Goal: Task Accomplishment & Management: Complete application form

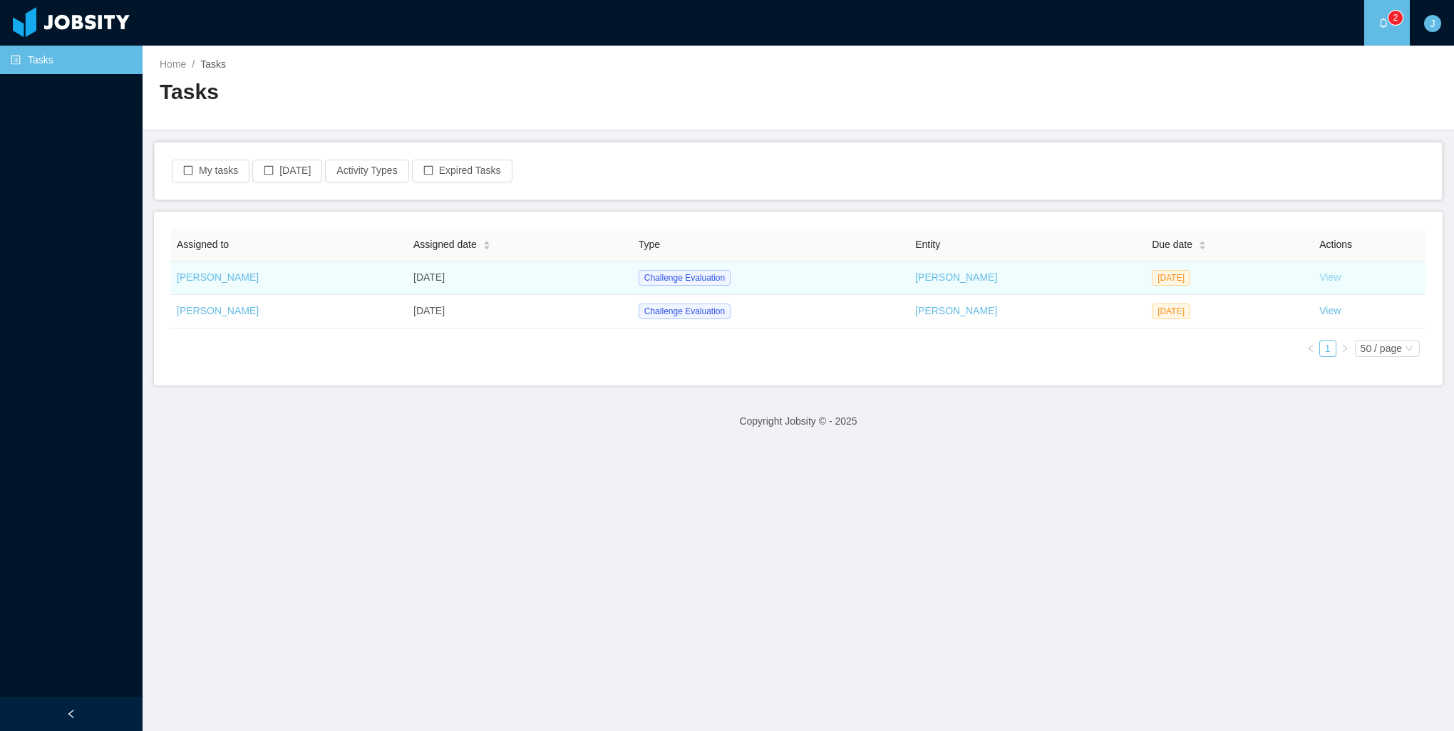
click at [1320, 276] on link "View" at bounding box center [1329, 277] width 21 height 11
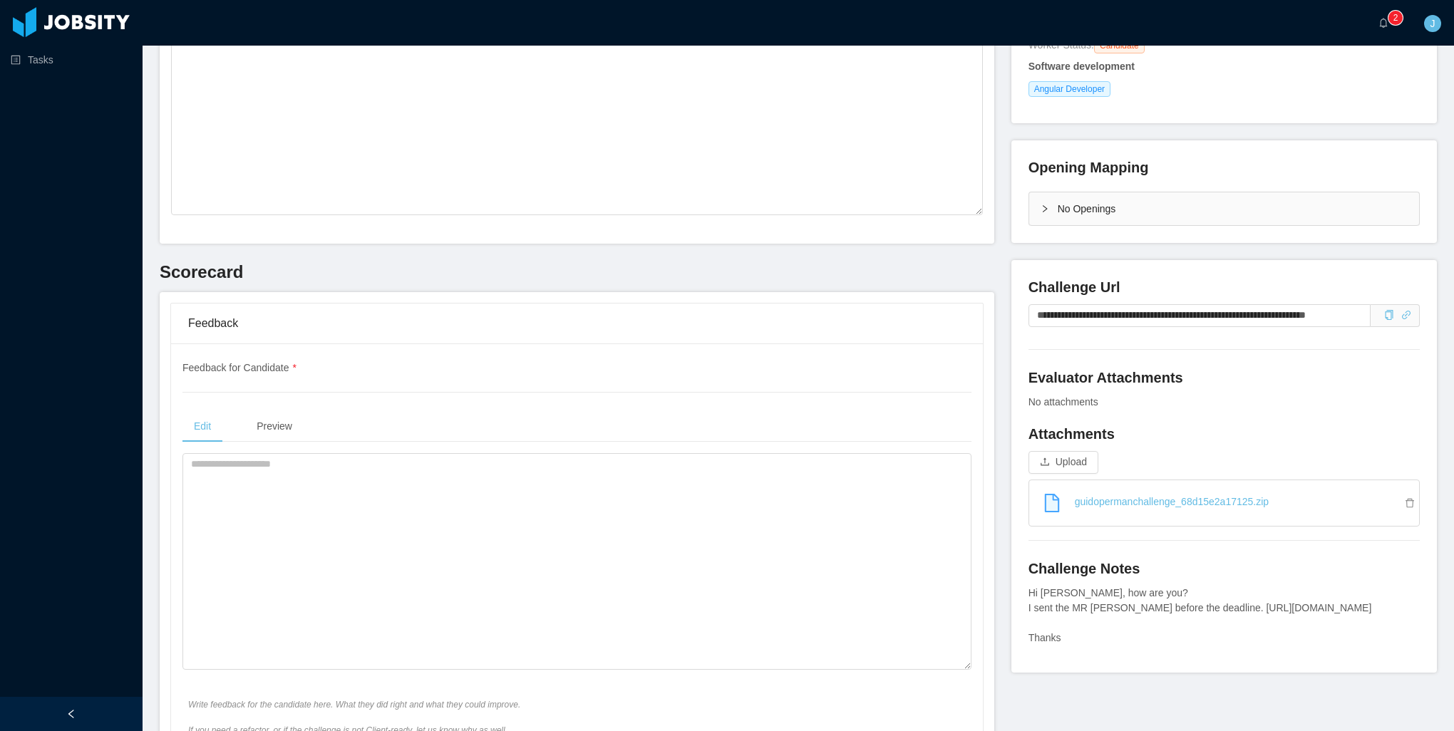
scroll to position [285, 0]
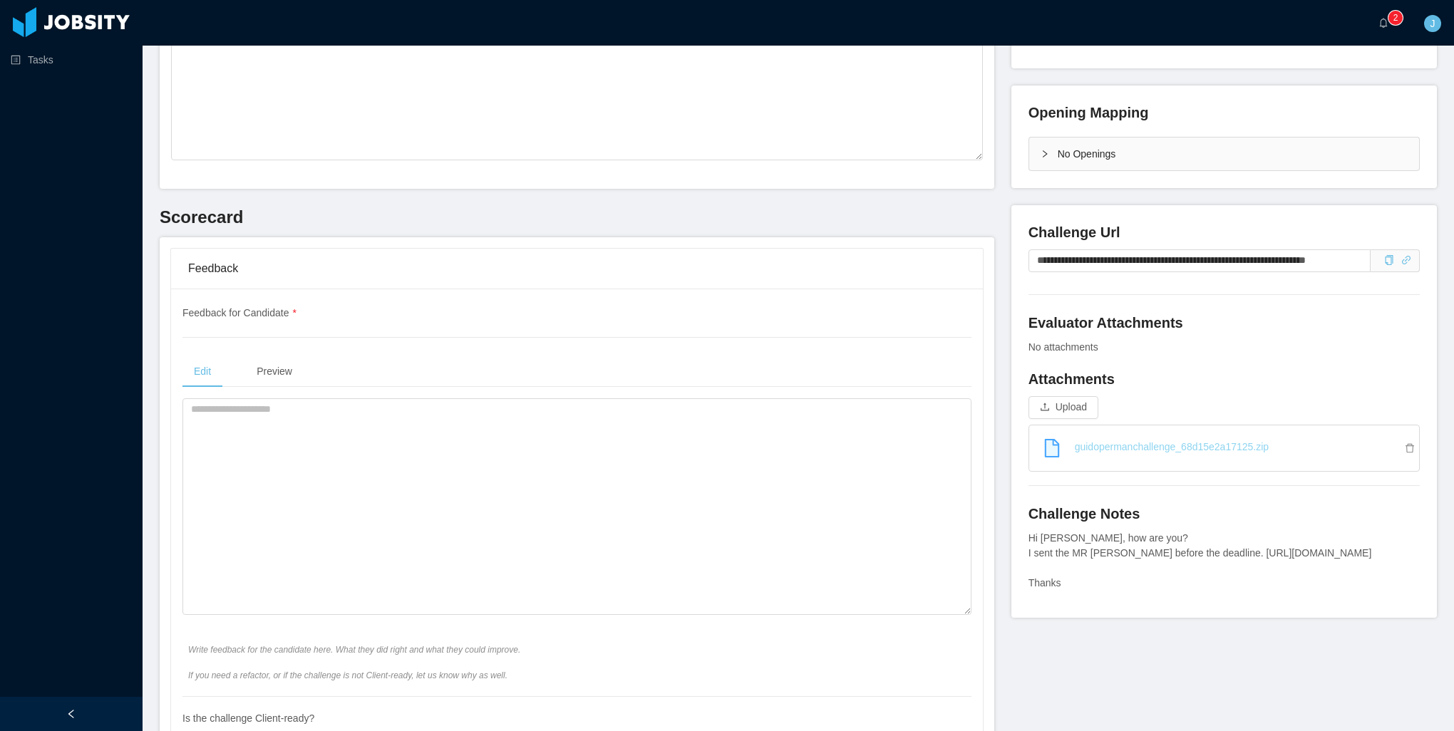
click at [1243, 450] on link "guidopermanchallenge_68d15e2a17125.zip" at bounding box center [1230, 446] width 378 height 31
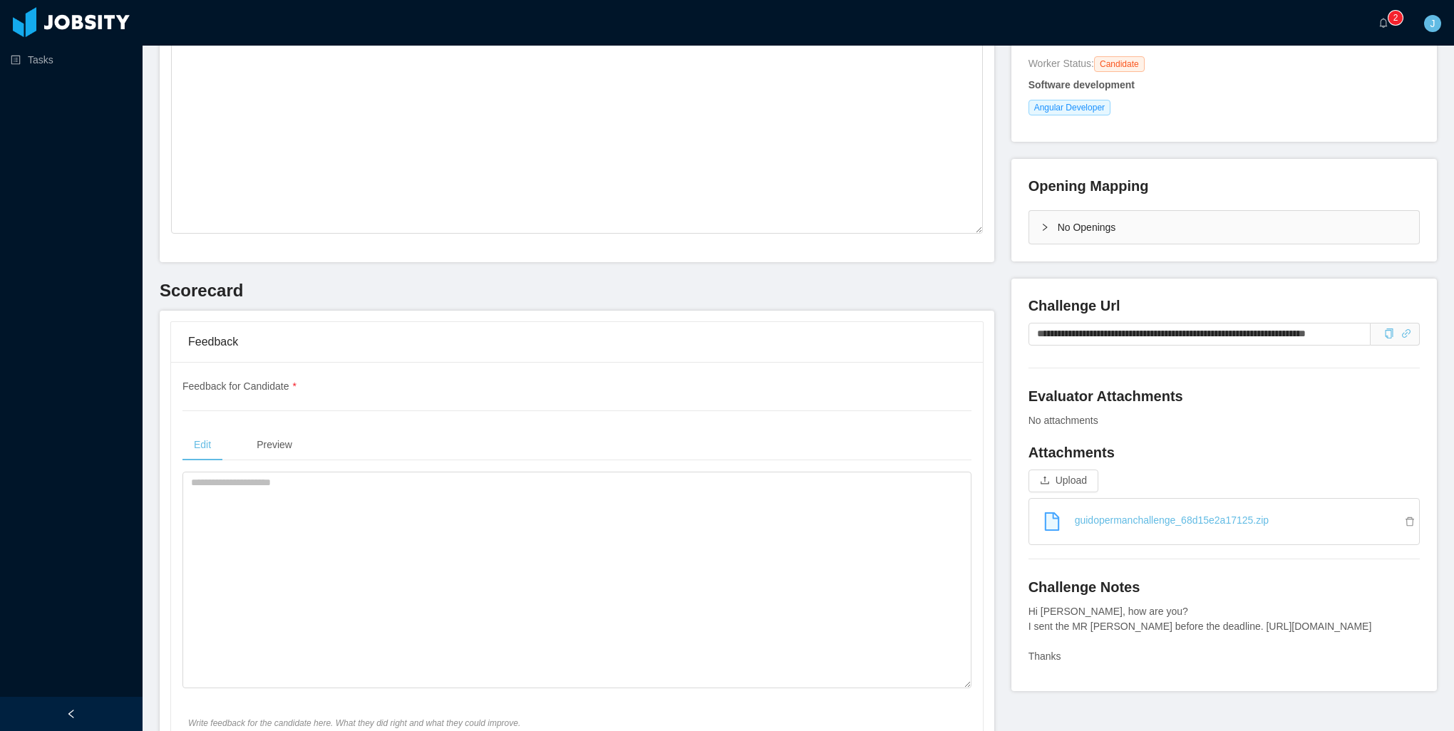
scroll to position [214, 0]
click at [1103, 525] on link "guidopermanchallenge_68d15e2a17125.zip" at bounding box center [1230, 518] width 378 height 31
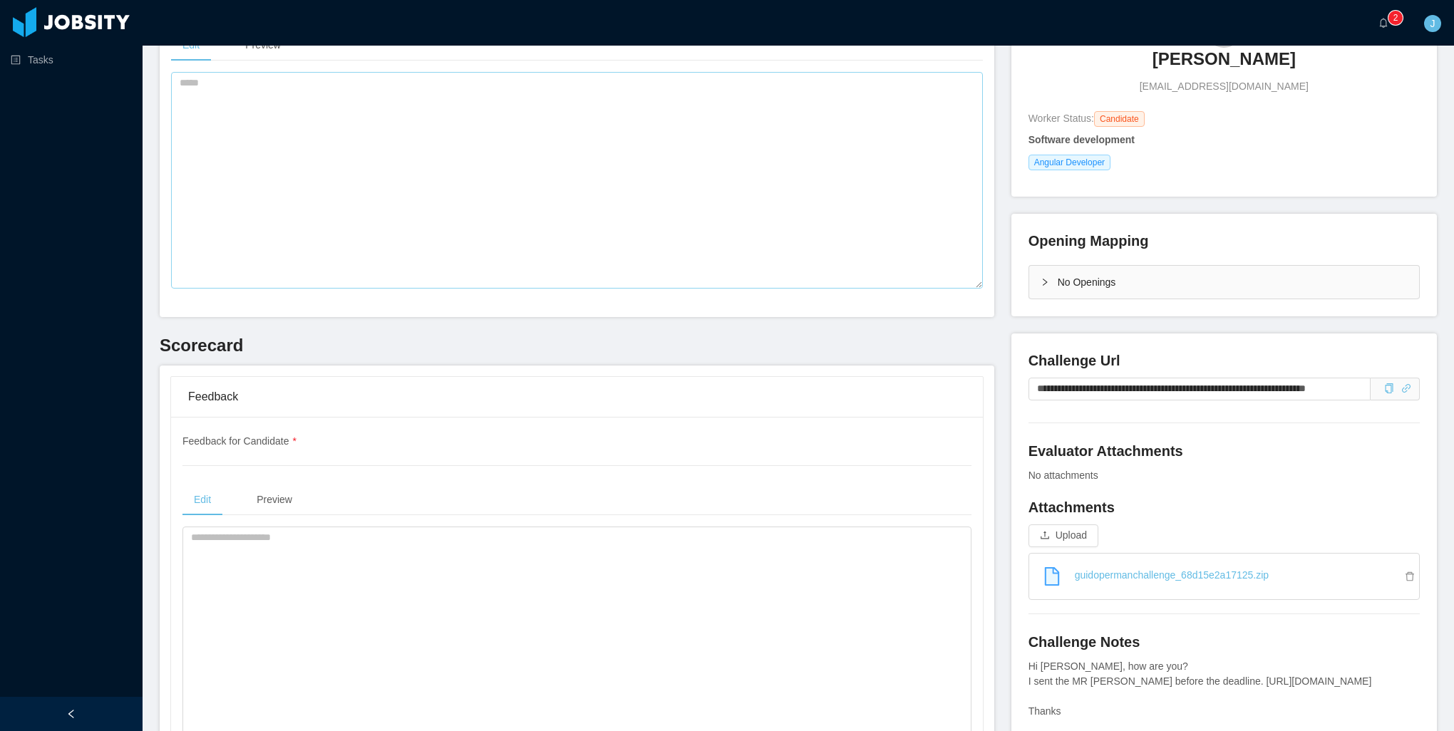
scroll to position [0, 0]
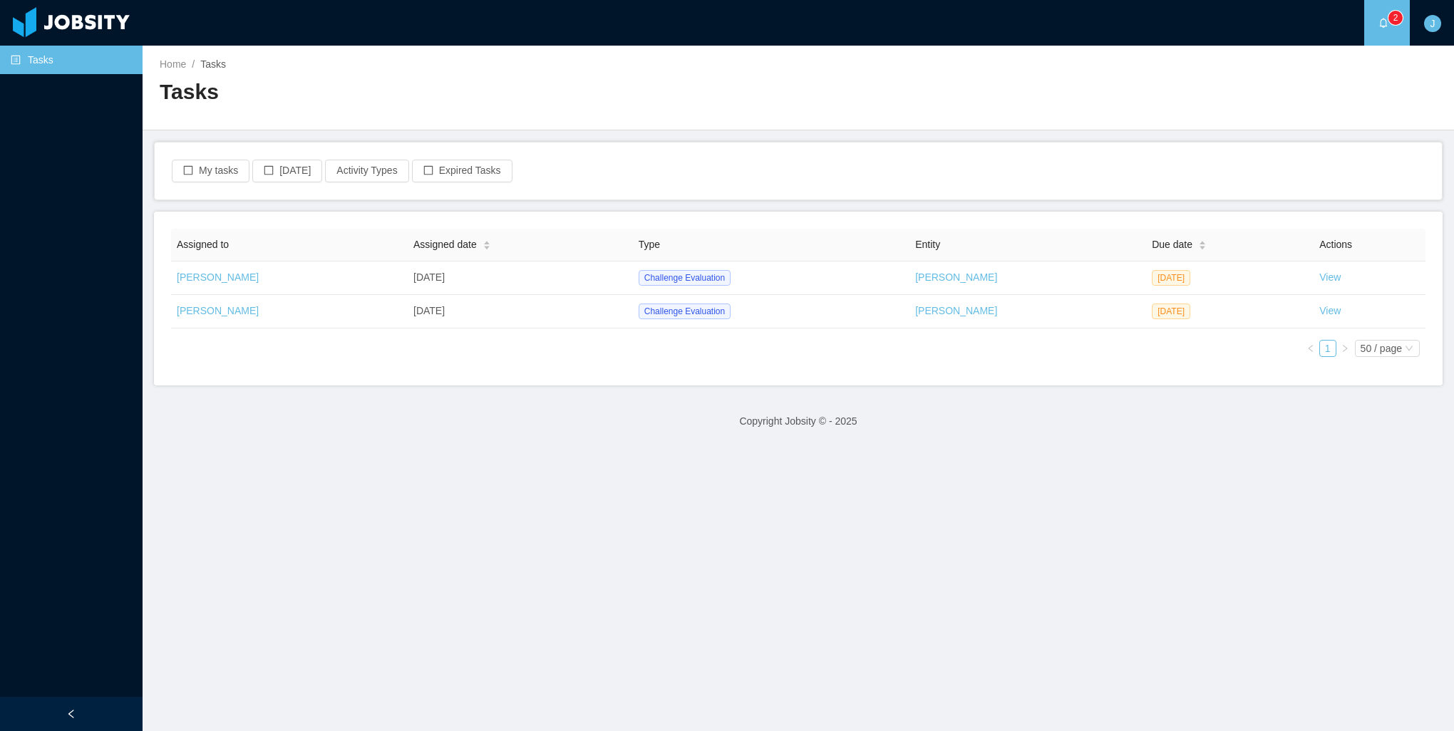
click at [941, 309] on link "Dennis Cremasco" at bounding box center [956, 310] width 82 height 11
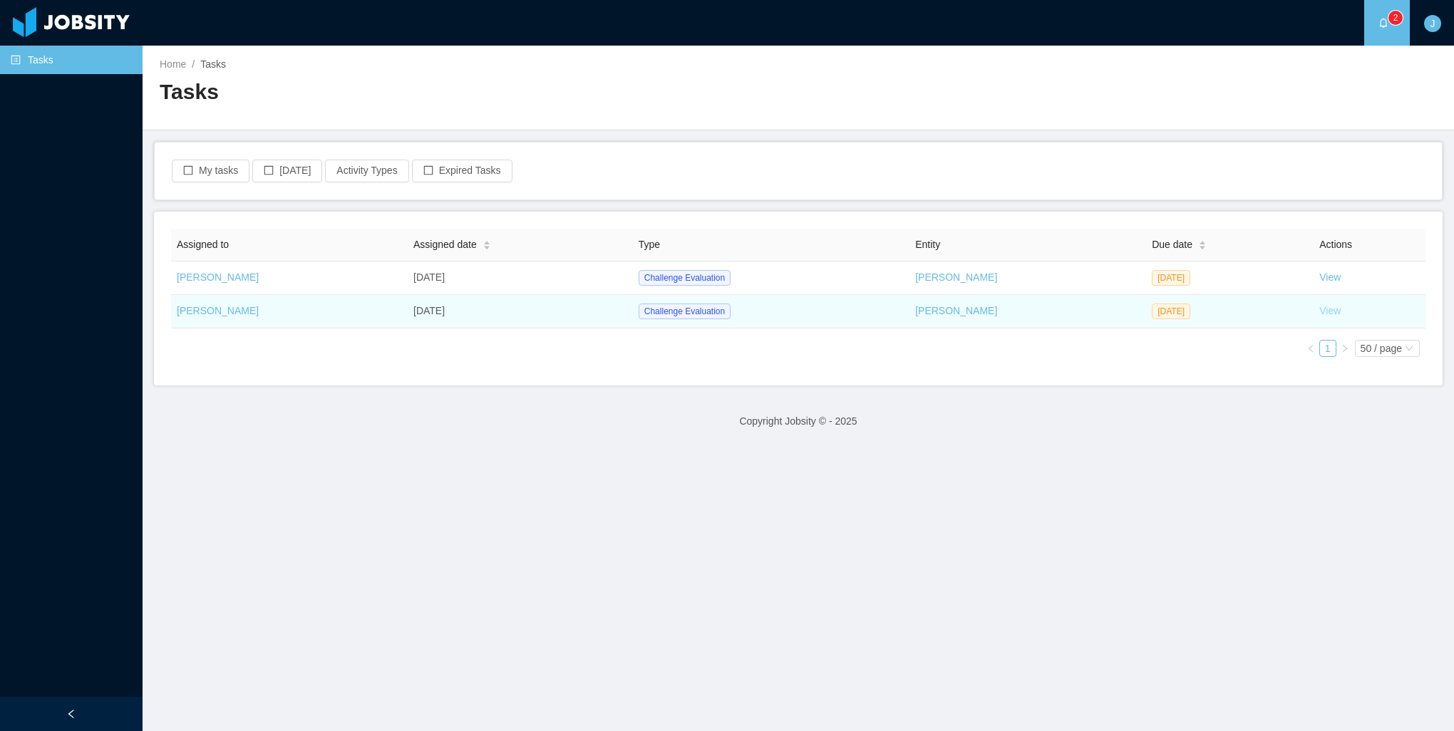
click at [1326, 315] on link "View" at bounding box center [1329, 310] width 21 height 11
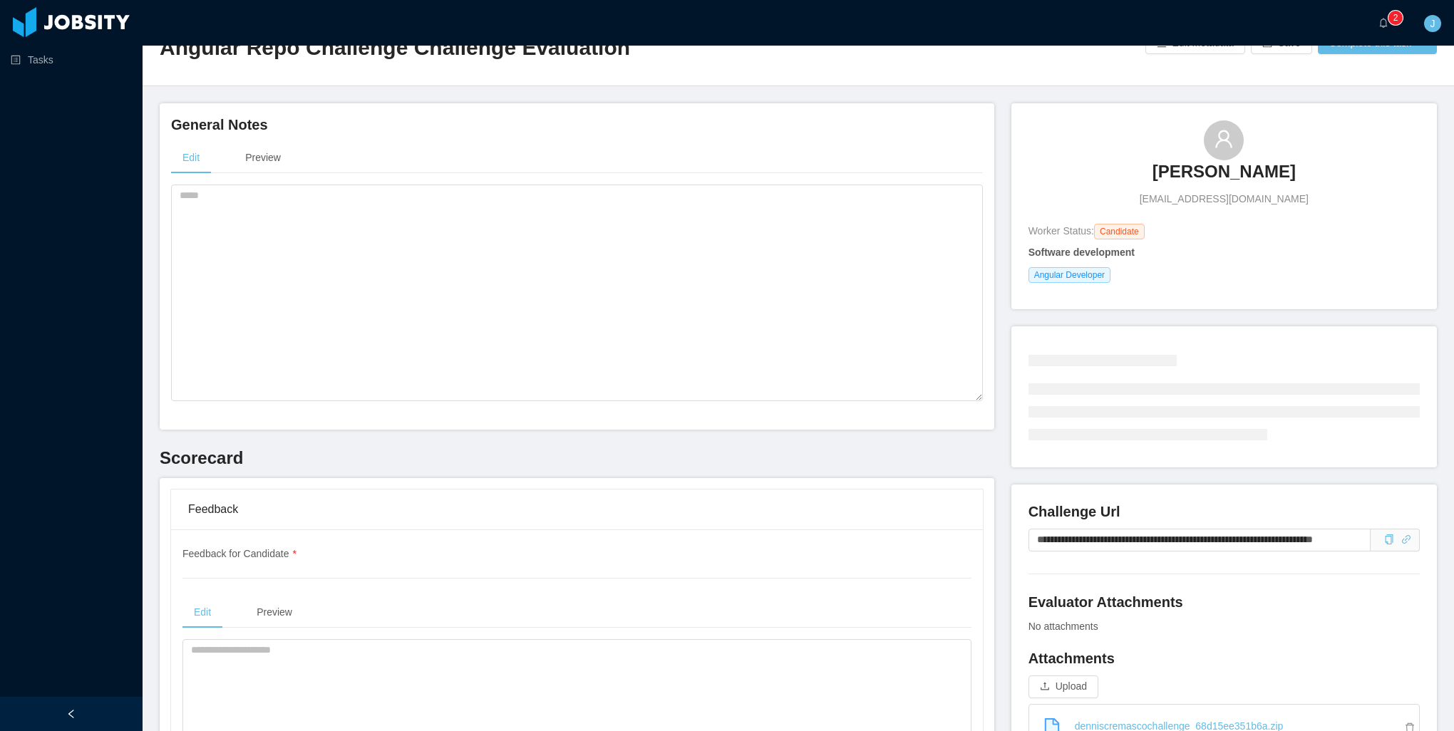
scroll to position [214, 0]
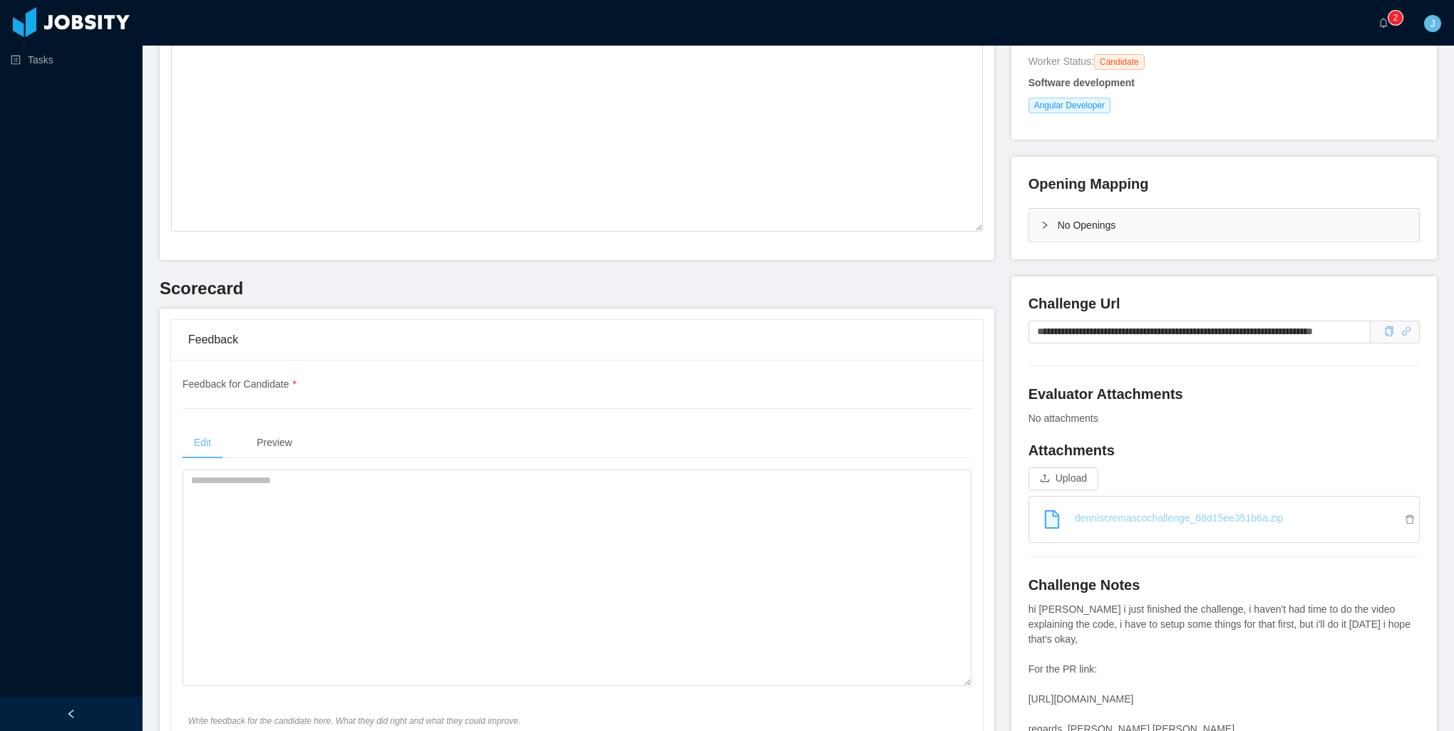
click at [1112, 516] on link "denniscremascochallenge_68d15ee351b6a.zip" at bounding box center [1230, 518] width 378 height 31
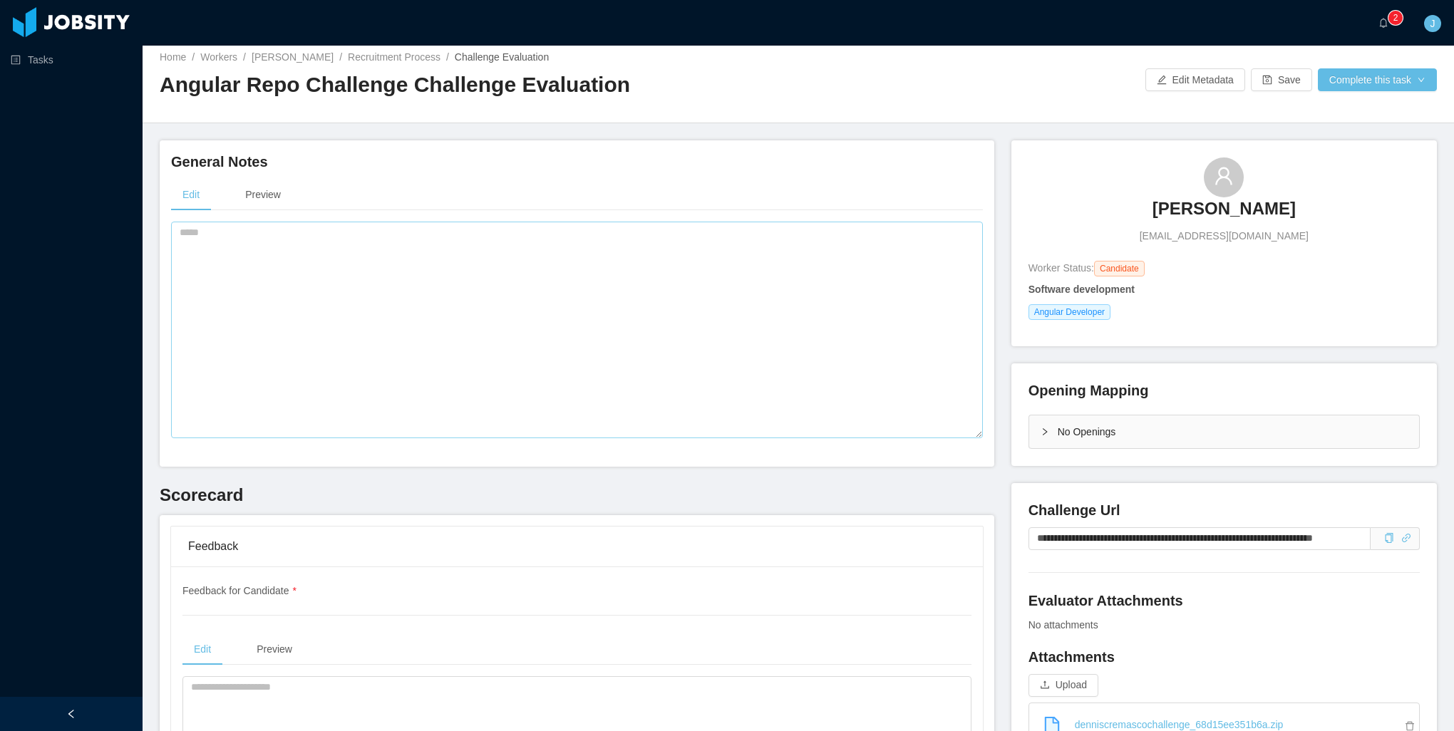
scroll to position [0, 0]
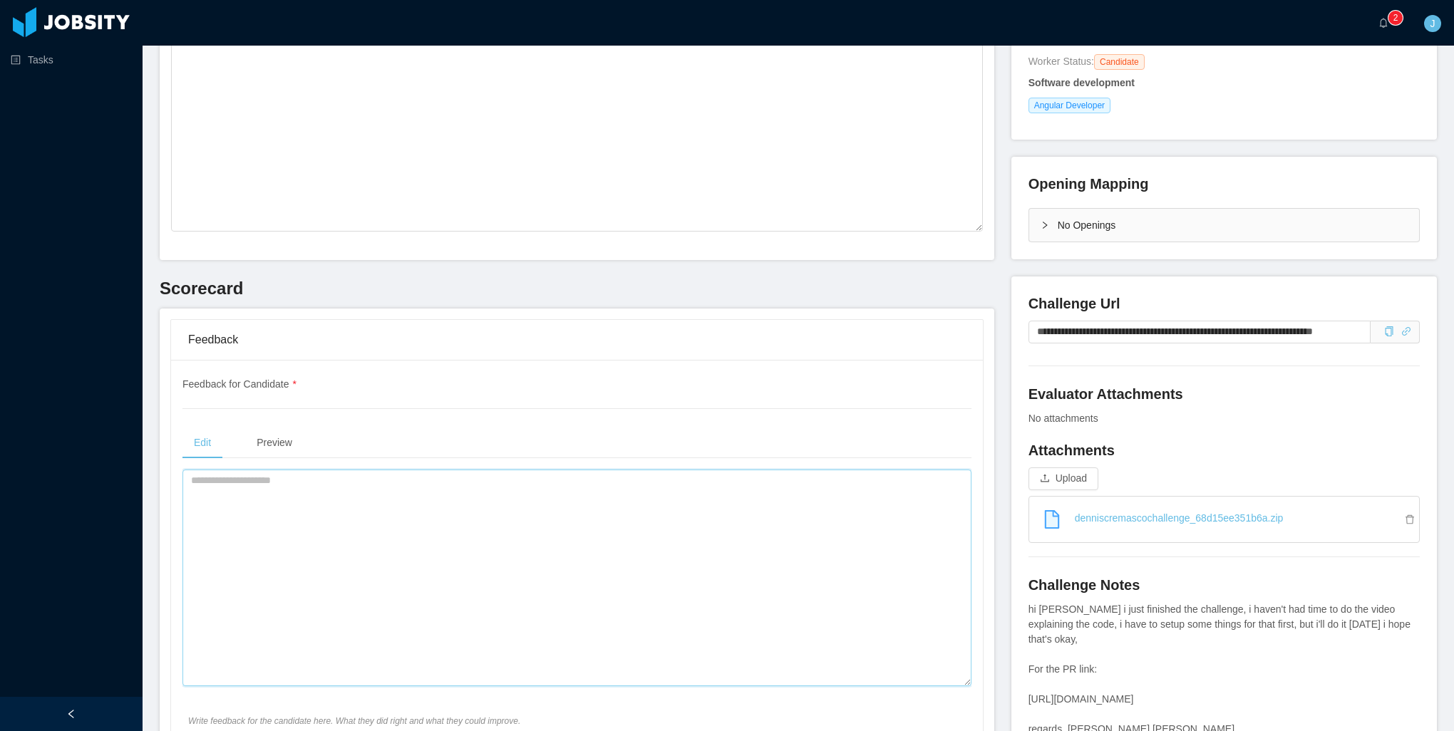
click at [424, 503] on textarea at bounding box center [576, 578] width 789 height 217
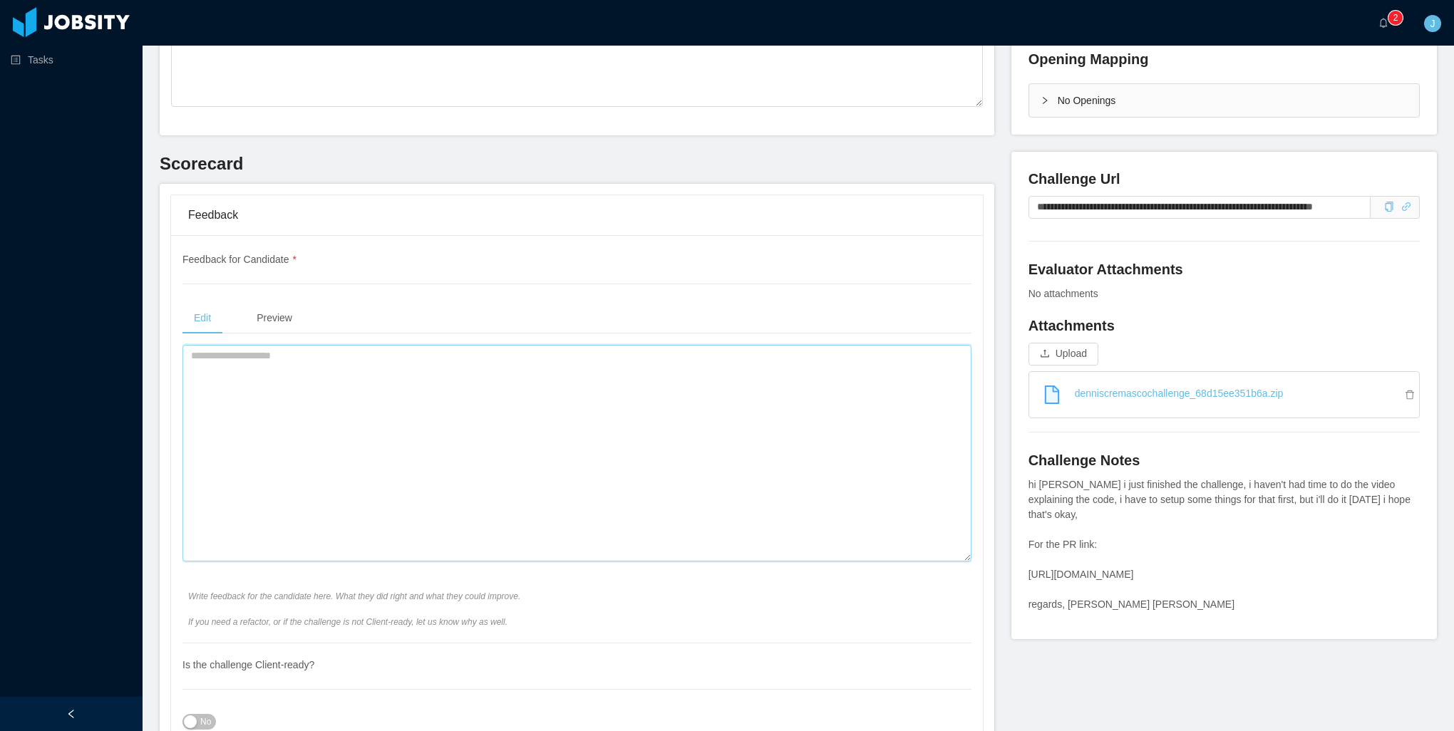
scroll to position [356, 0]
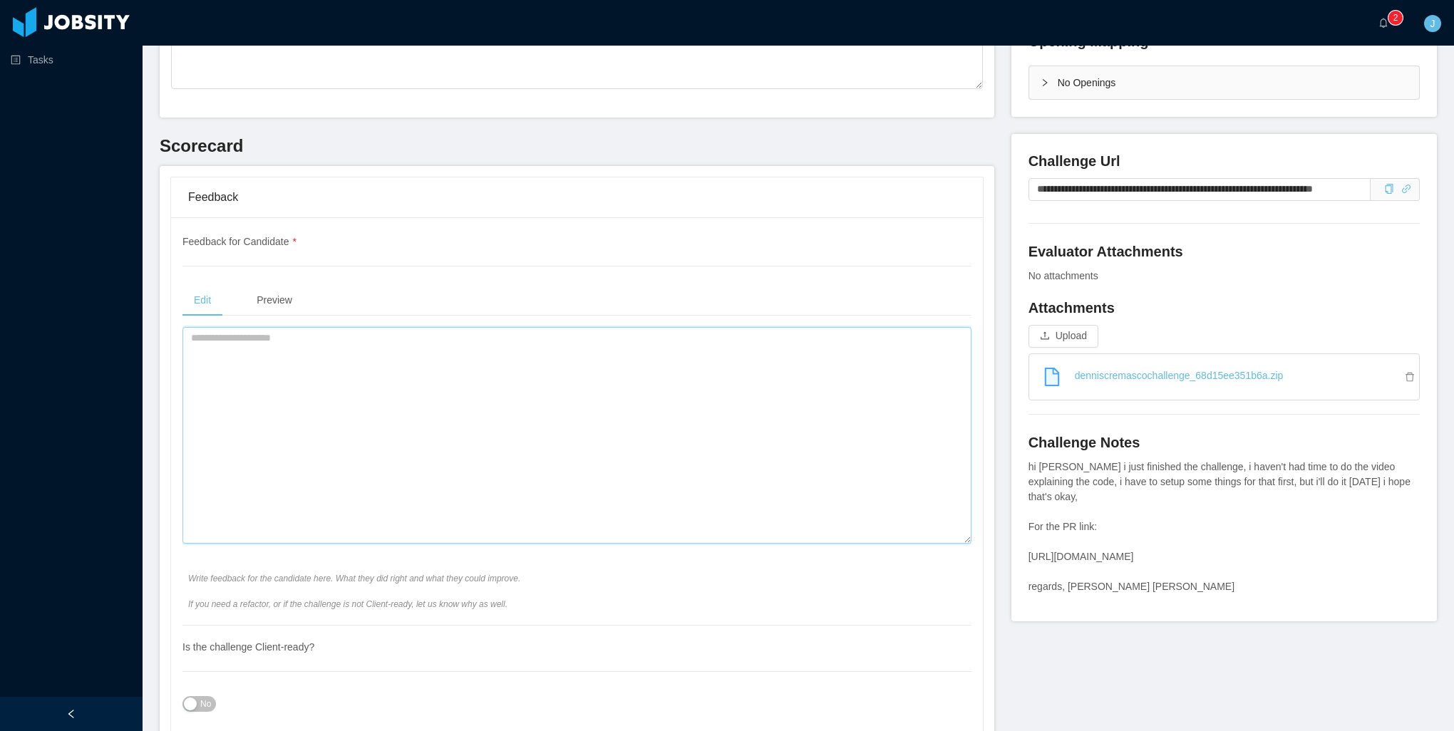
click at [624, 473] on textarea at bounding box center [576, 435] width 789 height 217
type textarea "*"
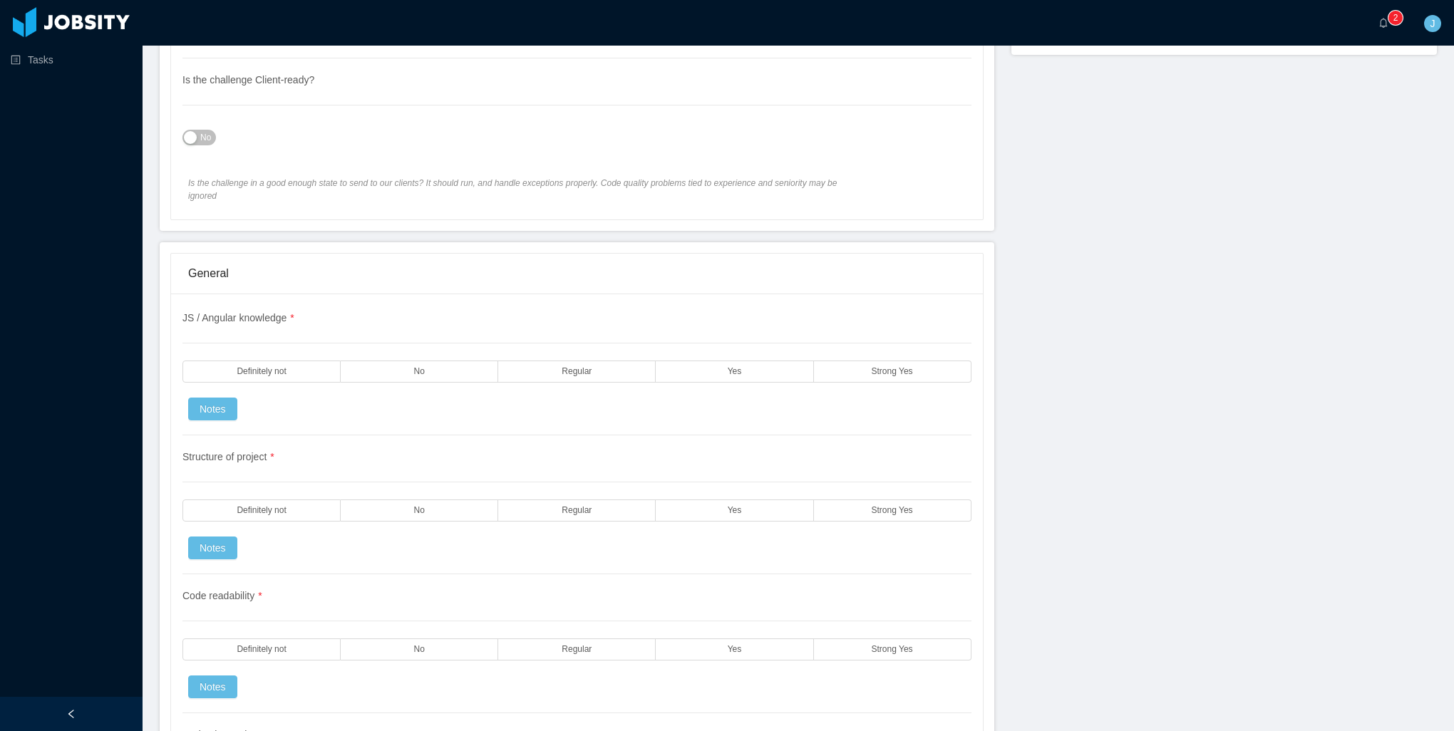
scroll to position [927, 0]
type textarea "**********"
click at [207, 131] on span "No" at bounding box center [205, 134] width 11 height 14
click at [737, 357] on label "Yes" at bounding box center [735, 368] width 158 height 22
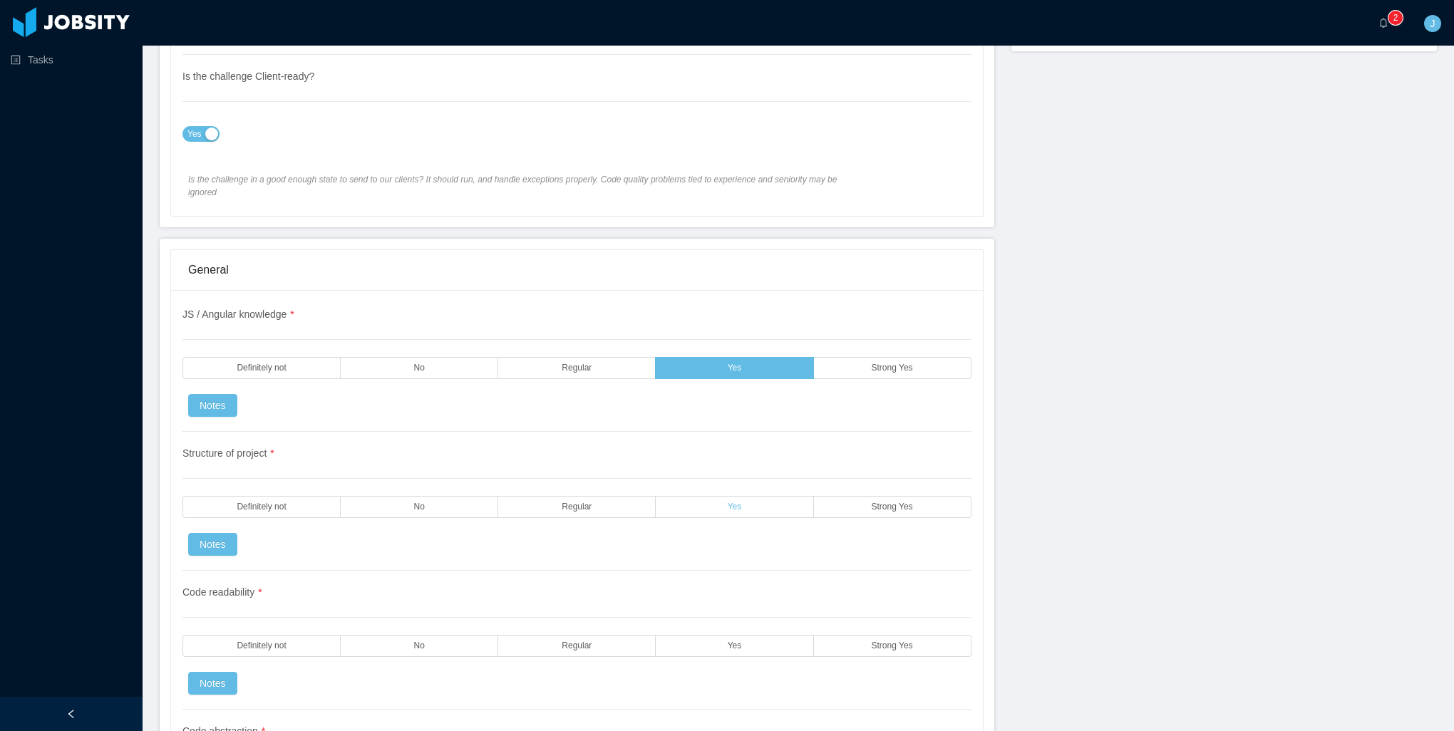
click at [704, 496] on label "Yes" at bounding box center [735, 507] width 158 height 22
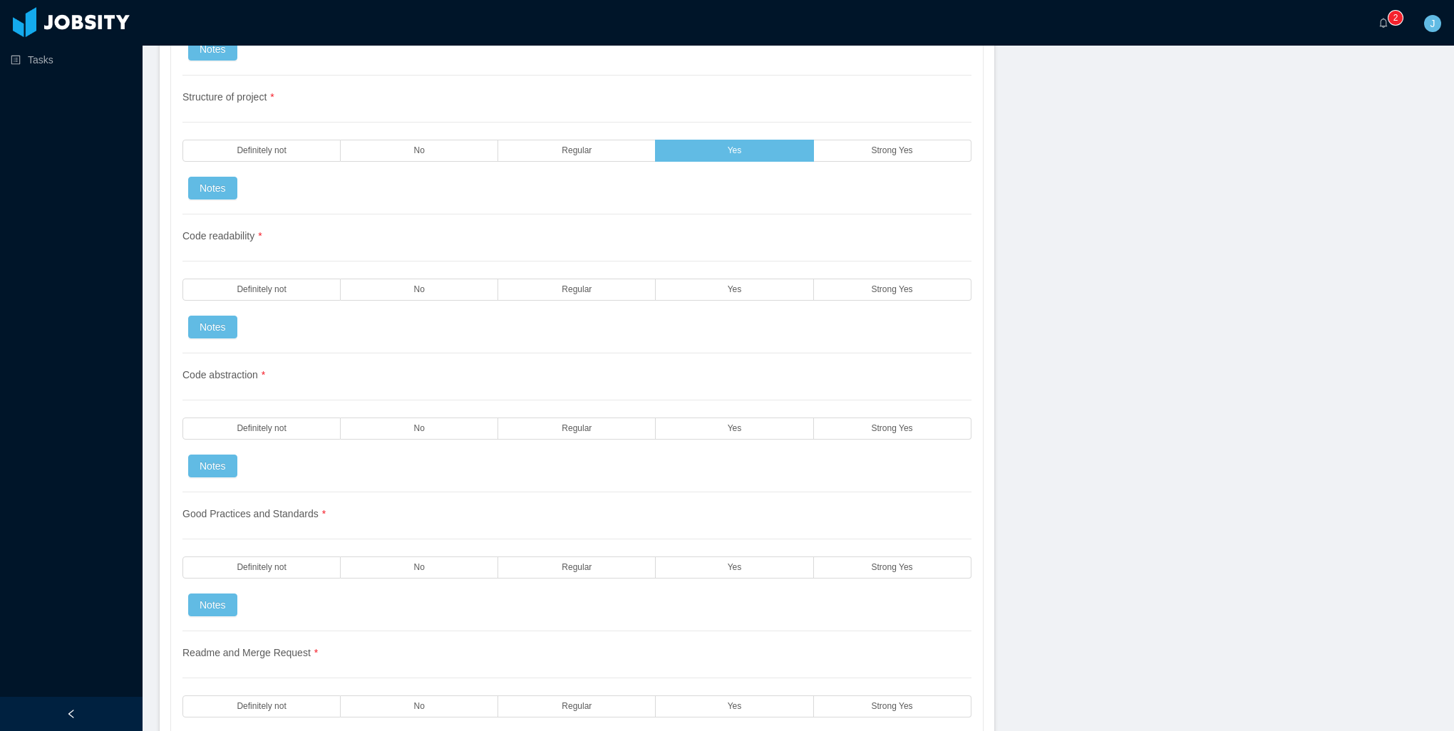
click at [709, 257] on div "Code readability * Definitely not No Regular Yes Strong Yes Notes" at bounding box center [576, 284] width 789 height 139
click at [709, 279] on label "Yes" at bounding box center [735, 290] width 158 height 22
click at [732, 418] on label "Yes" at bounding box center [735, 429] width 158 height 22
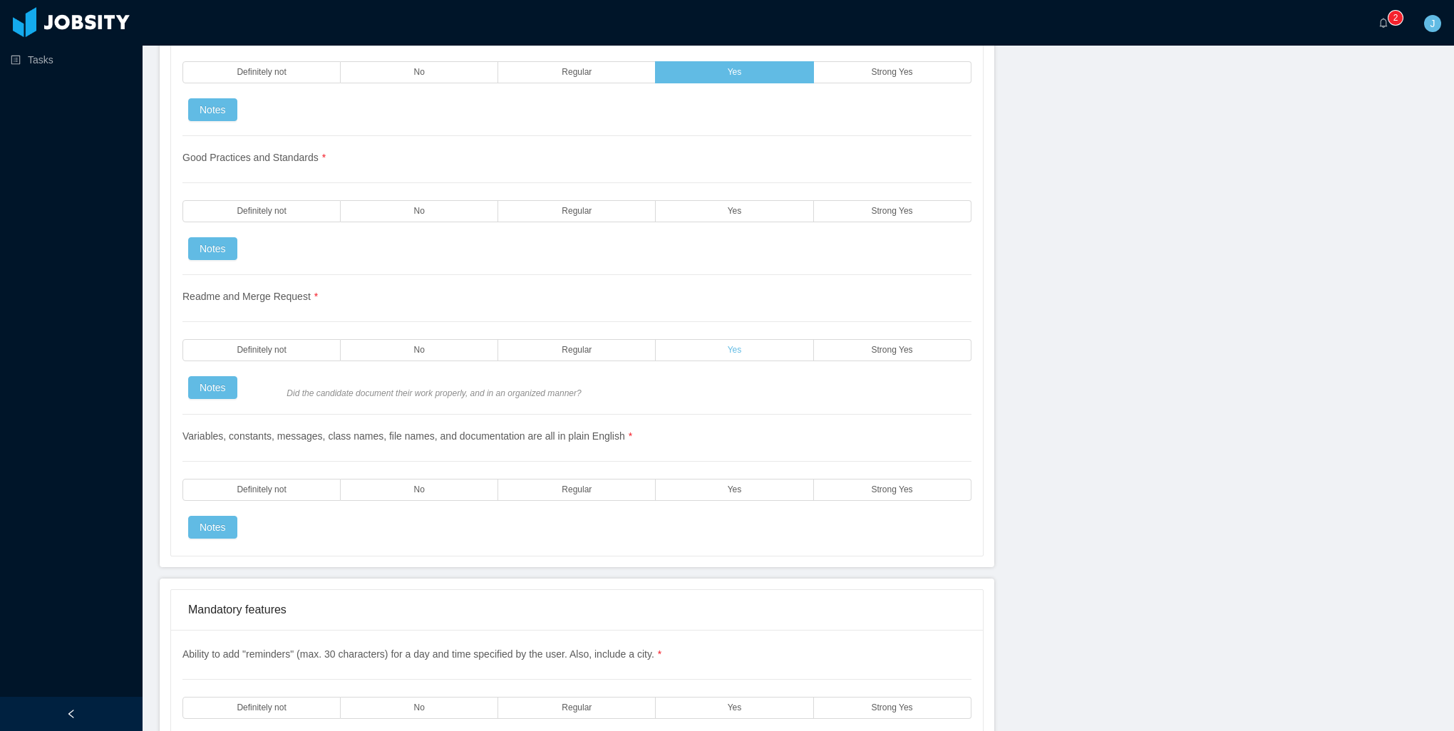
click at [719, 339] on label "Yes" at bounding box center [735, 350] width 158 height 22
click at [713, 459] on div "Variables, constants, messages, class names, file names, and documentation are …" at bounding box center [576, 477] width 789 height 124
click at [711, 479] on label "Yes" at bounding box center [735, 490] width 158 height 22
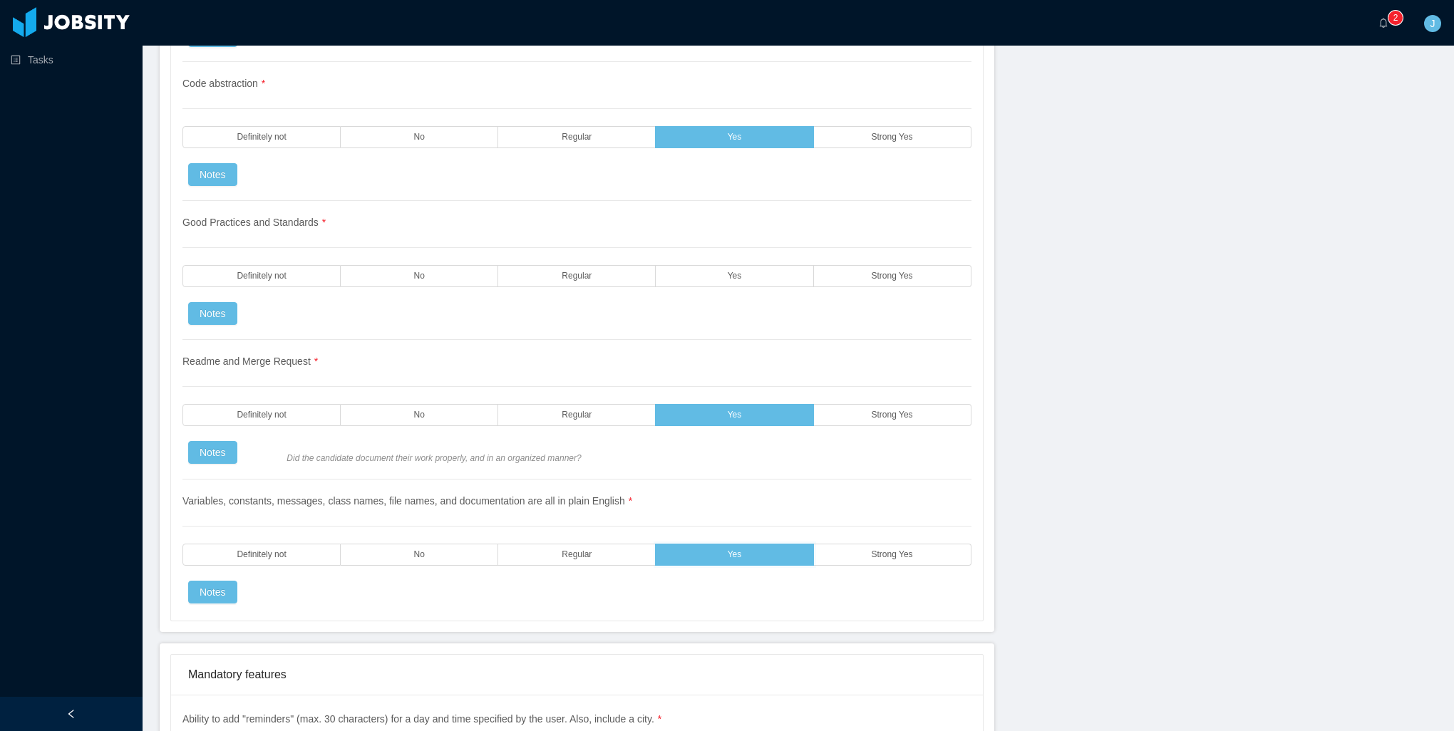
scroll to position [1568, 0]
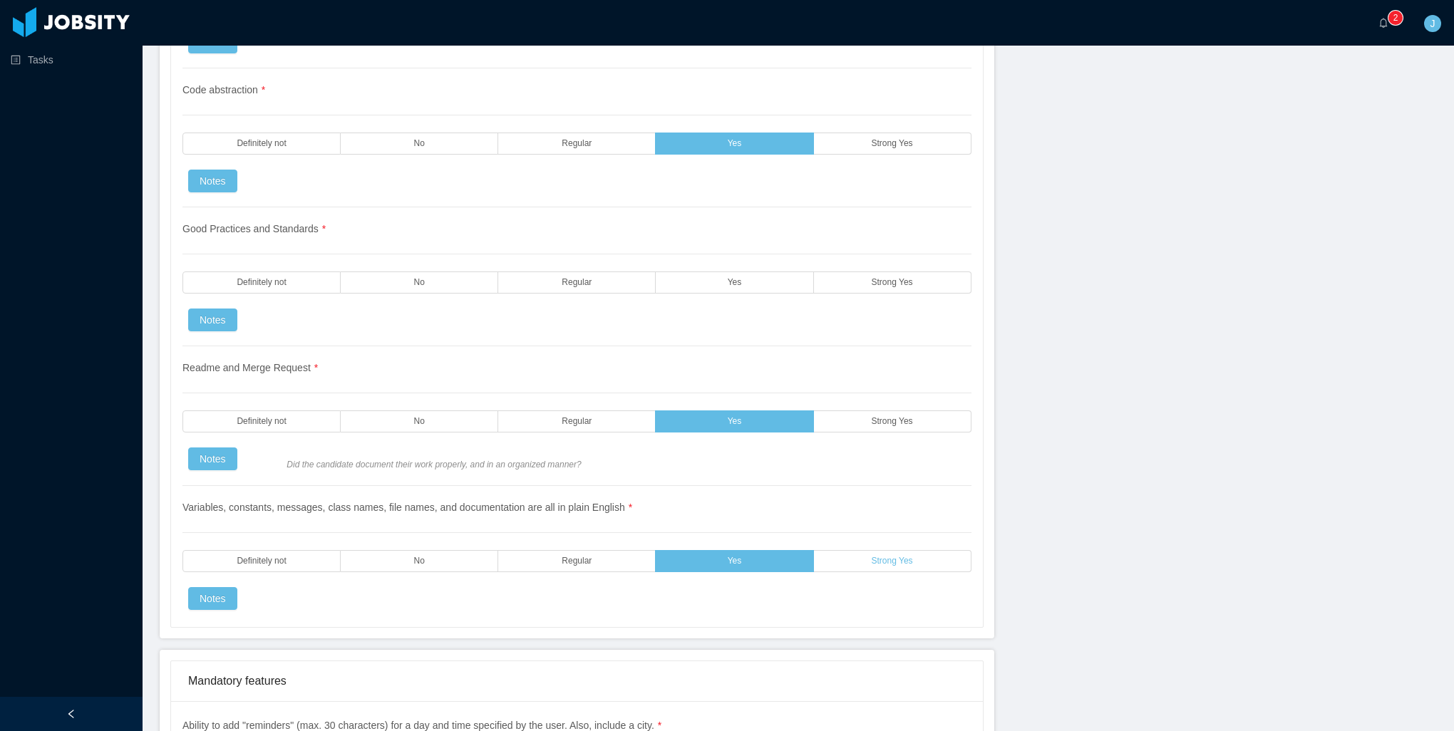
click at [864, 550] on label "Strong Yes" at bounding box center [893, 561] width 158 height 22
click at [736, 275] on label "Yes" at bounding box center [735, 283] width 158 height 22
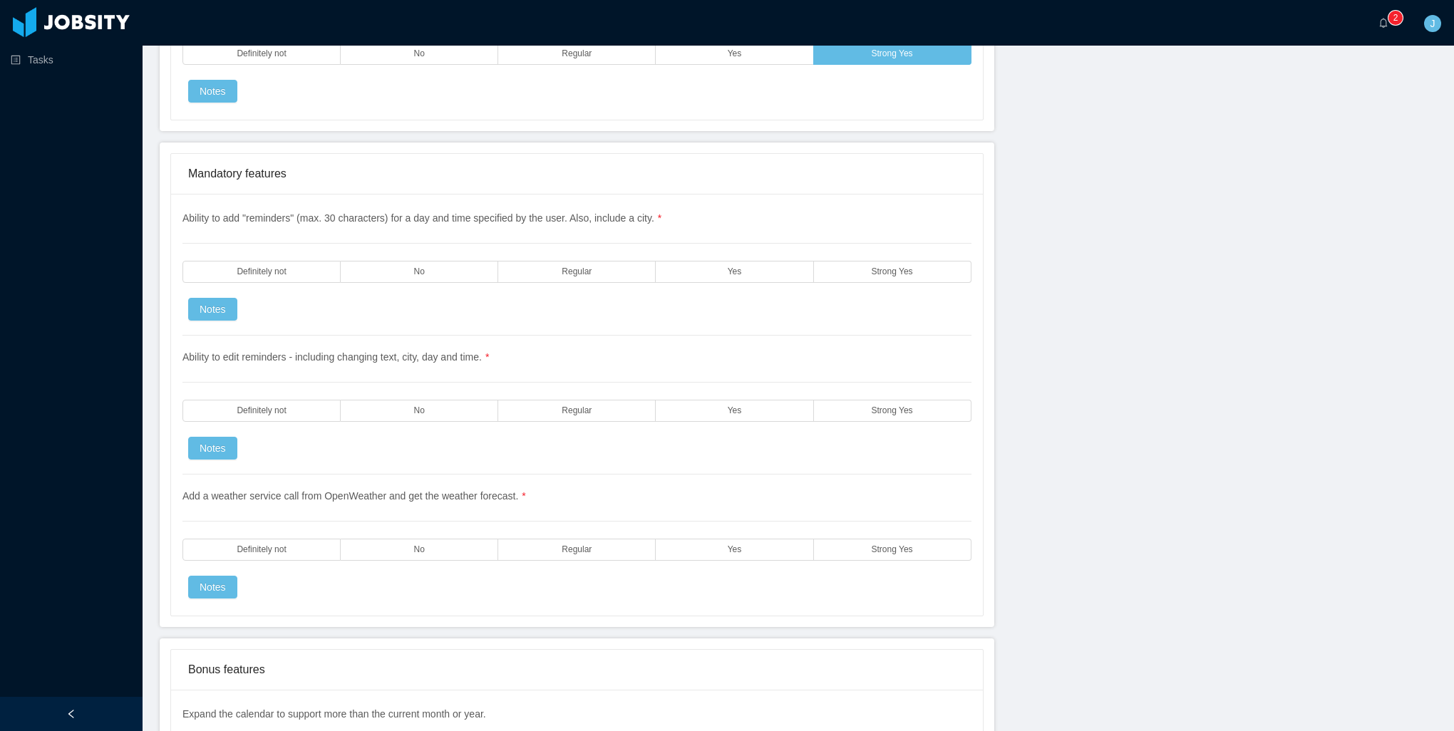
scroll to position [2067, 0]
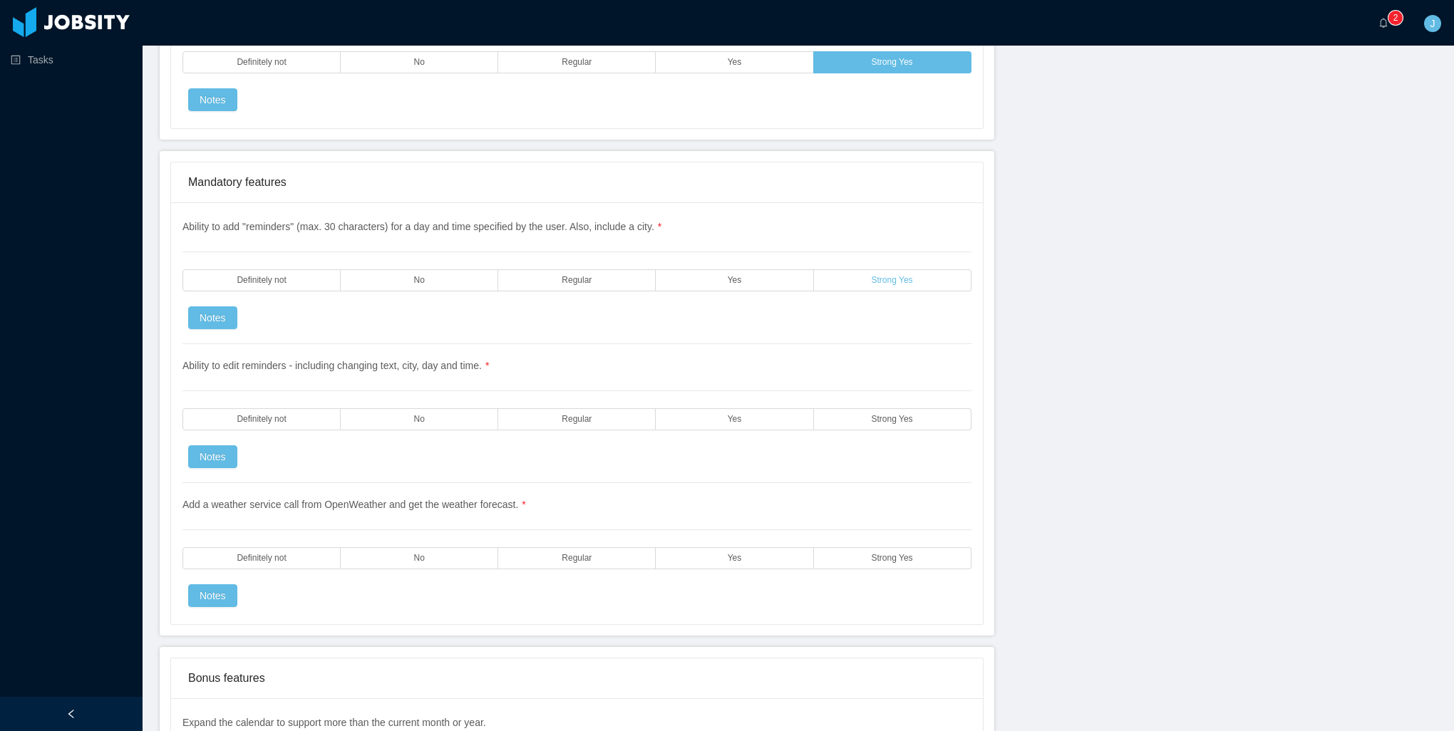
click at [850, 269] on label "Strong Yes" at bounding box center [893, 280] width 158 height 22
click at [874, 408] on label "Strong Yes" at bounding box center [893, 419] width 158 height 22
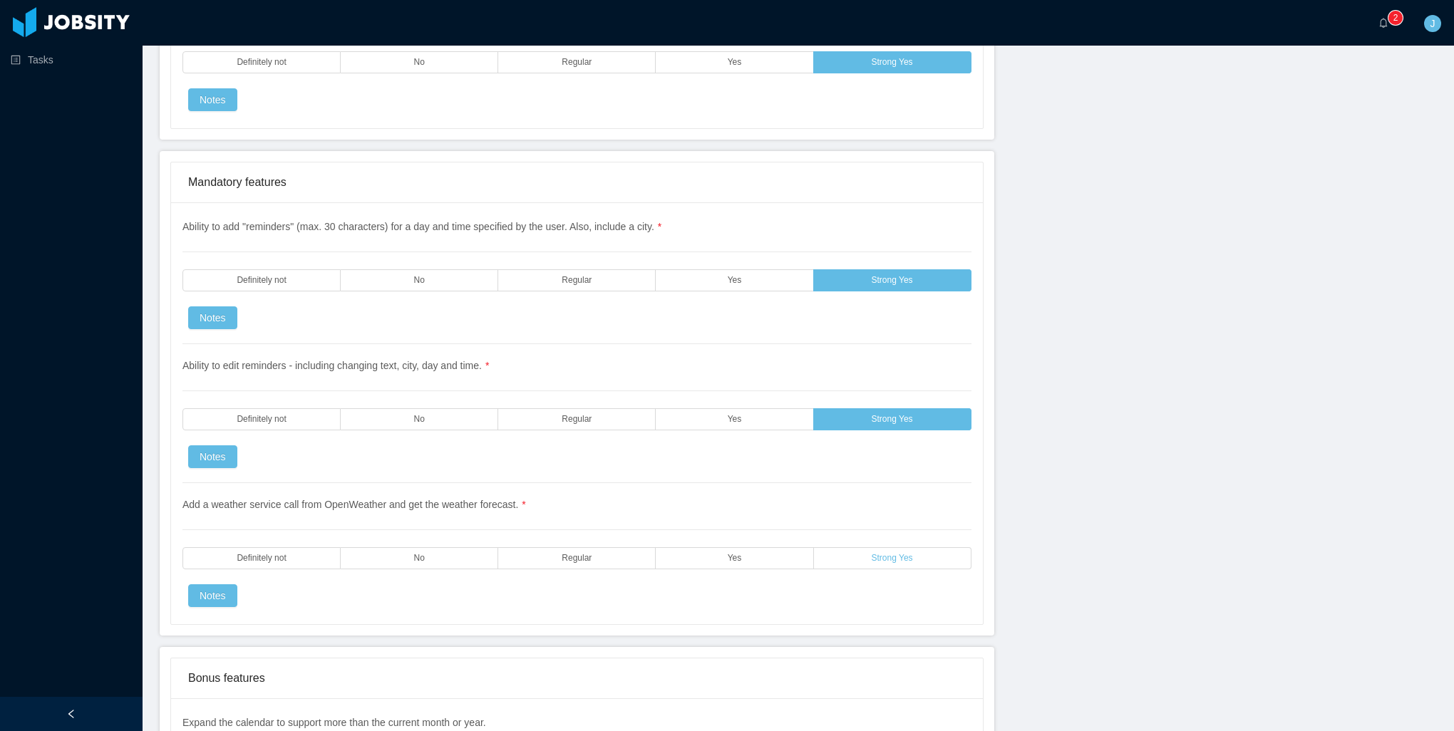
click at [872, 554] on span "Strong Yes" at bounding box center [892, 558] width 41 height 9
click at [278, 419] on div "Ability to edit reminders - including changing text, city, day and time. * Defi…" at bounding box center [576, 413] width 789 height 139
click at [282, 415] on span "Definitely not" at bounding box center [261, 419] width 49 height 9
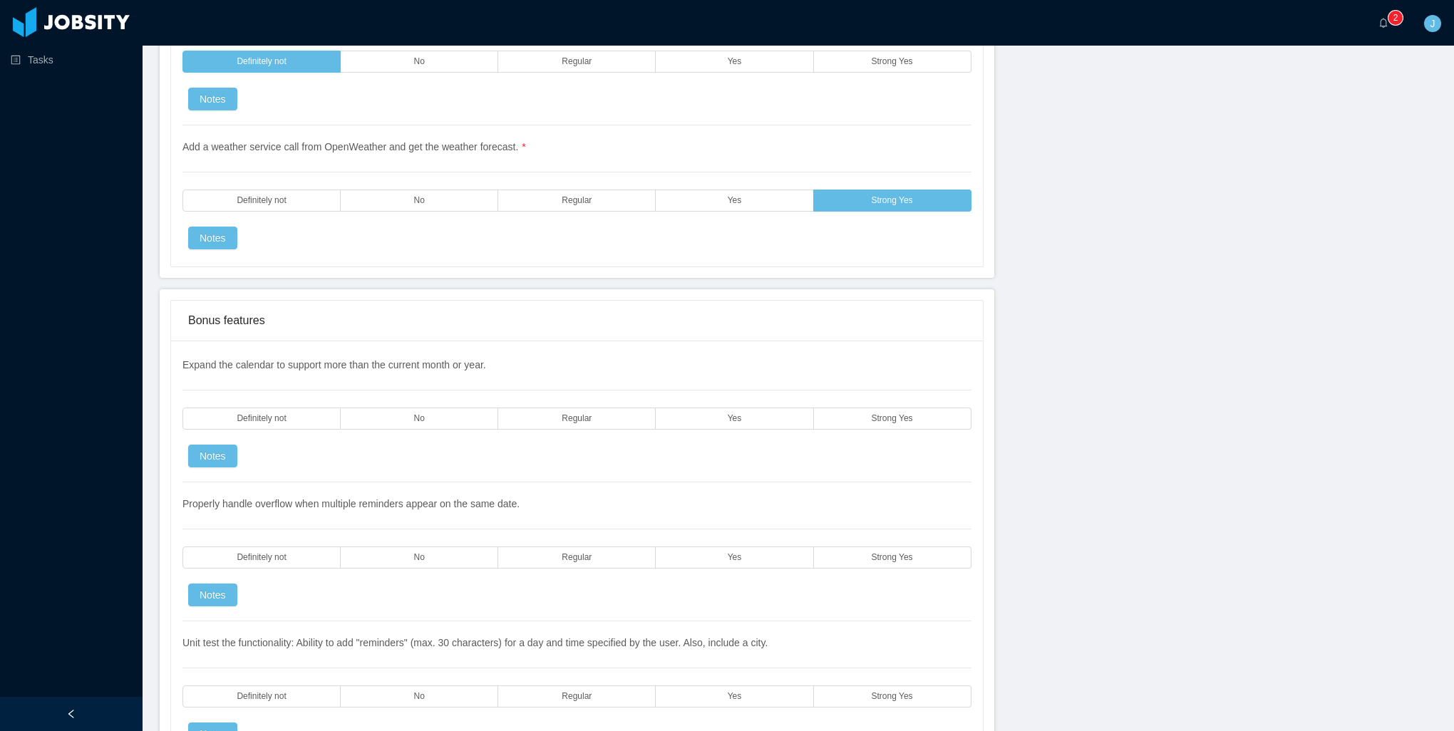
scroll to position [2637, 0]
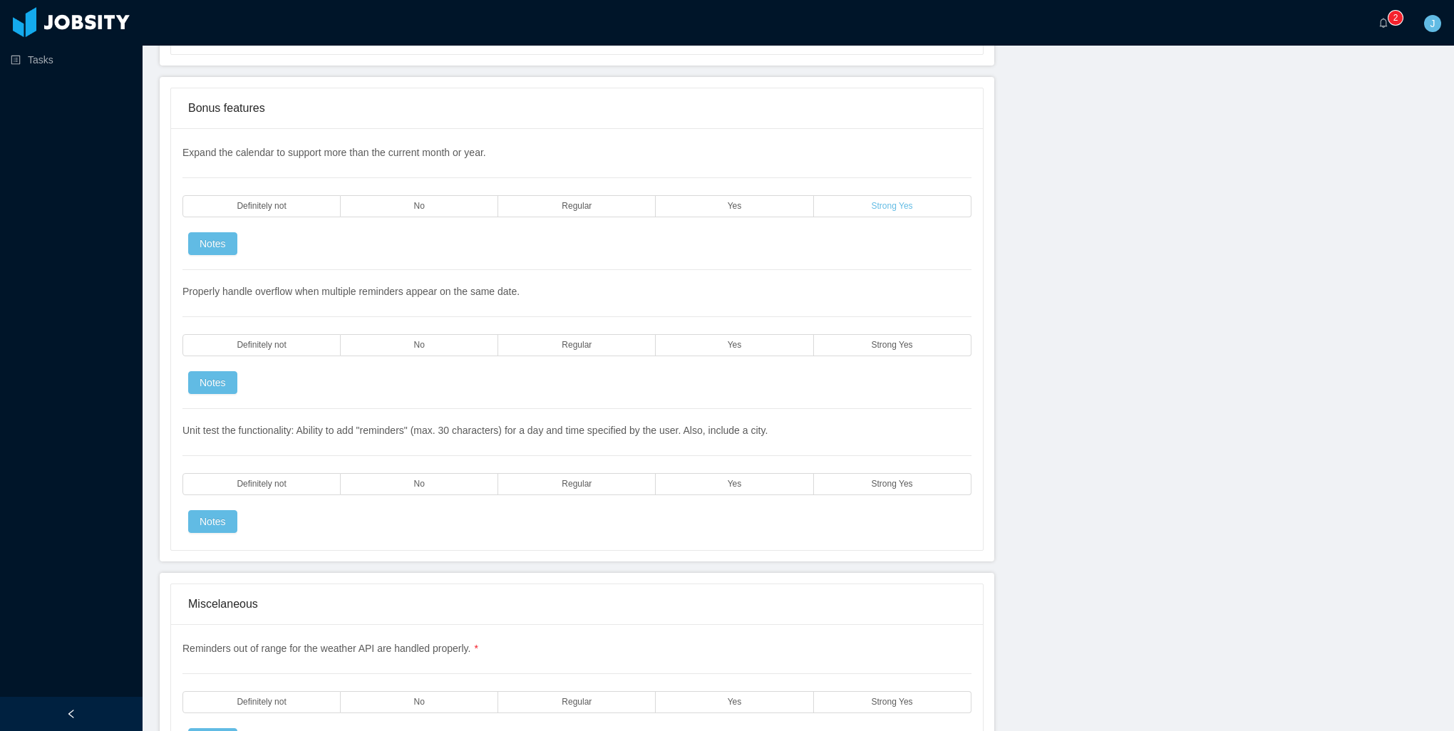
click at [838, 195] on label "Strong Yes" at bounding box center [893, 206] width 158 height 22
click at [833, 334] on label "Strong Yes" at bounding box center [893, 345] width 158 height 22
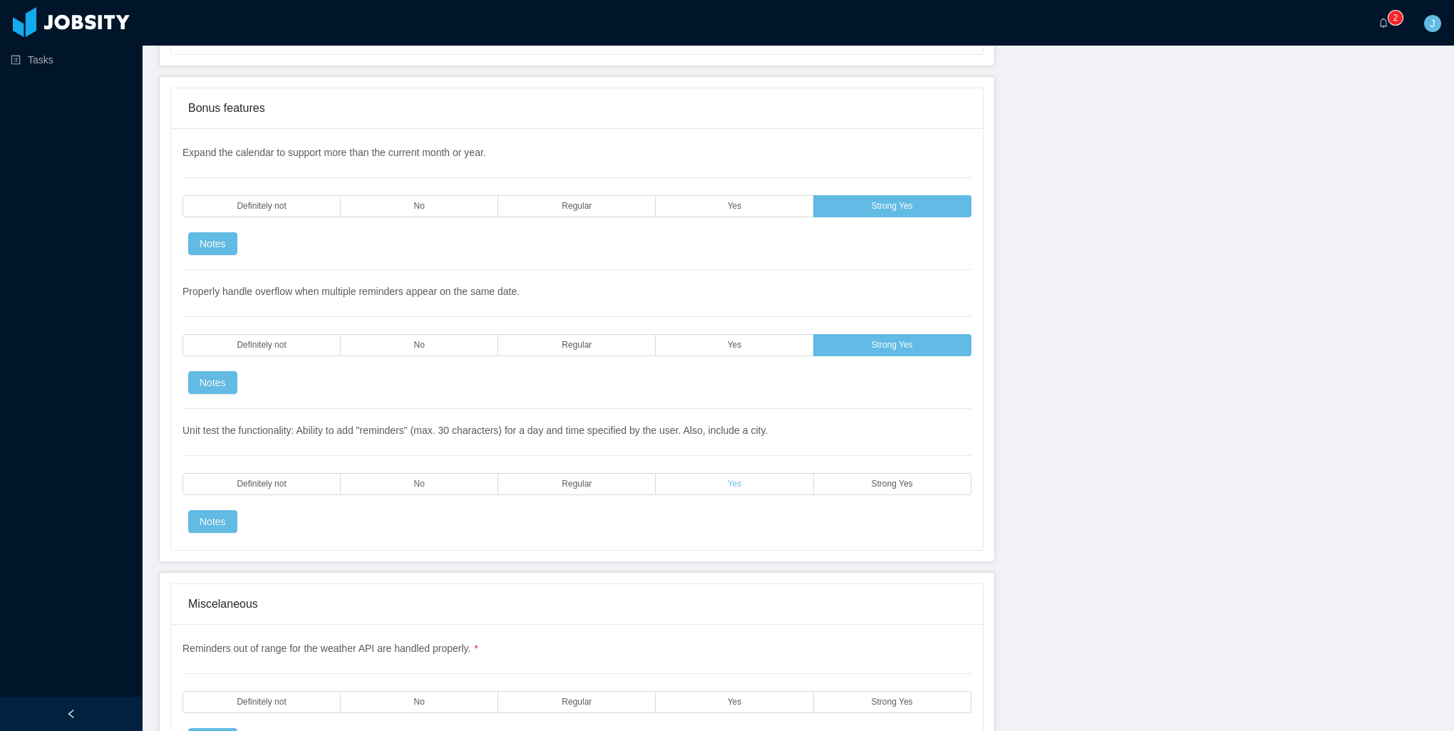
click at [720, 473] on label "Yes" at bounding box center [735, 484] width 158 height 22
click at [462, 473] on label "No" at bounding box center [420, 484] width 158 height 22
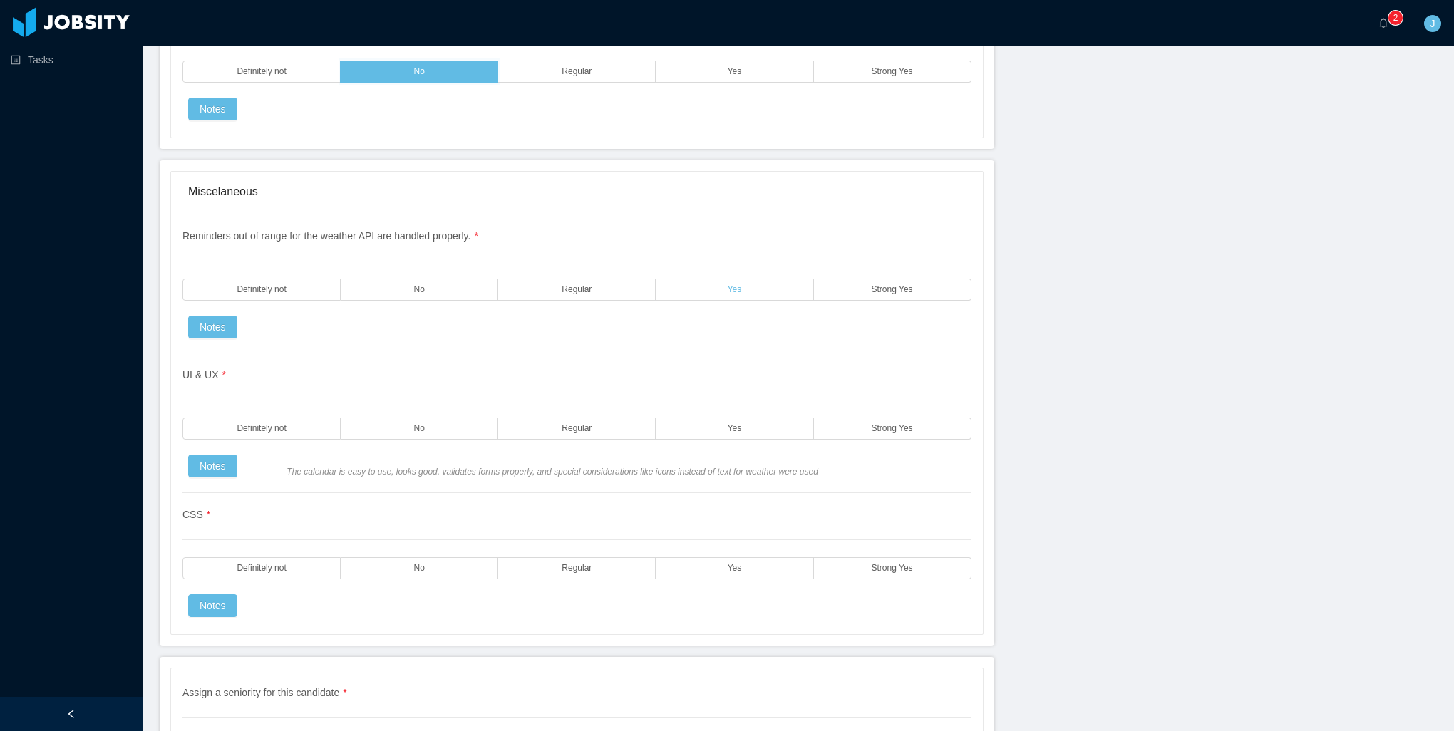
scroll to position [3065, 0]
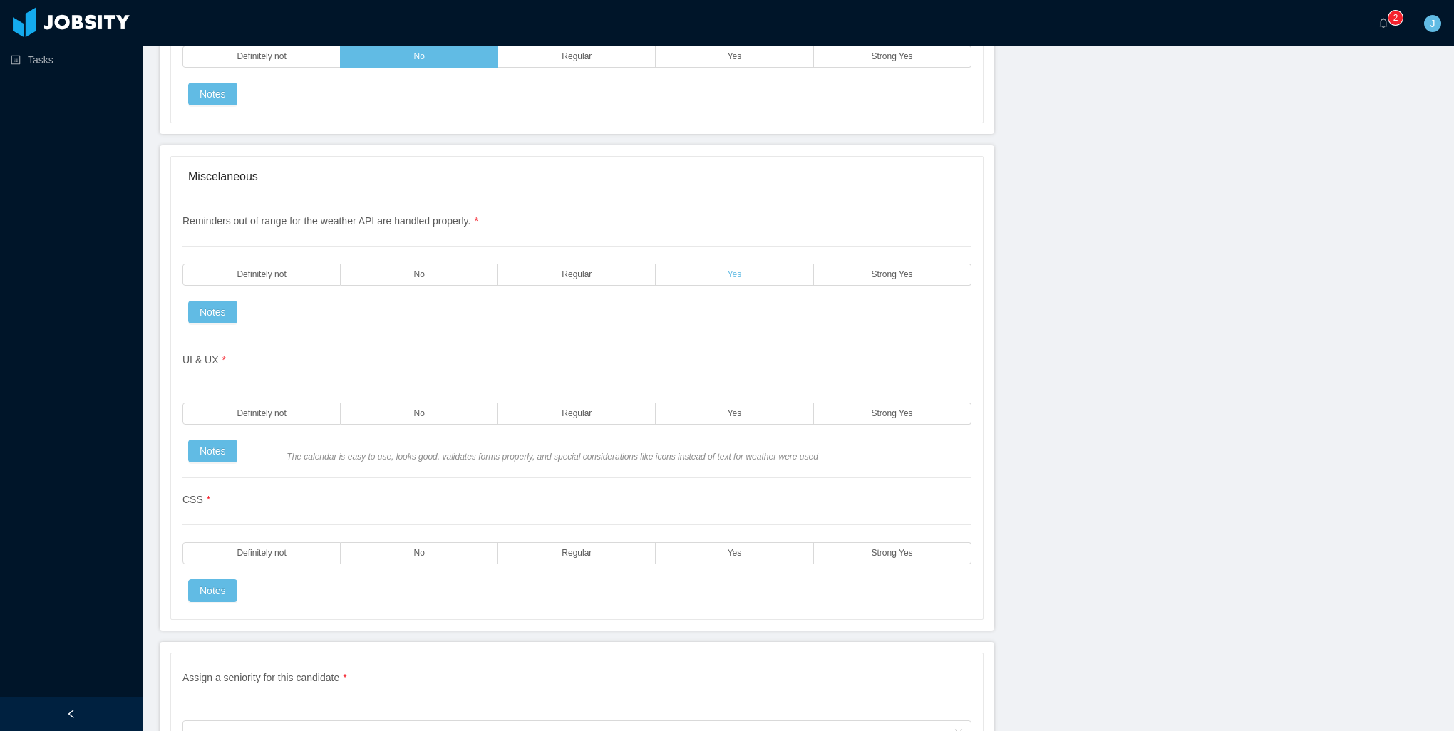
click at [778, 264] on label "Yes" at bounding box center [735, 275] width 158 height 22
click at [693, 403] on label "Yes" at bounding box center [735, 414] width 158 height 22
click at [728, 542] on label "Yes" at bounding box center [735, 553] width 158 height 22
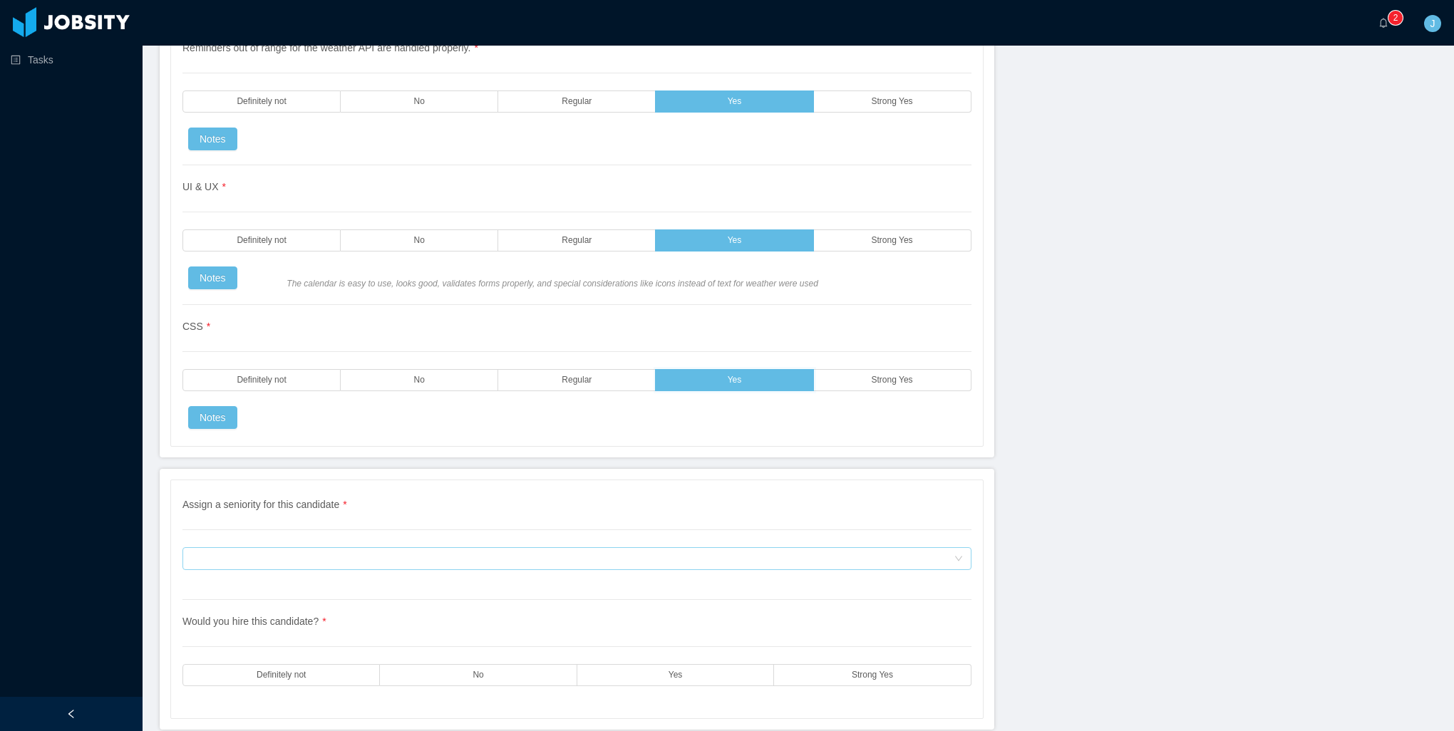
scroll to position [3280, 0]
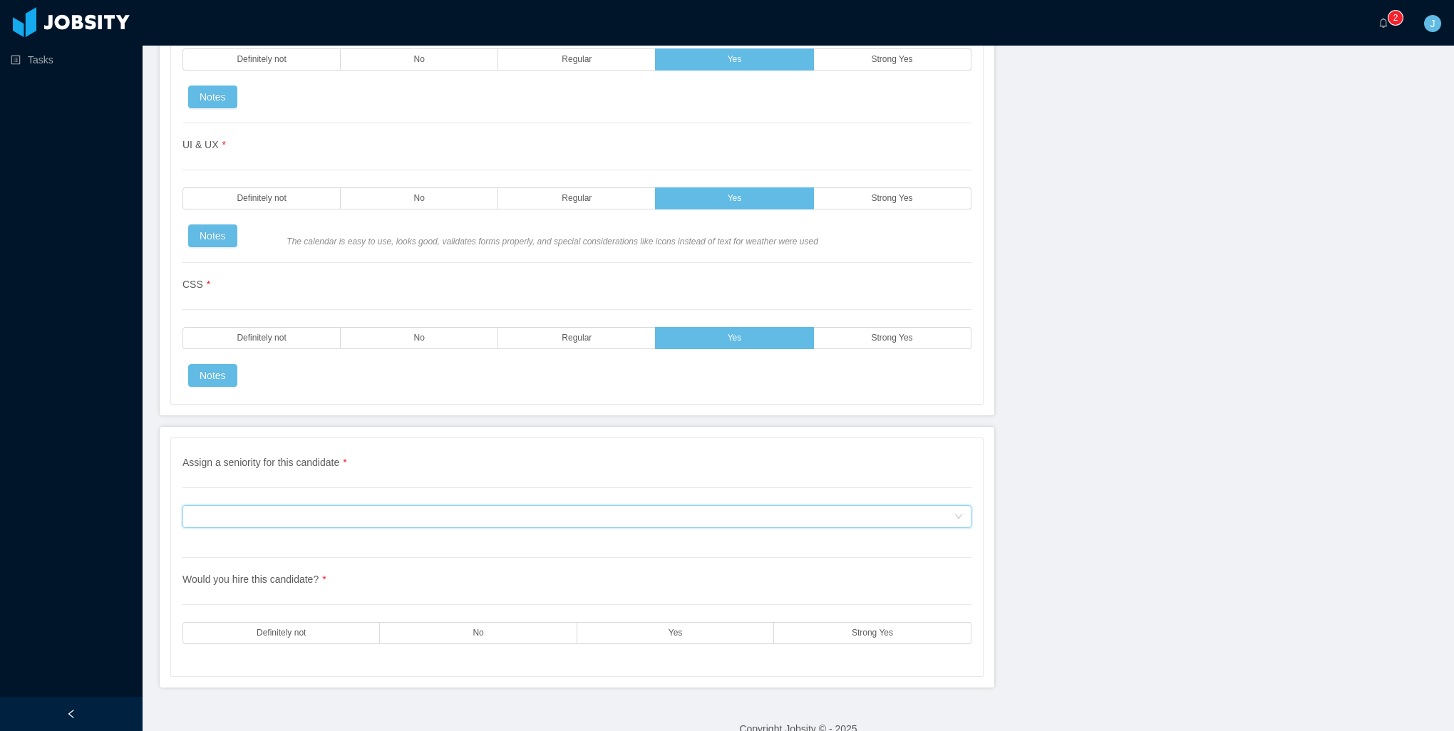
click at [418, 505] on div "Assign a seniority for this candidate" at bounding box center [576, 516] width 789 height 23
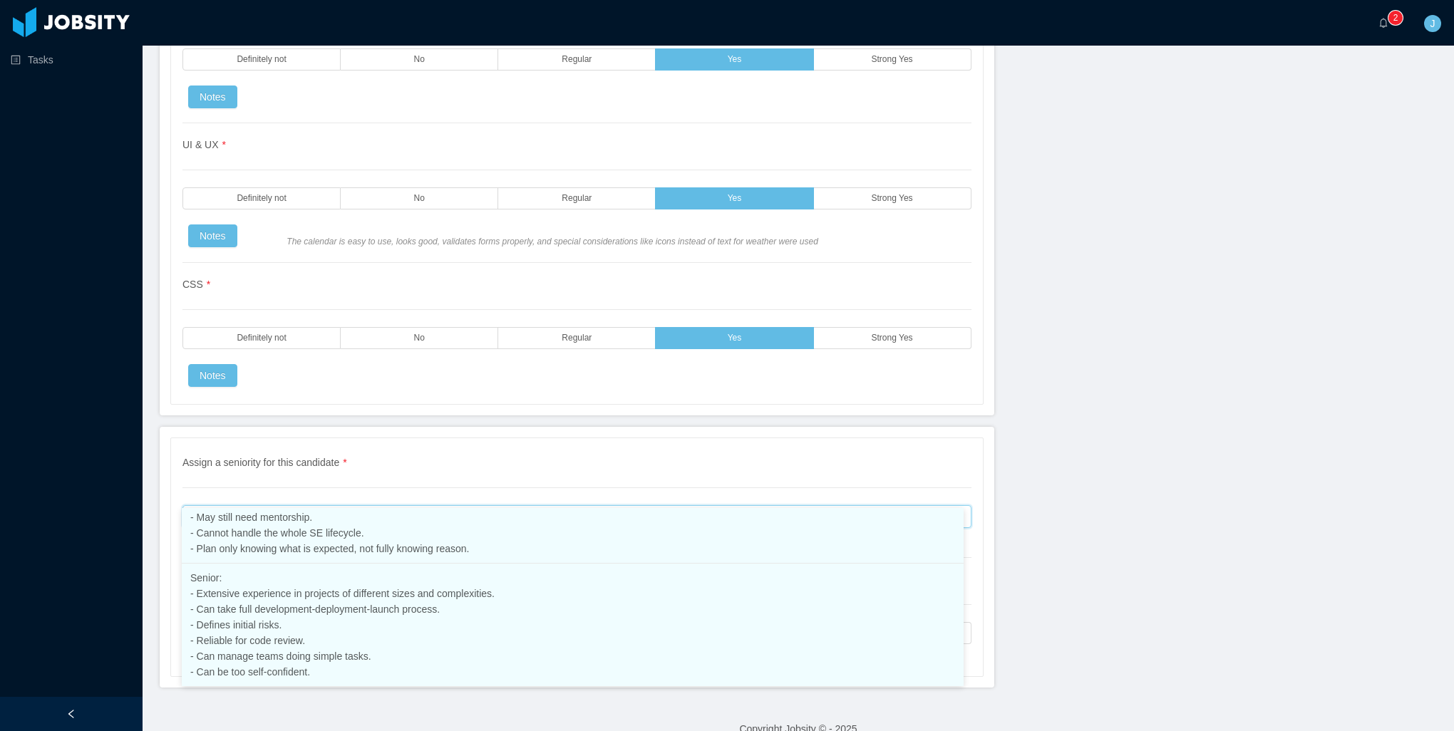
scroll to position [215, 0]
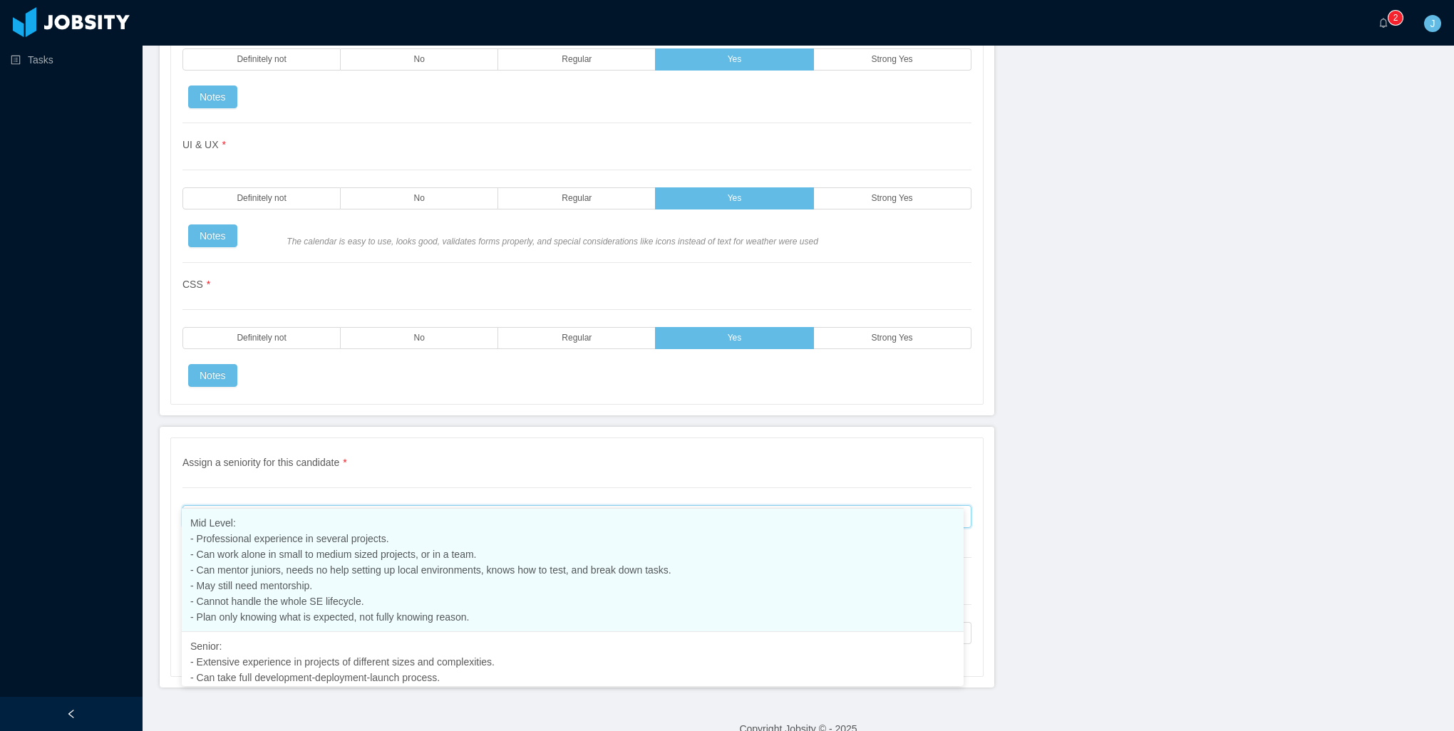
click at [262, 532] on span "Mid Level: - Professional experience in several projects. - Can work alone in s…" at bounding box center [430, 569] width 481 height 105
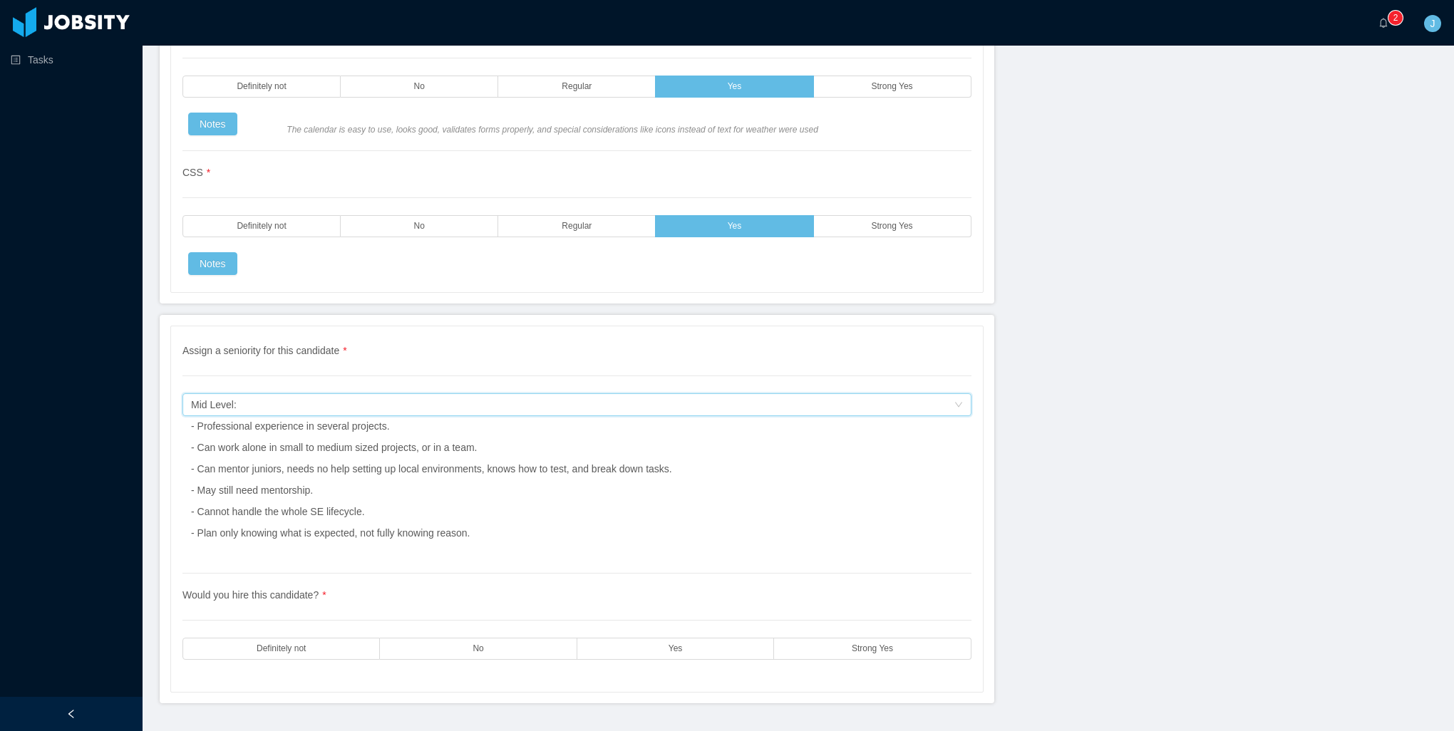
scroll to position [3407, 0]
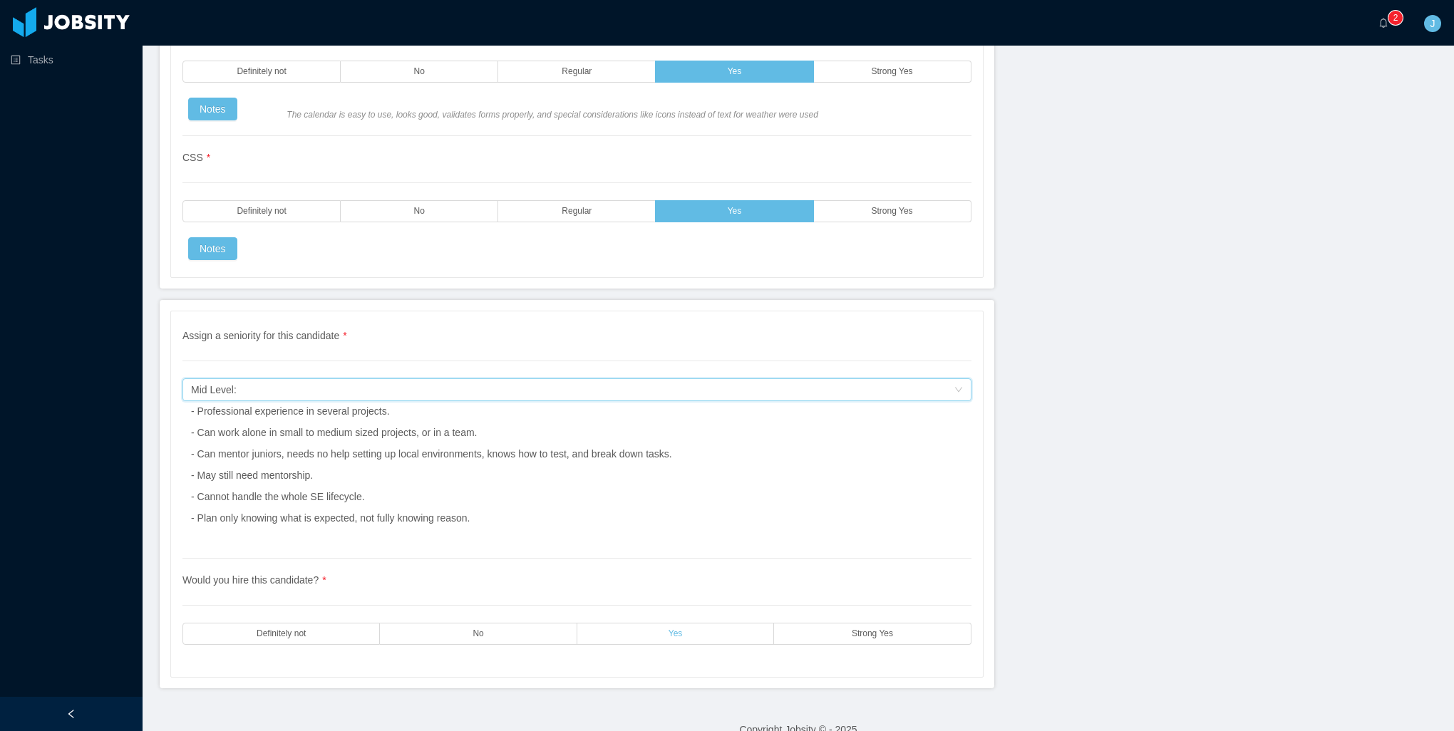
click at [711, 623] on label "Yes" at bounding box center [675, 634] width 197 height 22
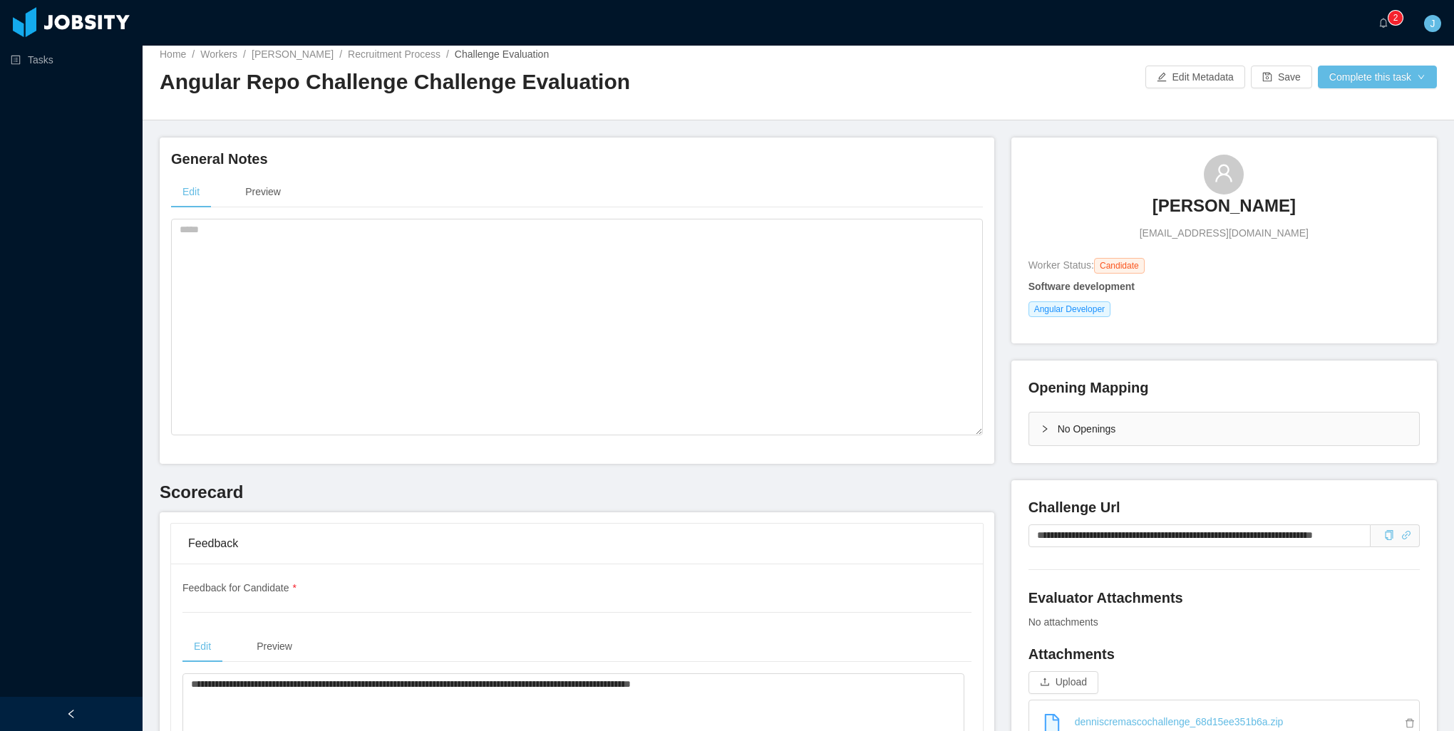
scroll to position [0, 0]
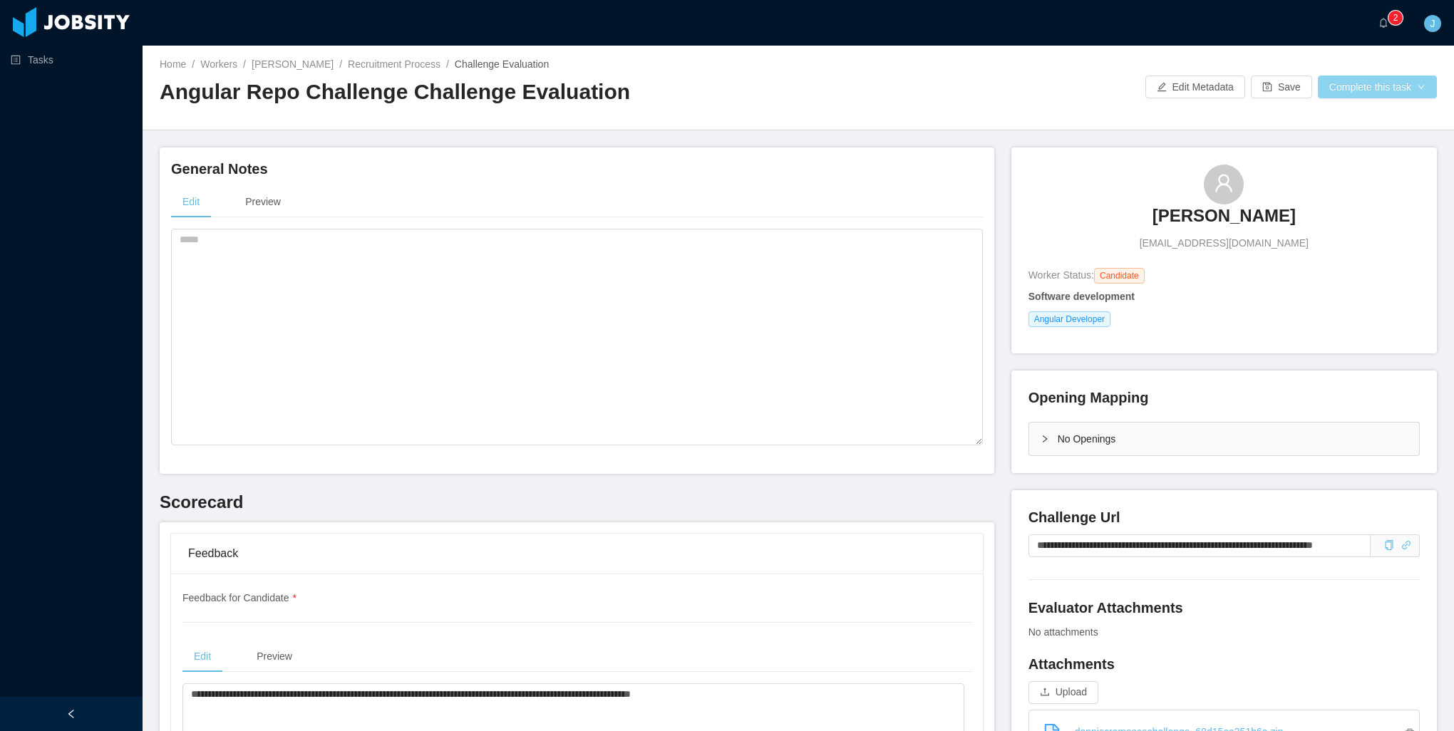
click at [1381, 88] on button "Complete this task" at bounding box center [1377, 87] width 119 height 23
click at [1335, 125] on button "Save Evaluation" at bounding box center [1368, 119] width 110 height 23
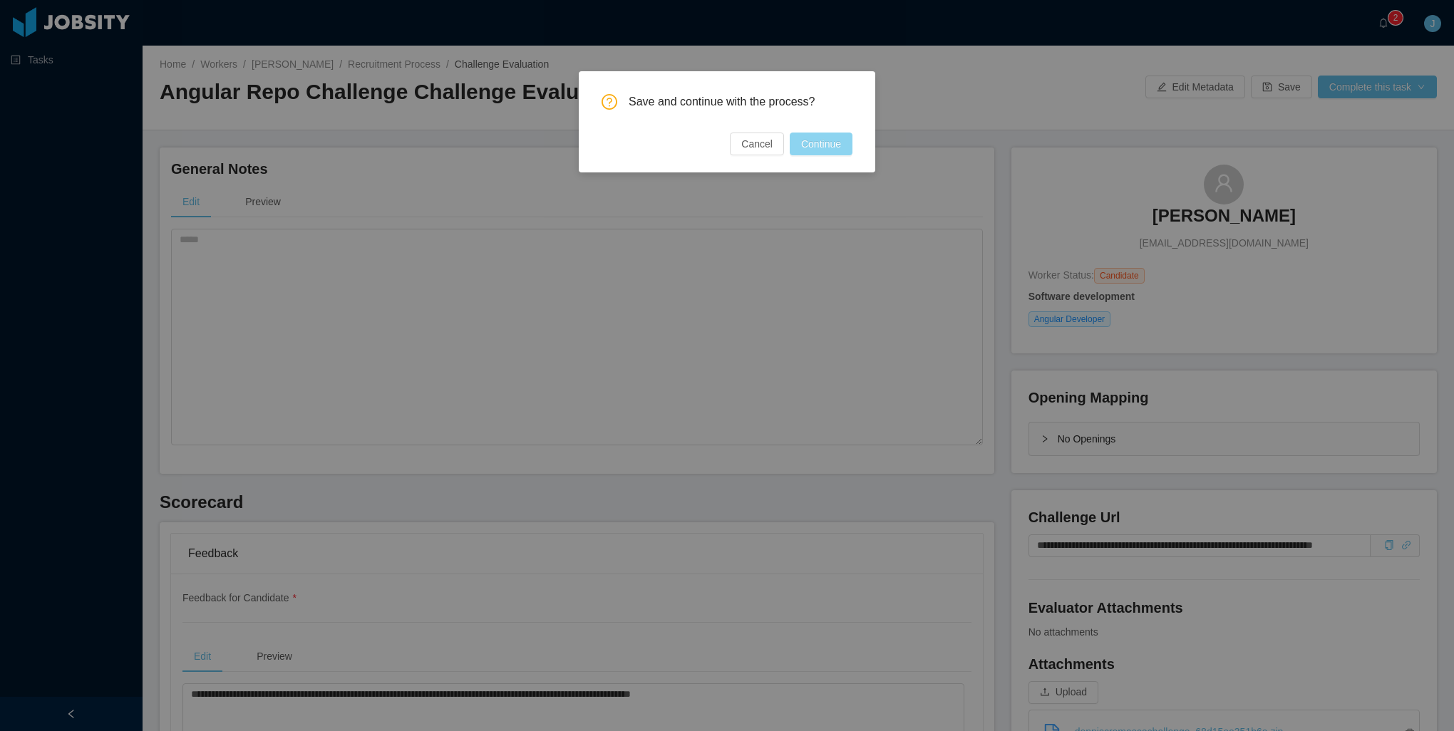
click at [813, 146] on button "Continue" at bounding box center [821, 144] width 63 height 23
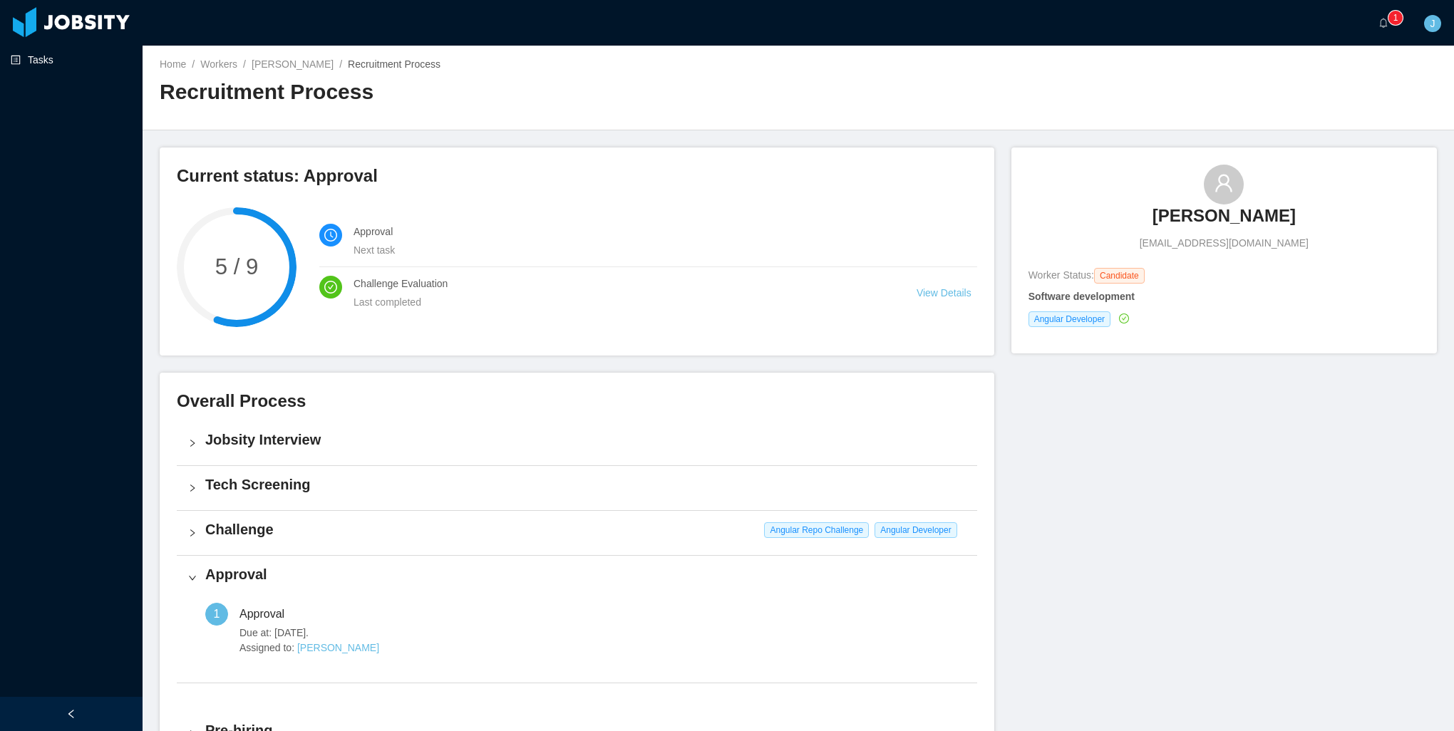
click at [54, 66] on link "Tasks" at bounding box center [71, 60] width 120 height 29
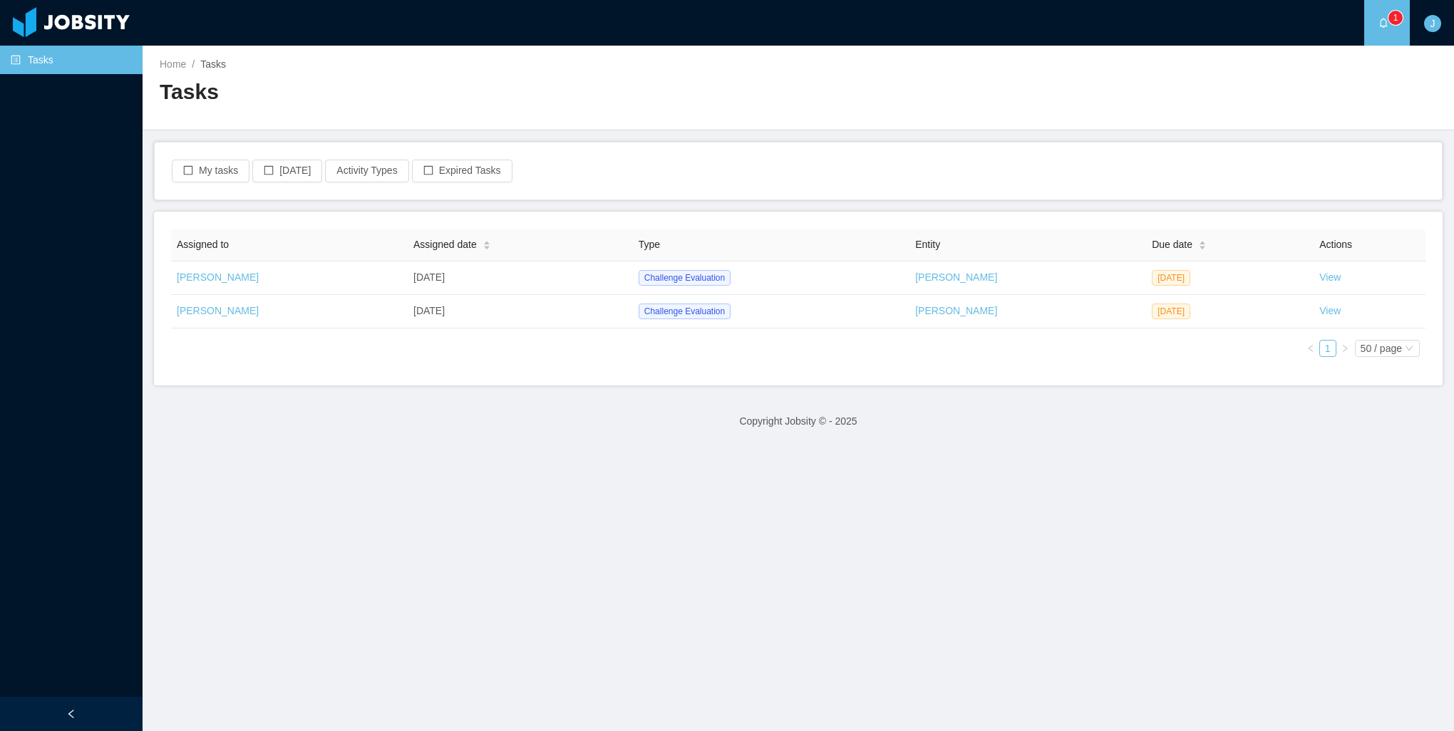
click at [784, 347] on div "Assigned to Assigned date Type Entity Due date Actions Jonathan Moura Sep 22nd,…" at bounding box center [798, 299] width 1255 height 140
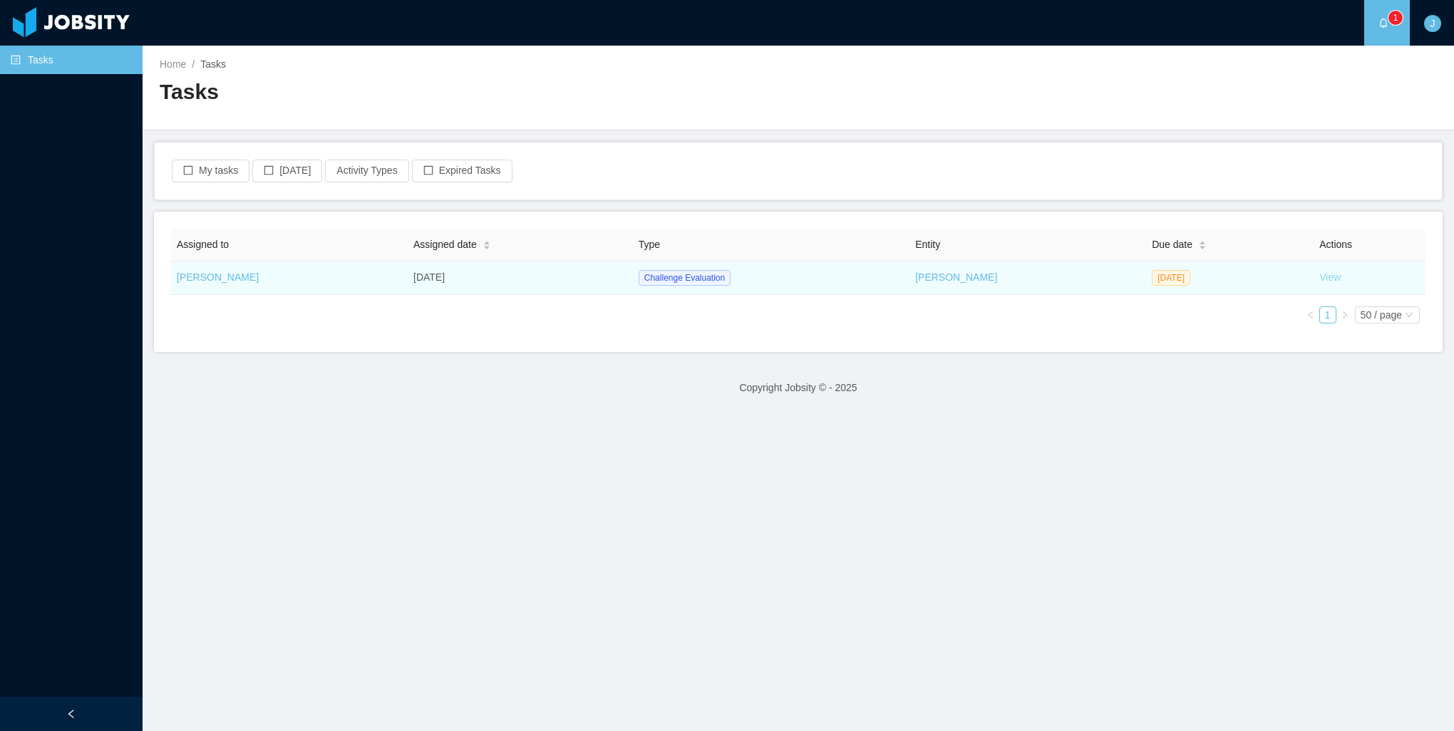
click at [1319, 275] on link "View" at bounding box center [1329, 277] width 21 height 11
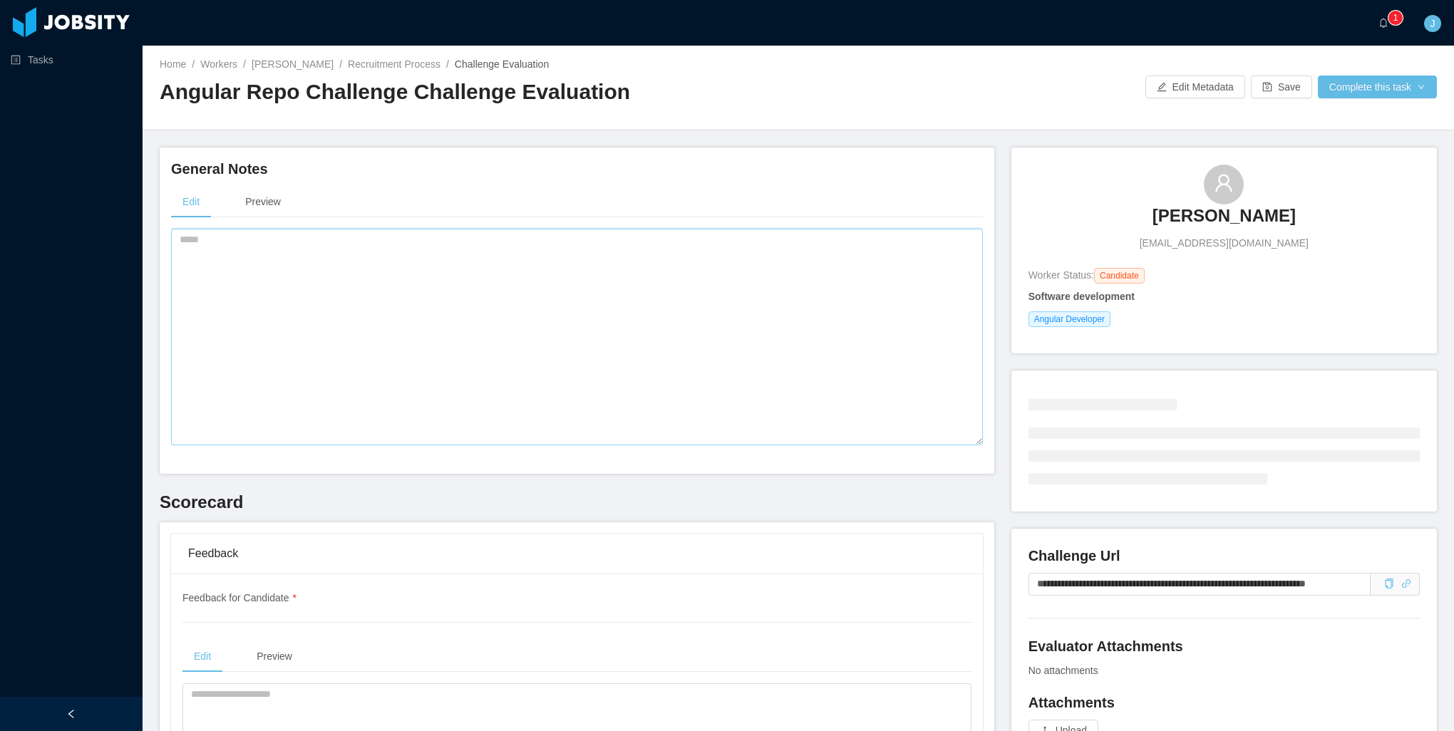
click at [860, 398] on textarea at bounding box center [577, 337] width 812 height 217
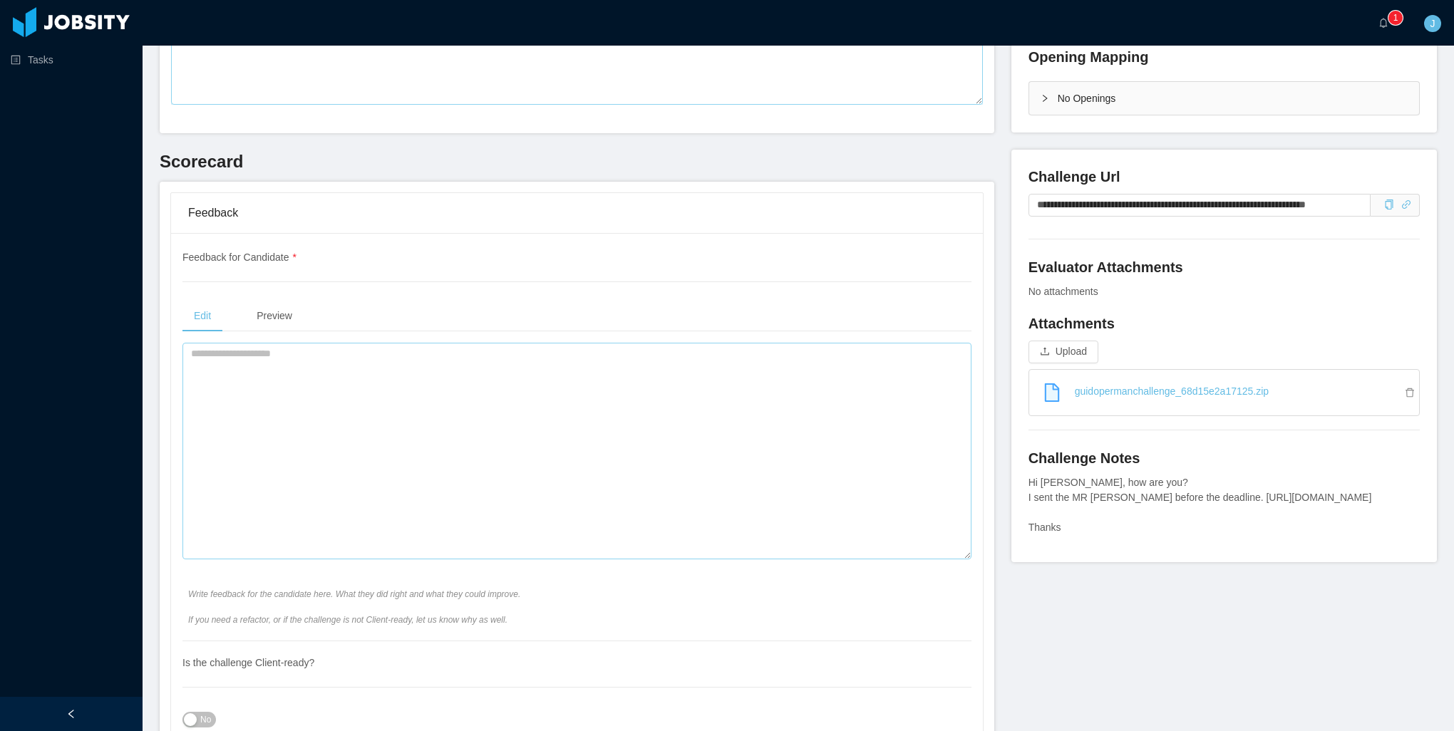
scroll to position [356, 0]
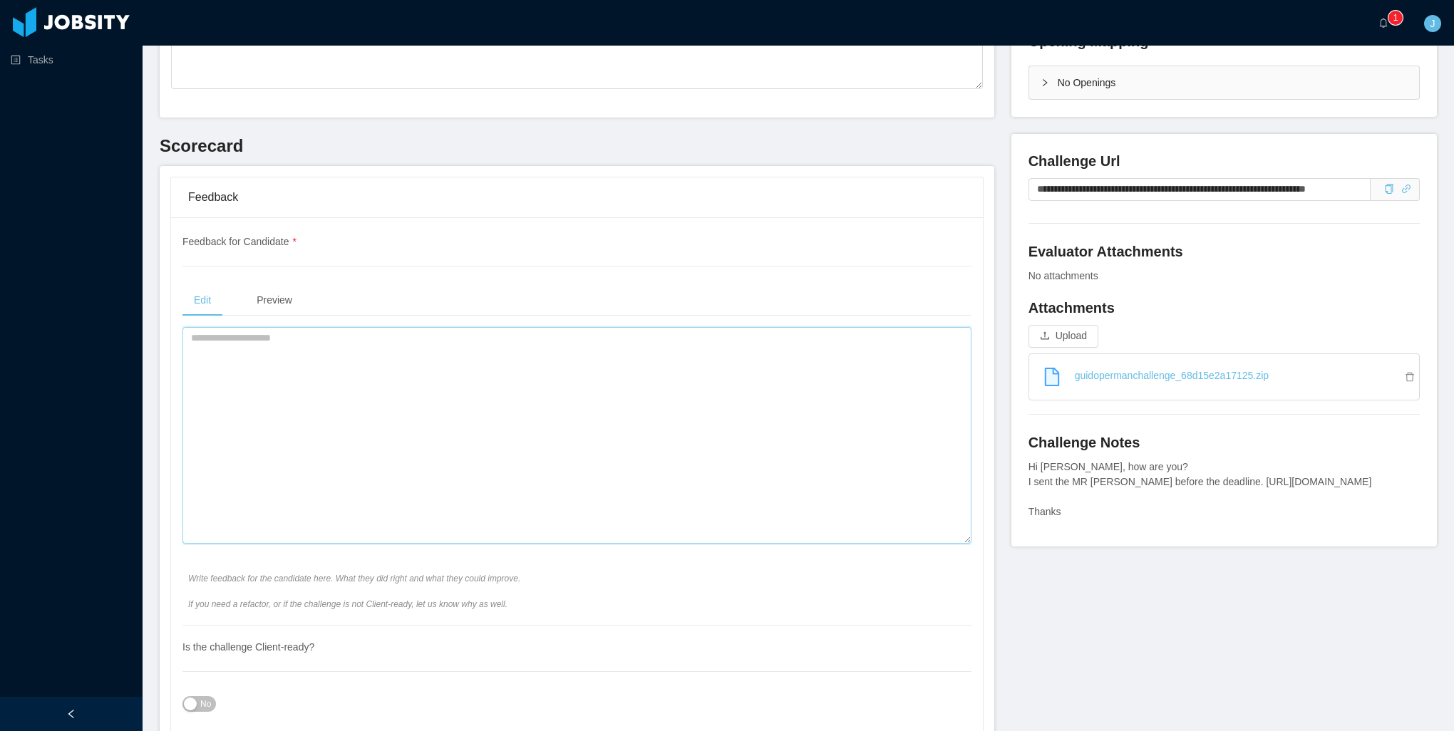
click at [573, 419] on textarea at bounding box center [576, 435] width 789 height 217
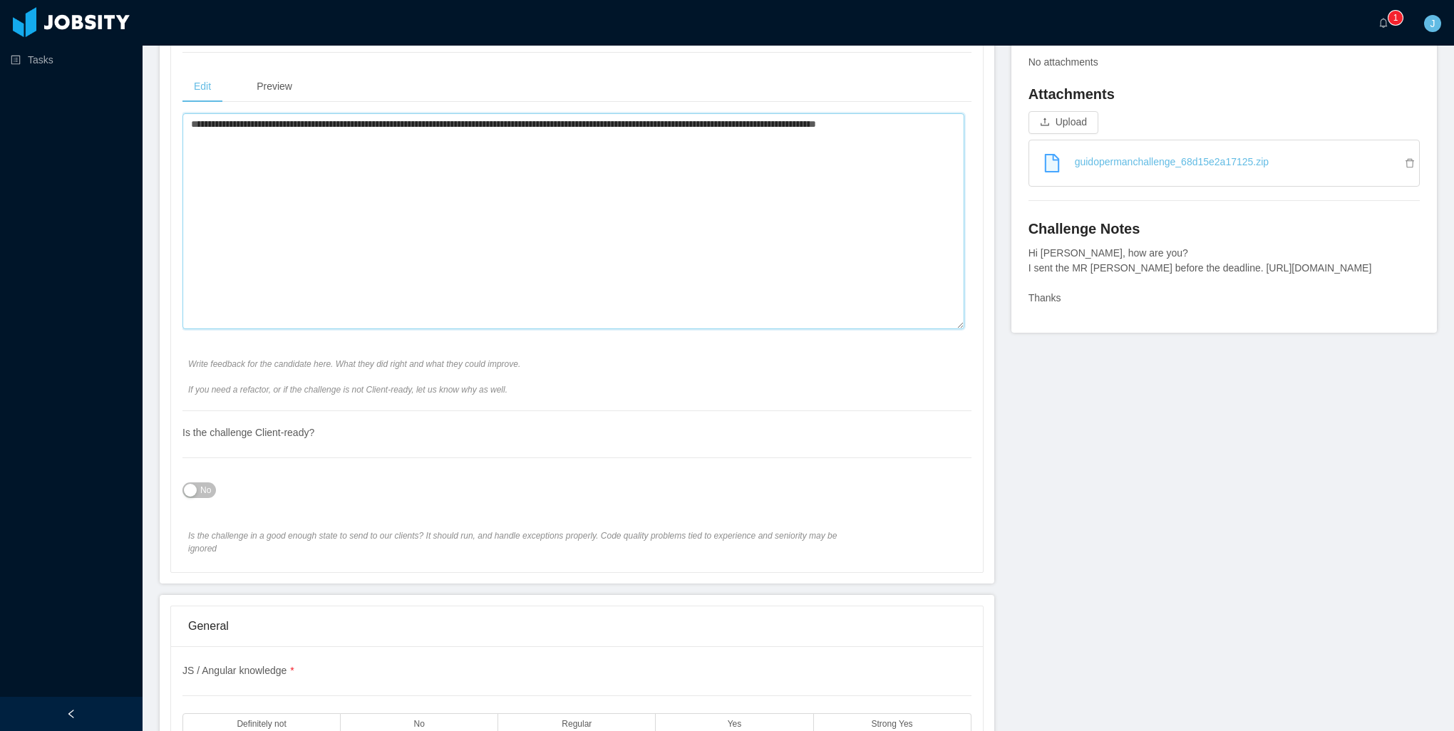
scroll to position [855, 0]
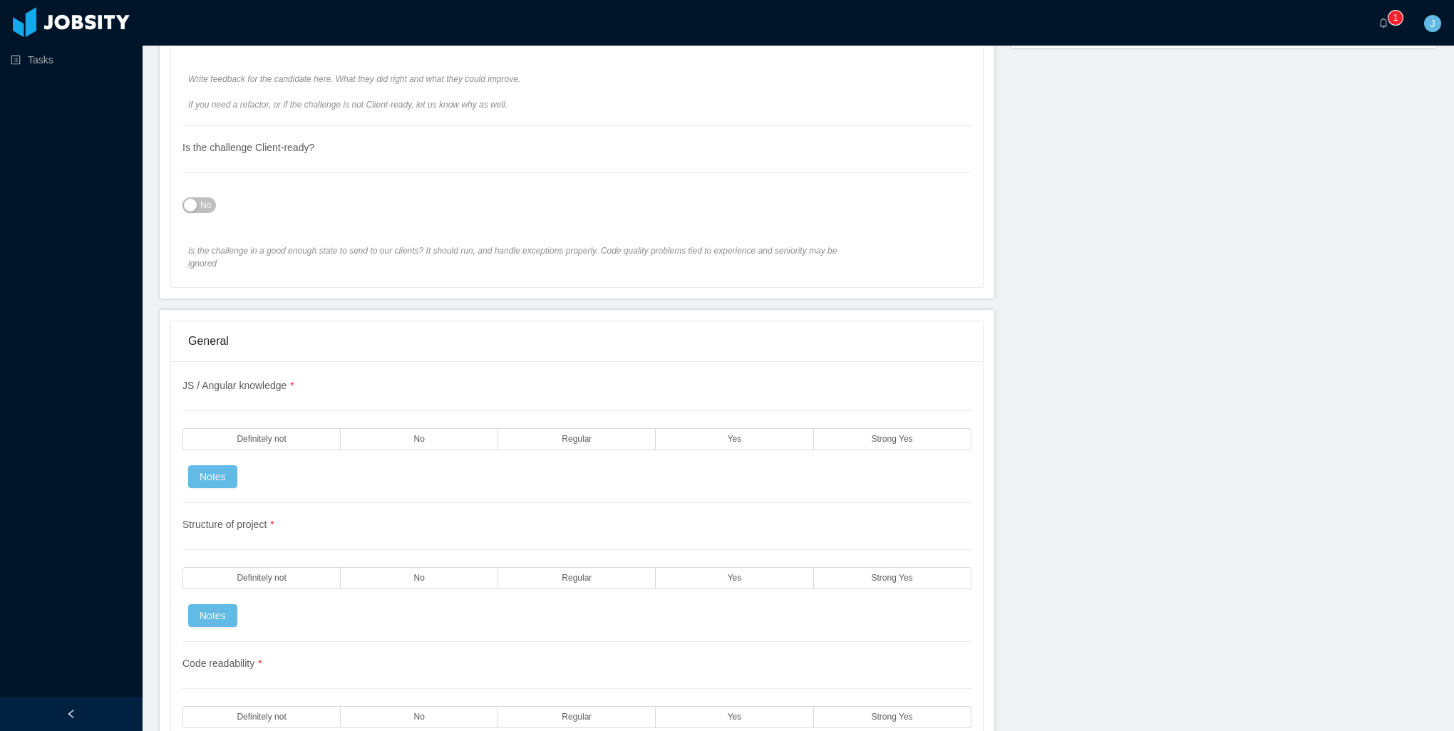
type textarea "**********"
click at [200, 200] on span "No" at bounding box center [205, 205] width 11 height 14
click at [205, 210] on button "Yes" at bounding box center [200, 205] width 37 height 16
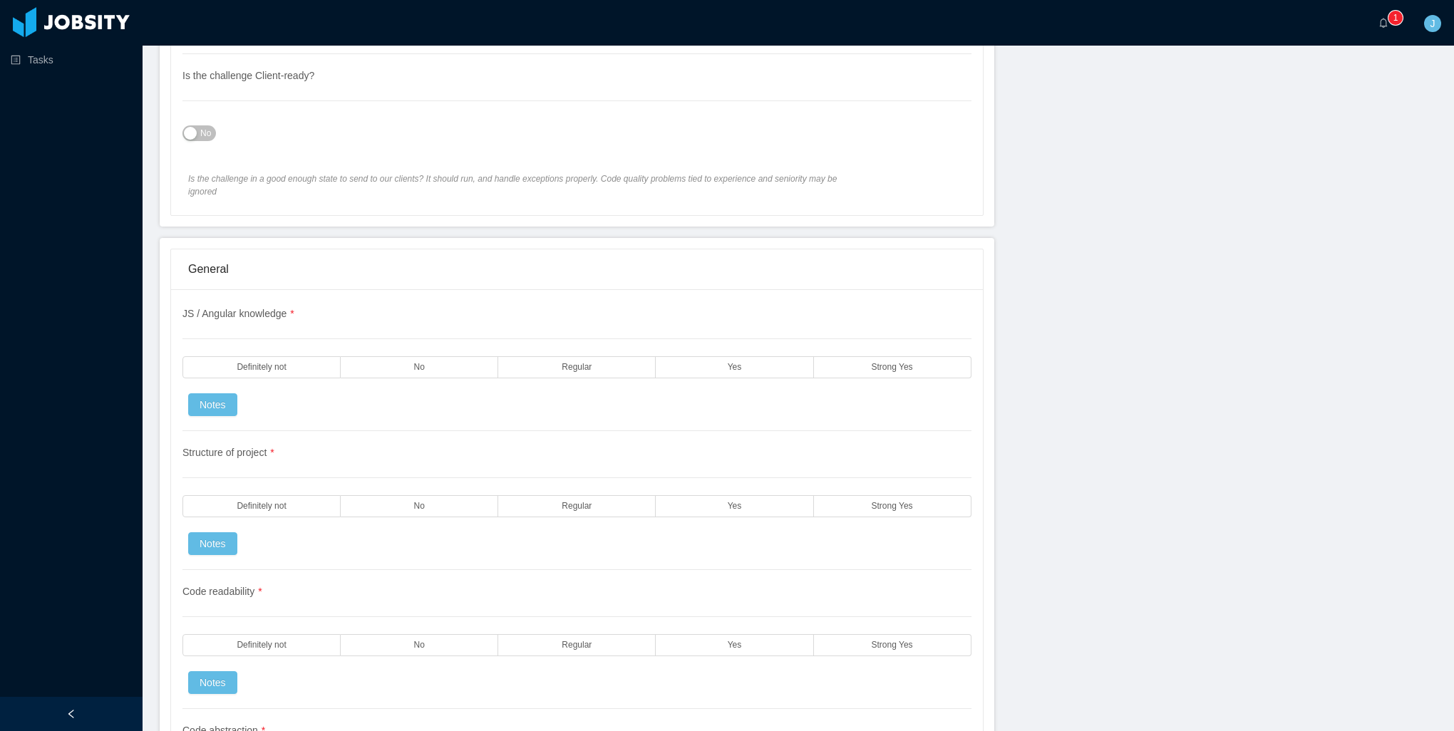
scroll to position [927, 0]
click at [292, 357] on label "Definitely not" at bounding box center [261, 368] width 158 height 22
click at [262, 503] on span "Definitely not" at bounding box center [261, 507] width 49 height 9
drag, startPoint x: 303, startPoint y: 626, endPoint x: 301, endPoint y: 612, distance: 14.4
click at [303, 635] on label "Definitely not" at bounding box center [261, 646] width 158 height 22
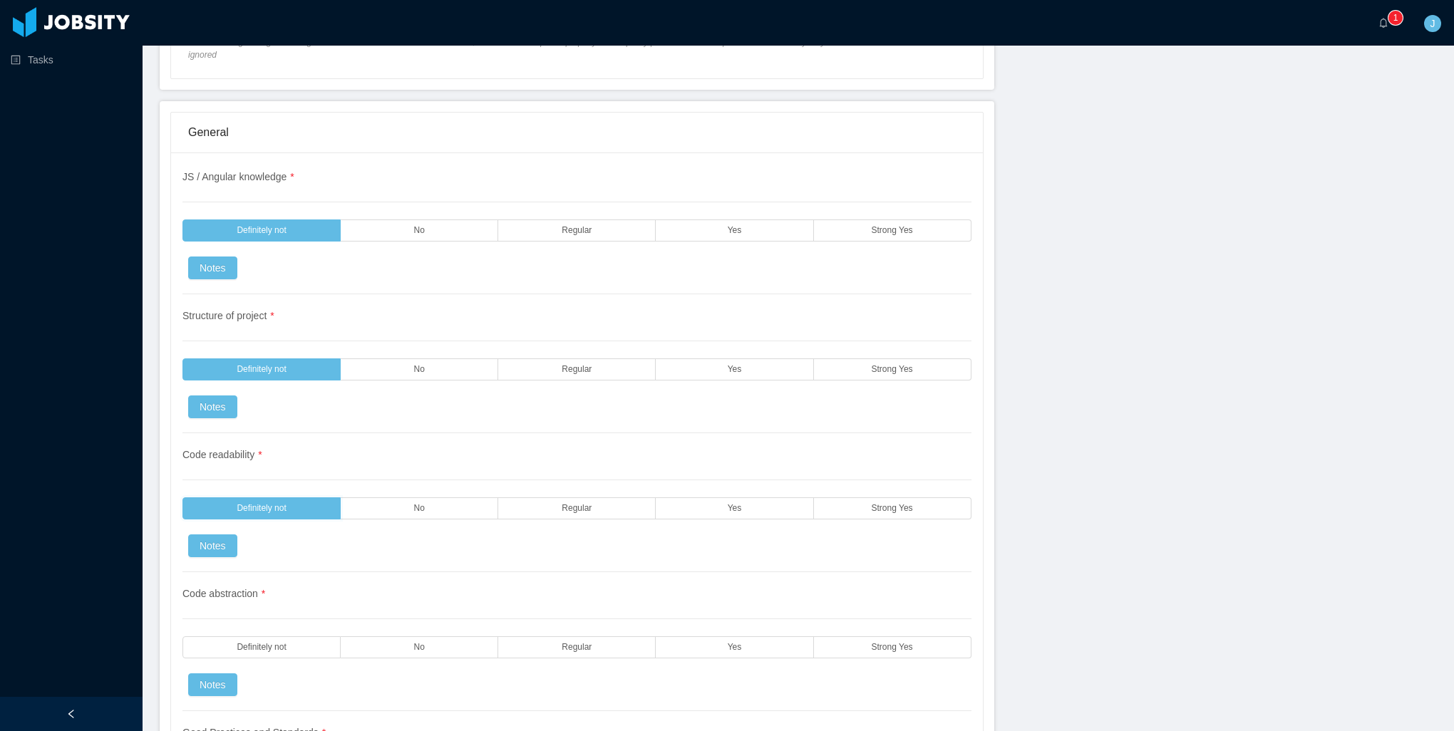
scroll to position [1354, 0]
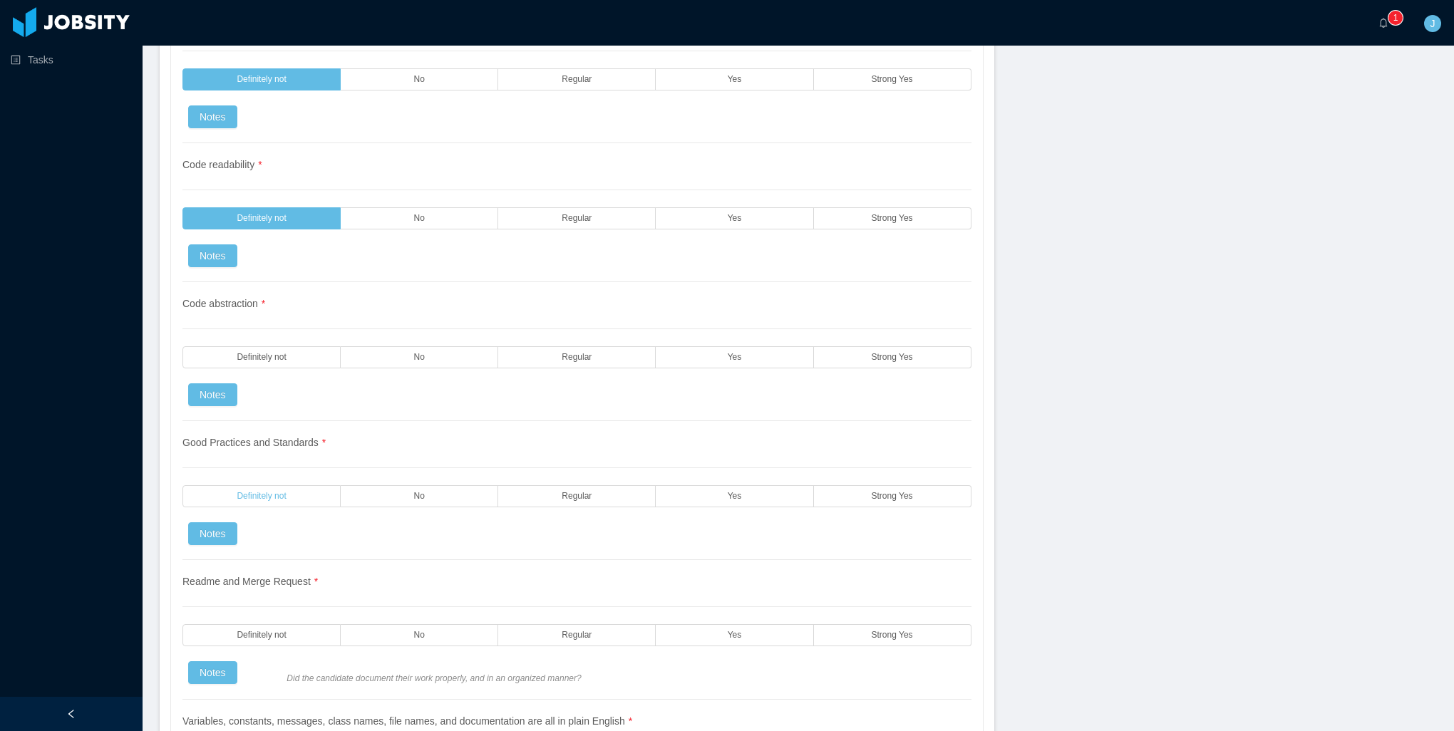
click at [276, 492] on span "Definitely not" at bounding box center [261, 496] width 49 height 9
click at [268, 346] on label "Definitely not" at bounding box center [261, 357] width 158 height 22
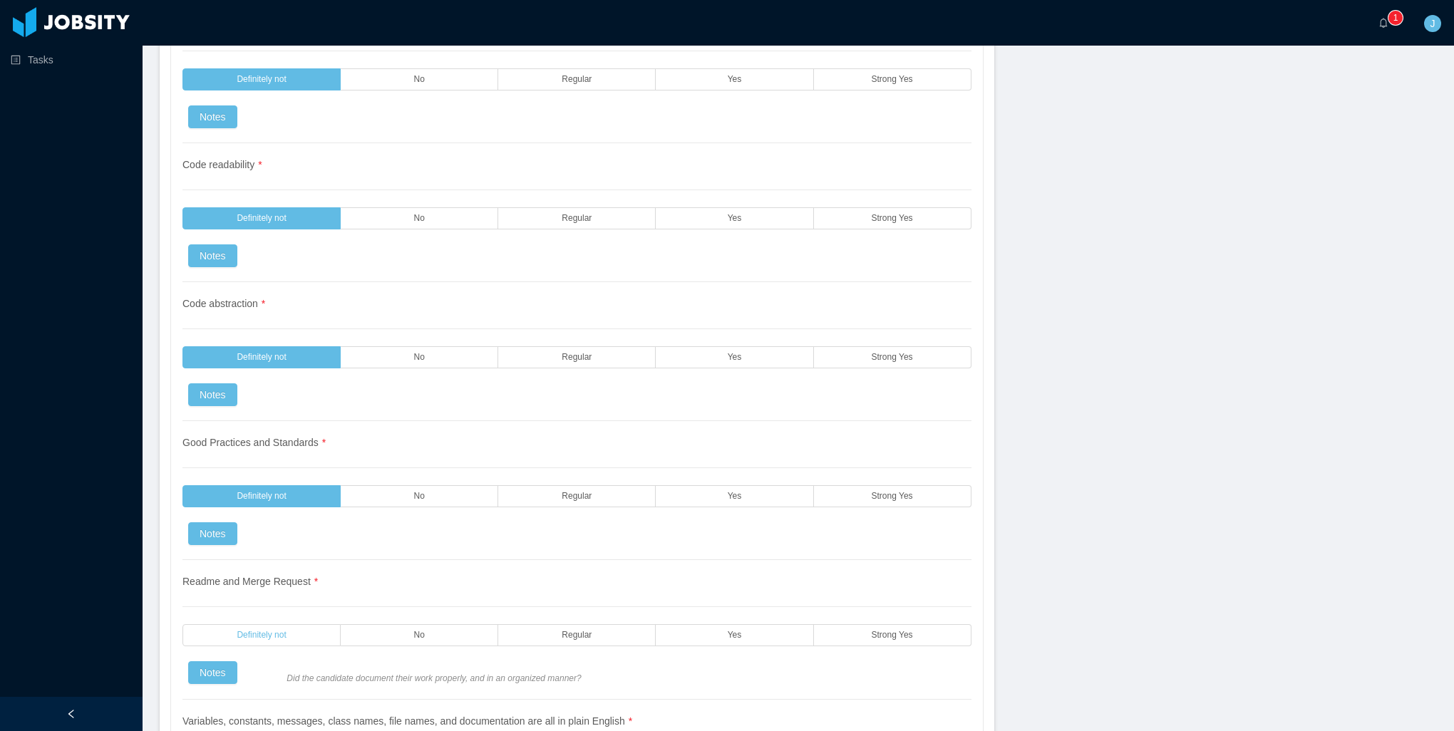
click at [286, 624] on label "Definitely not" at bounding box center [261, 635] width 158 height 22
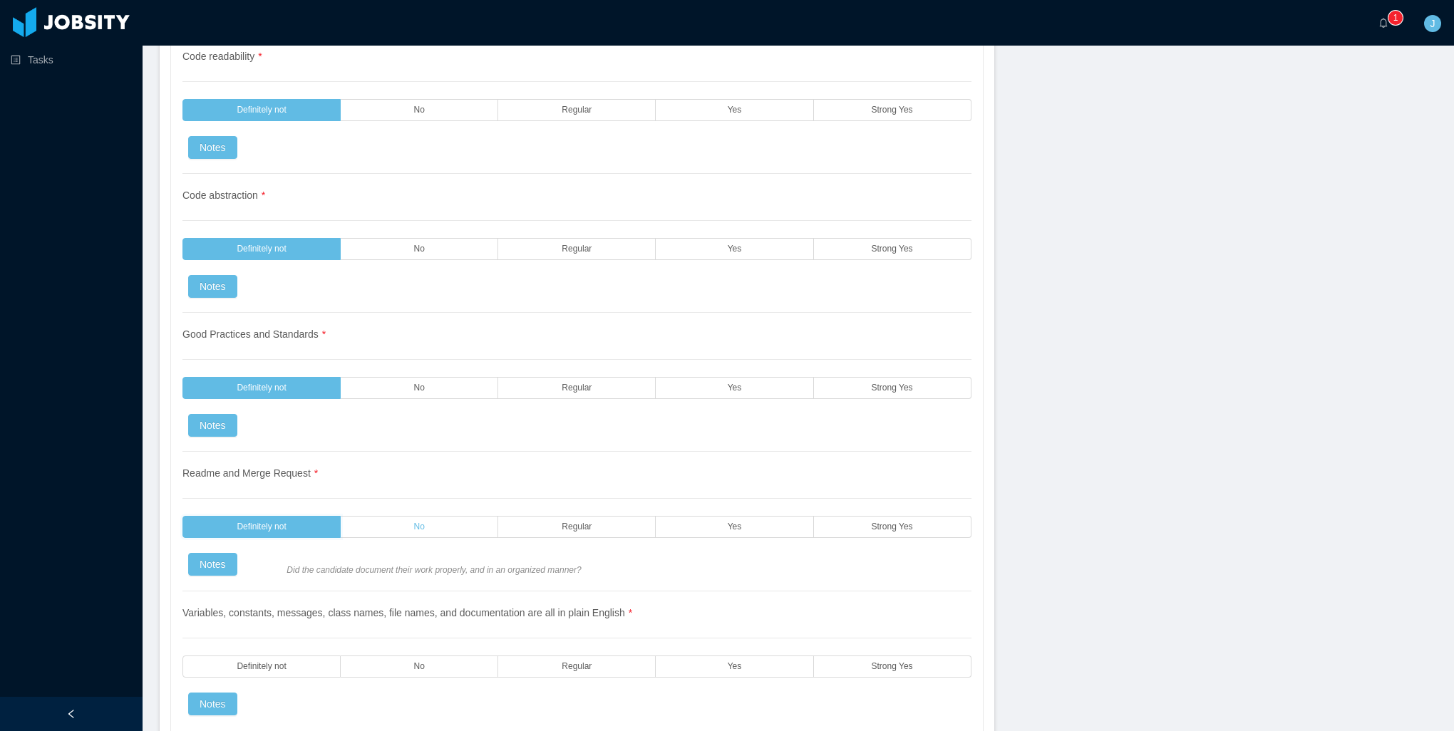
scroll to position [1853, 0]
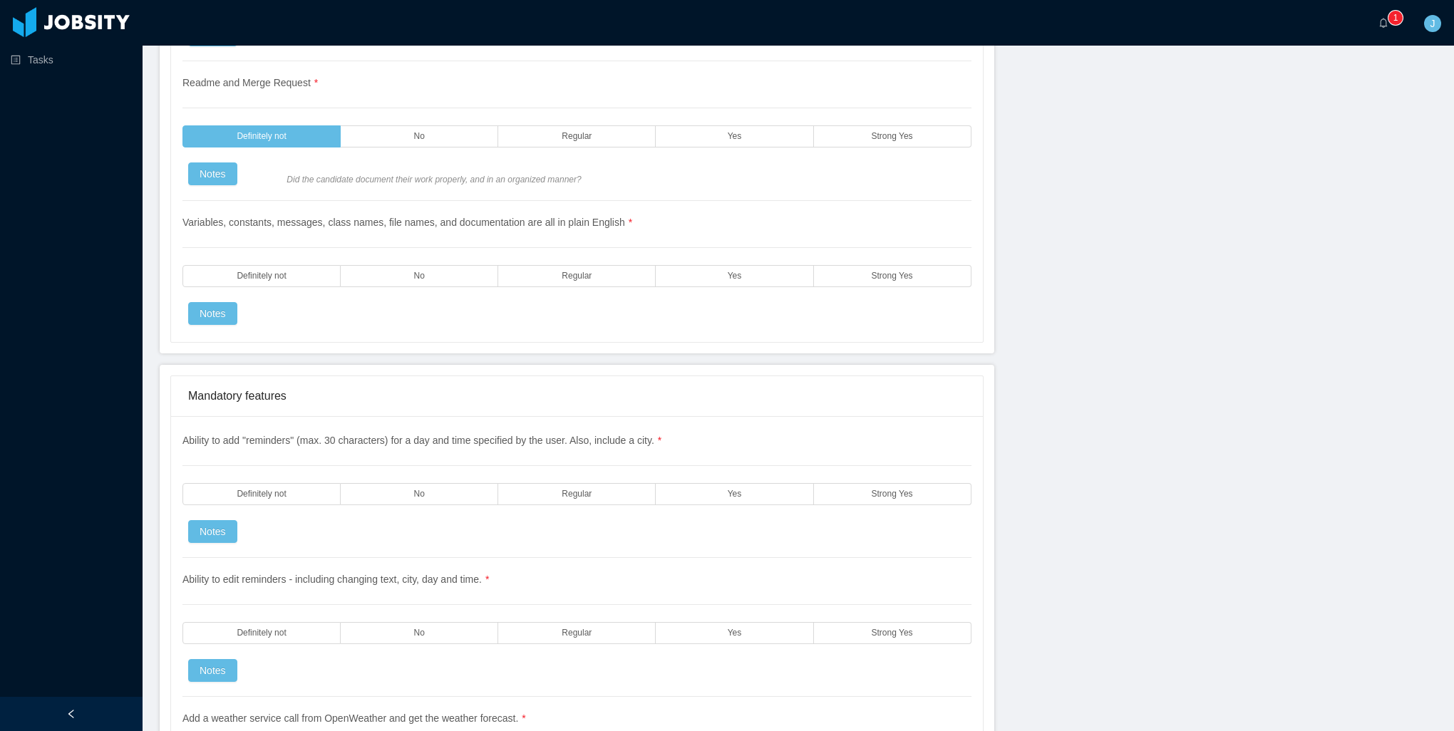
click at [277, 490] on span "Definitely not" at bounding box center [261, 494] width 49 height 9
click at [285, 267] on label "Definitely not" at bounding box center [261, 276] width 158 height 22
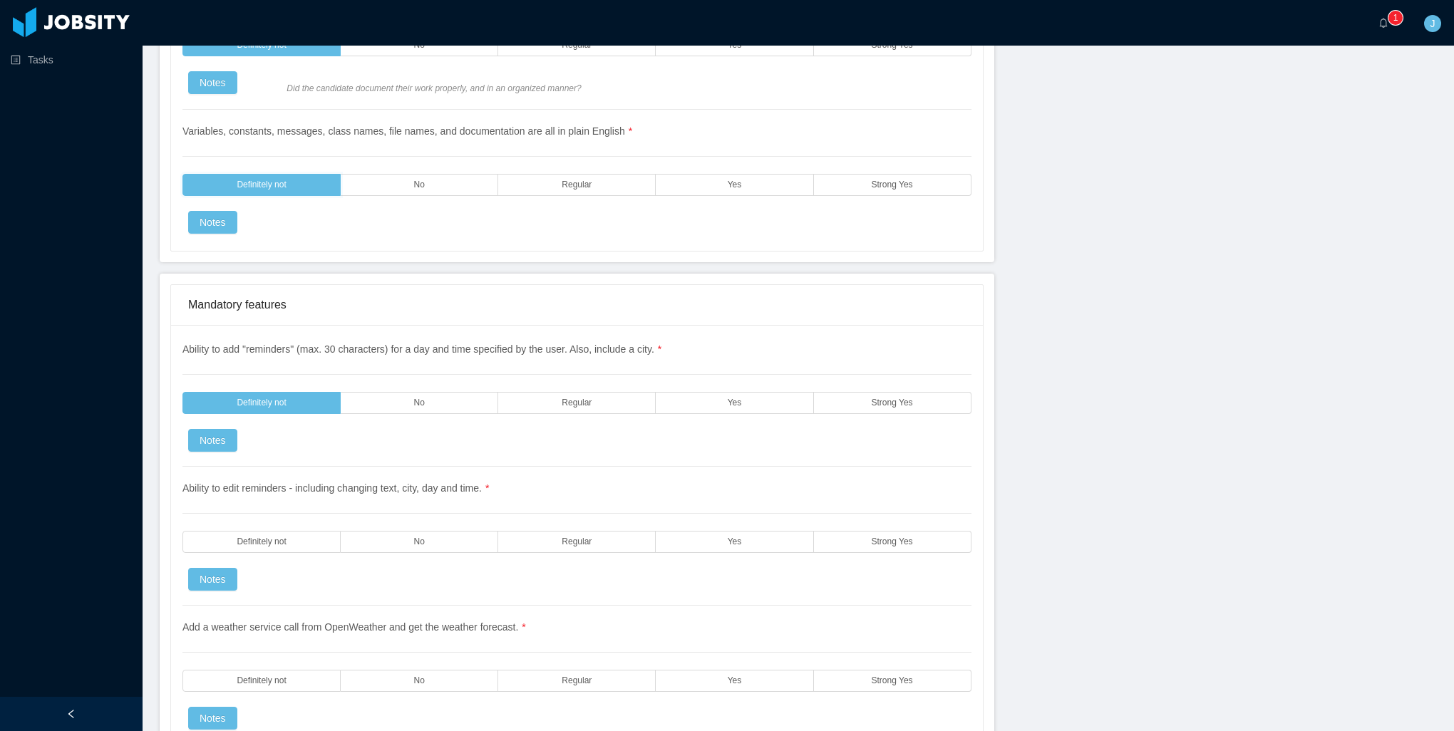
scroll to position [2210, 0]
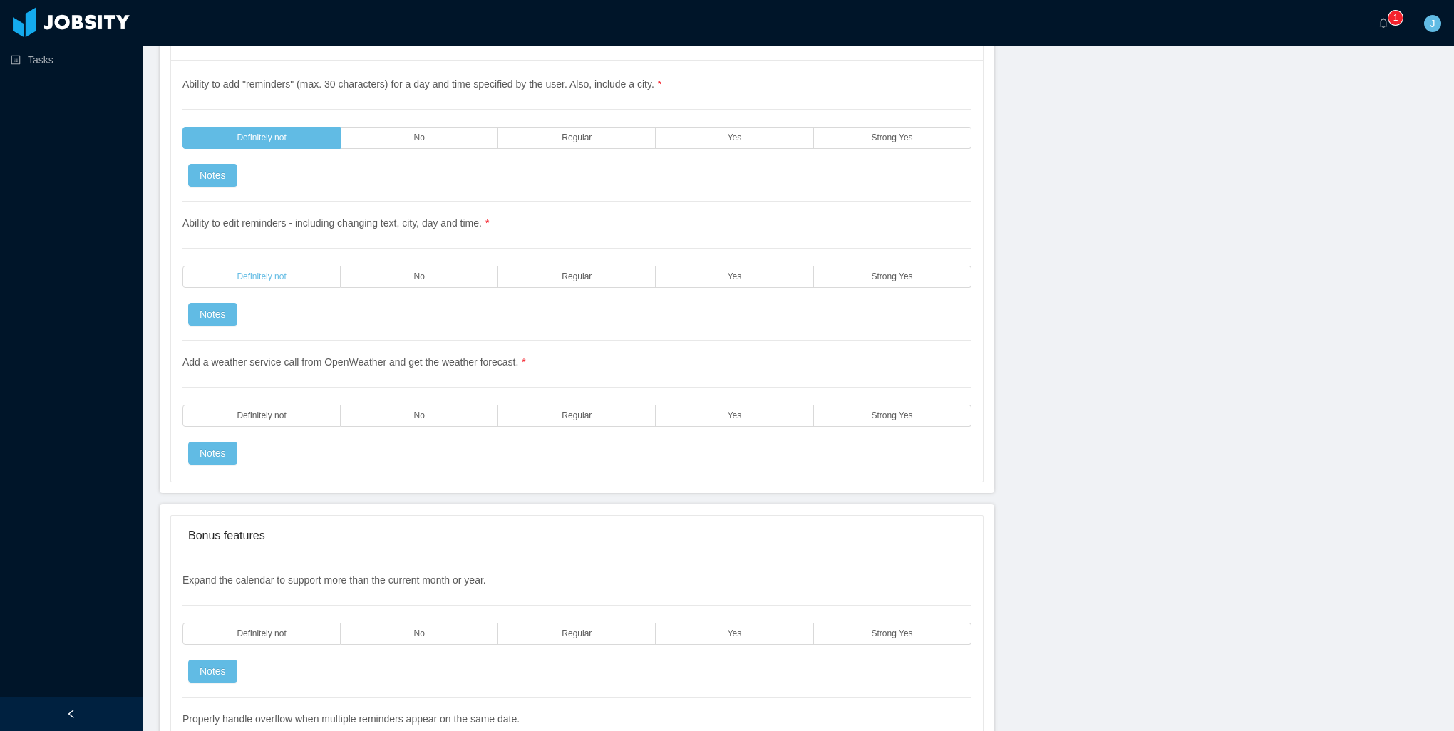
click at [268, 272] on span "Definitely not" at bounding box center [261, 276] width 49 height 9
click at [264, 405] on label "Definitely not" at bounding box center [261, 416] width 158 height 22
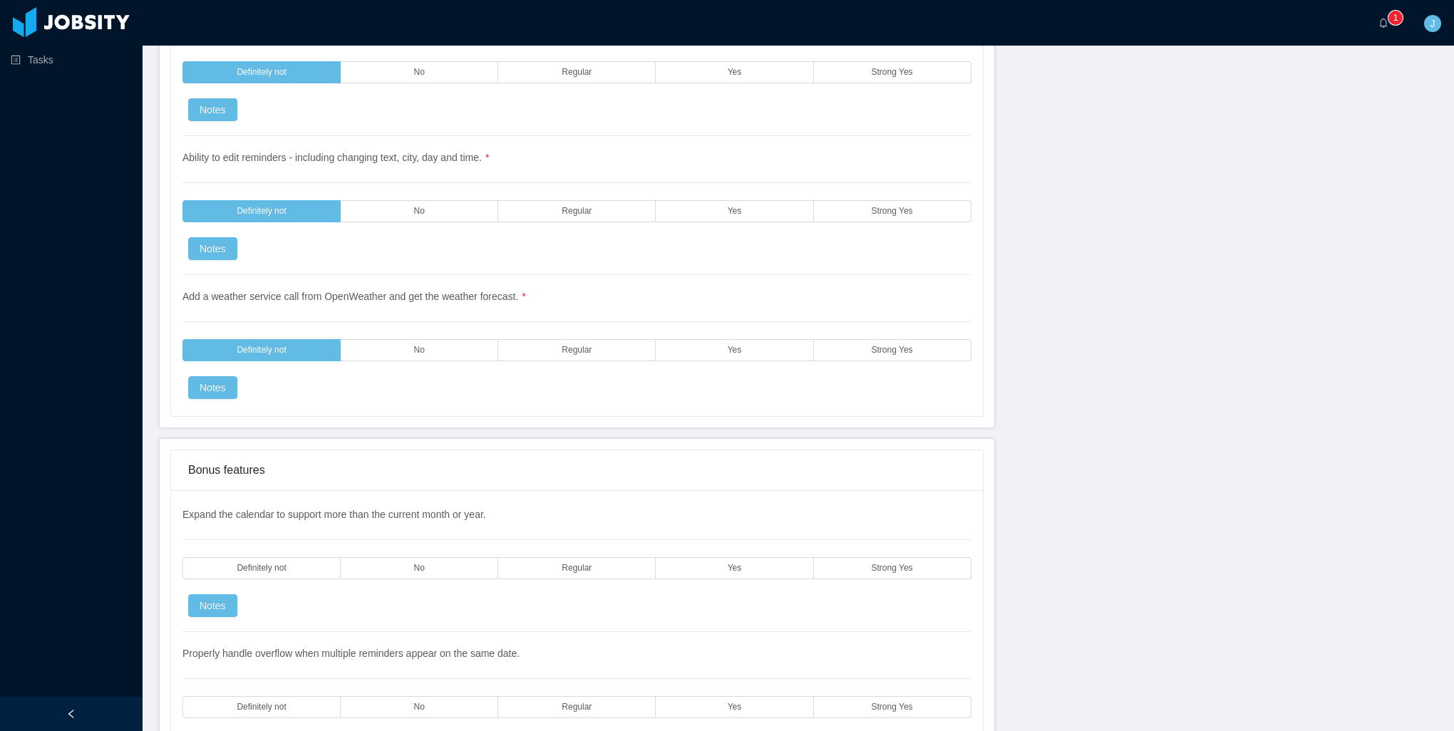
scroll to position [2566, 0]
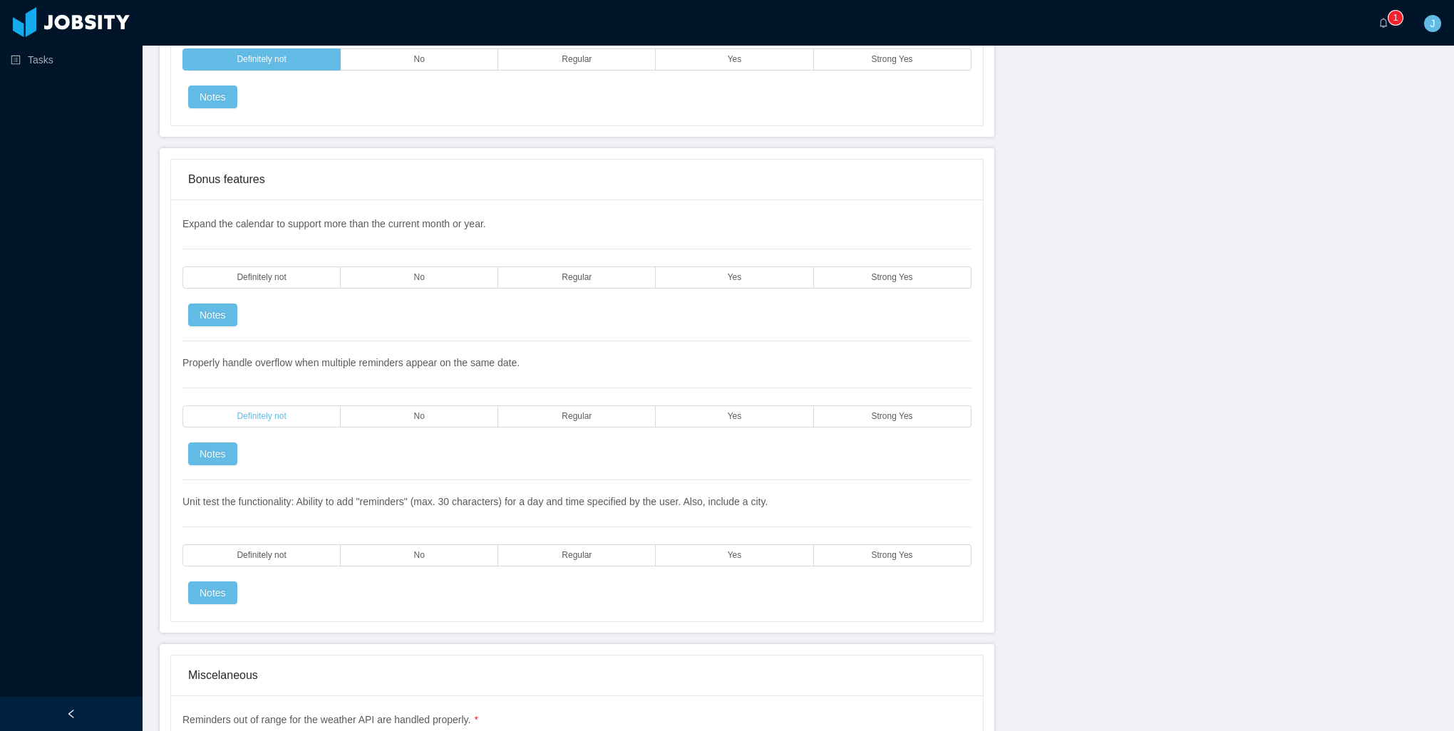
click at [257, 412] on span "Definitely not" at bounding box center [261, 416] width 49 height 9
drag, startPoint x: 269, startPoint y: 545, endPoint x: 299, endPoint y: 356, distance: 190.7
click at [269, 545] on label "Definitely not" at bounding box center [261, 556] width 158 height 22
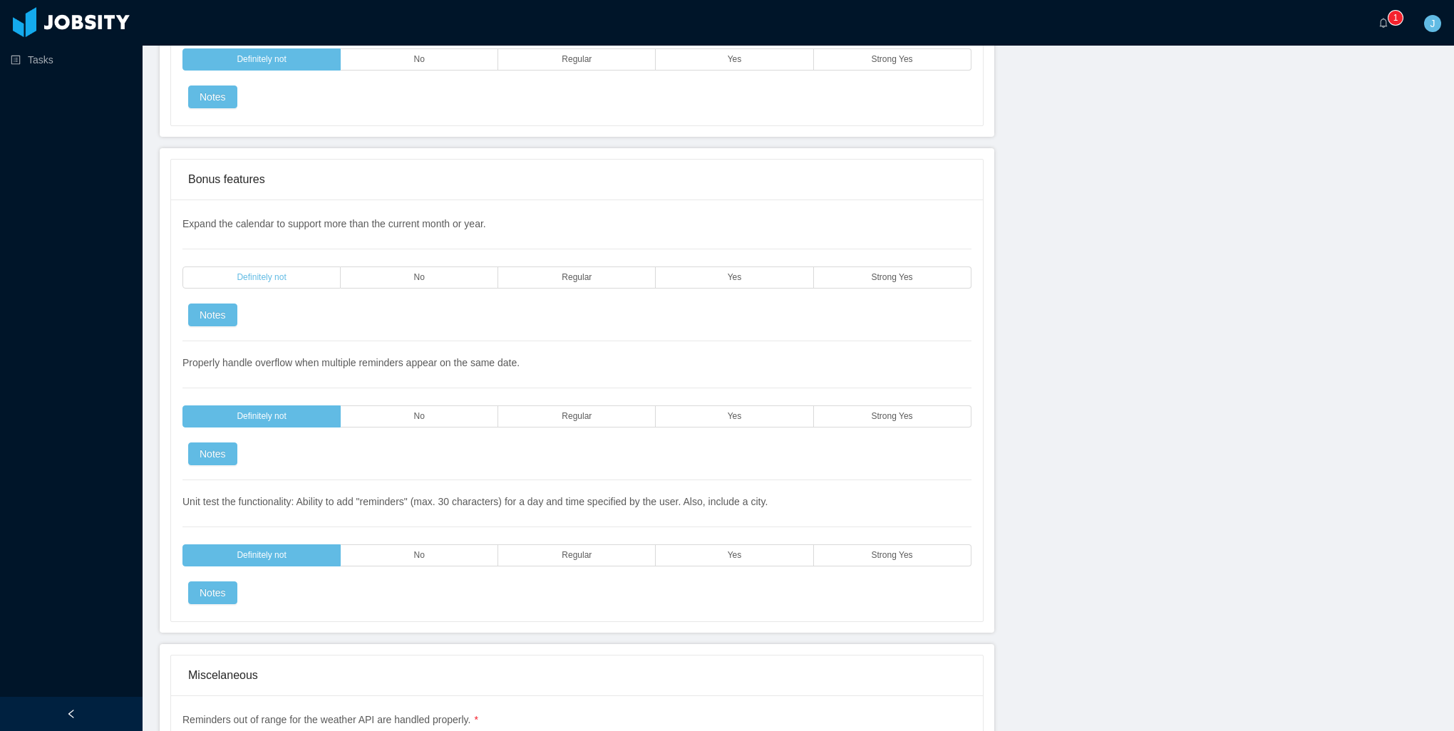
click at [282, 273] on span "Definitely not" at bounding box center [261, 277] width 49 height 9
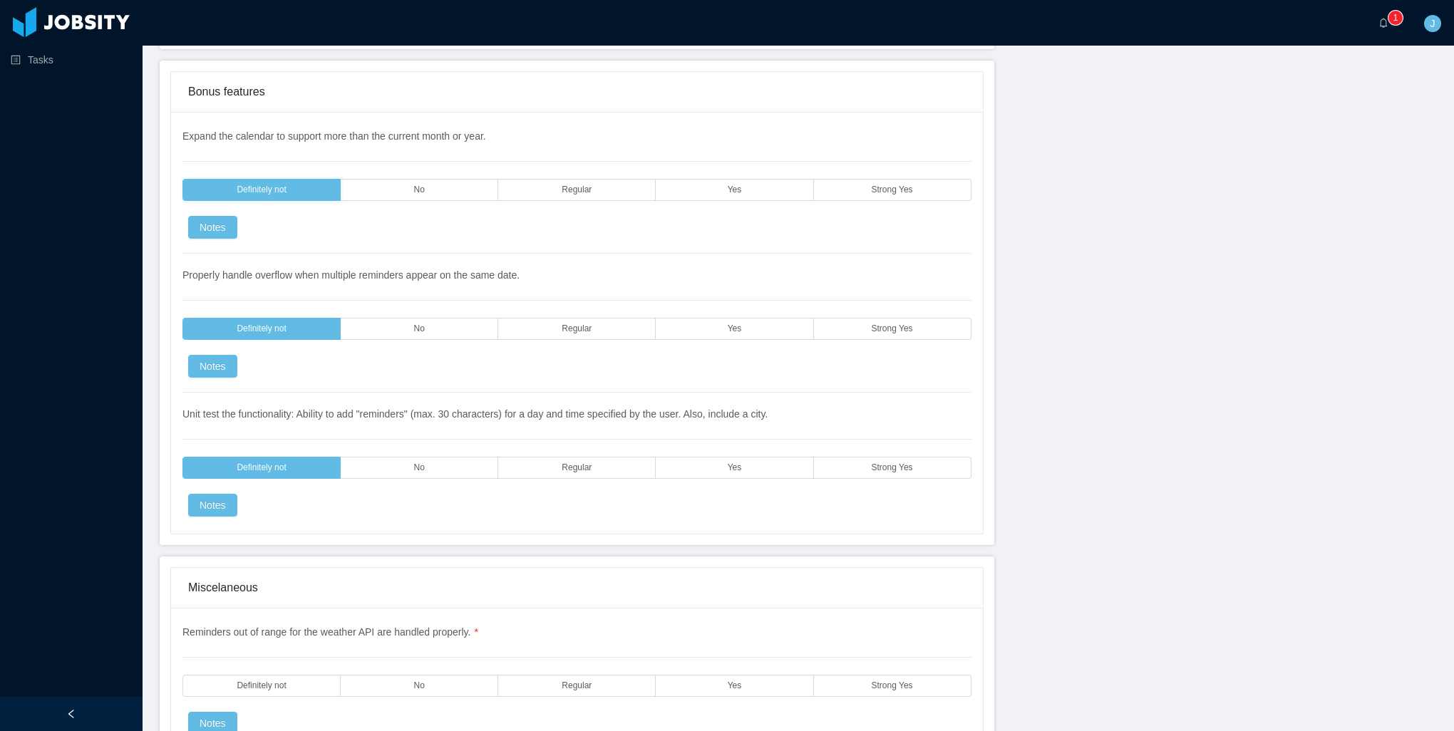
scroll to position [3065, 0]
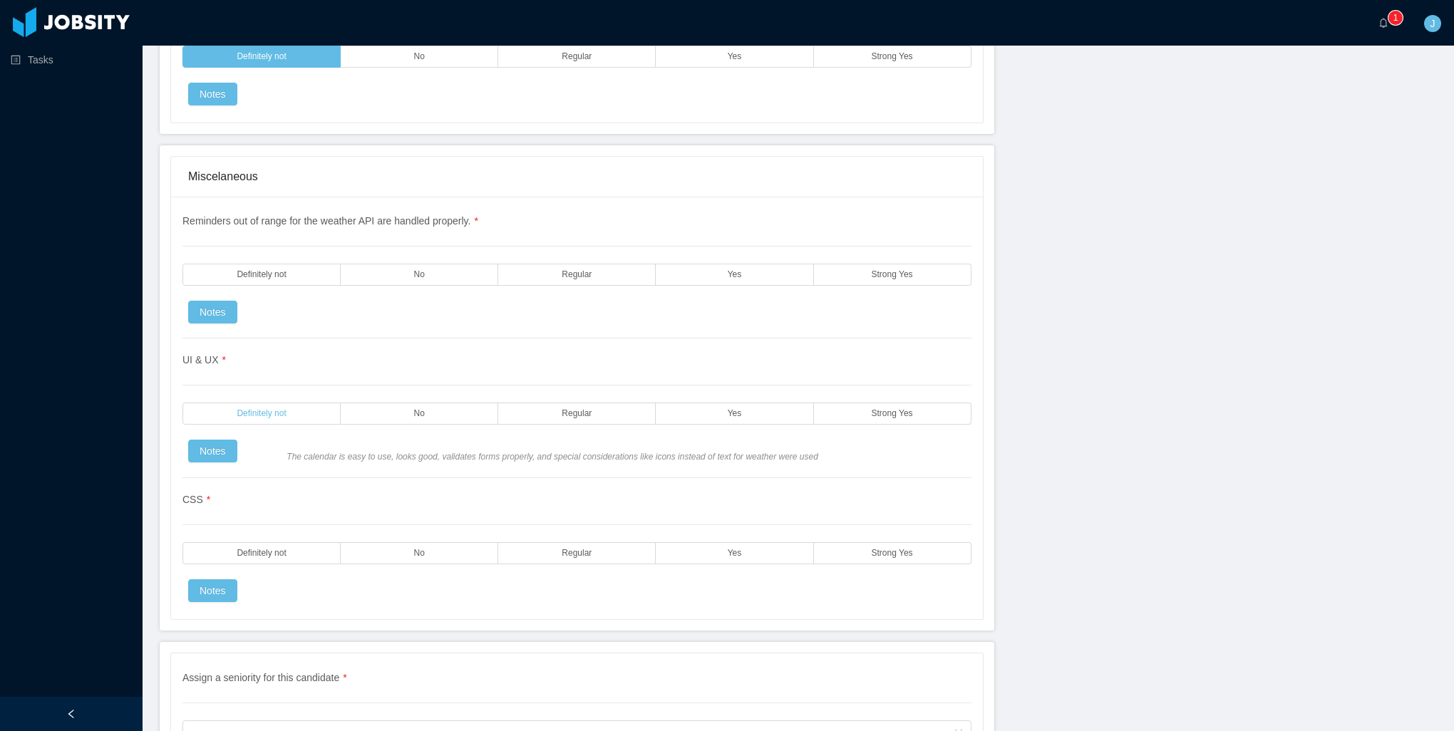
click at [268, 409] on span "Definitely not" at bounding box center [261, 413] width 49 height 9
click at [261, 264] on label "Definitely not" at bounding box center [261, 275] width 158 height 22
click at [274, 549] on span "Definitely not" at bounding box center [261, 553] width 49 height 9
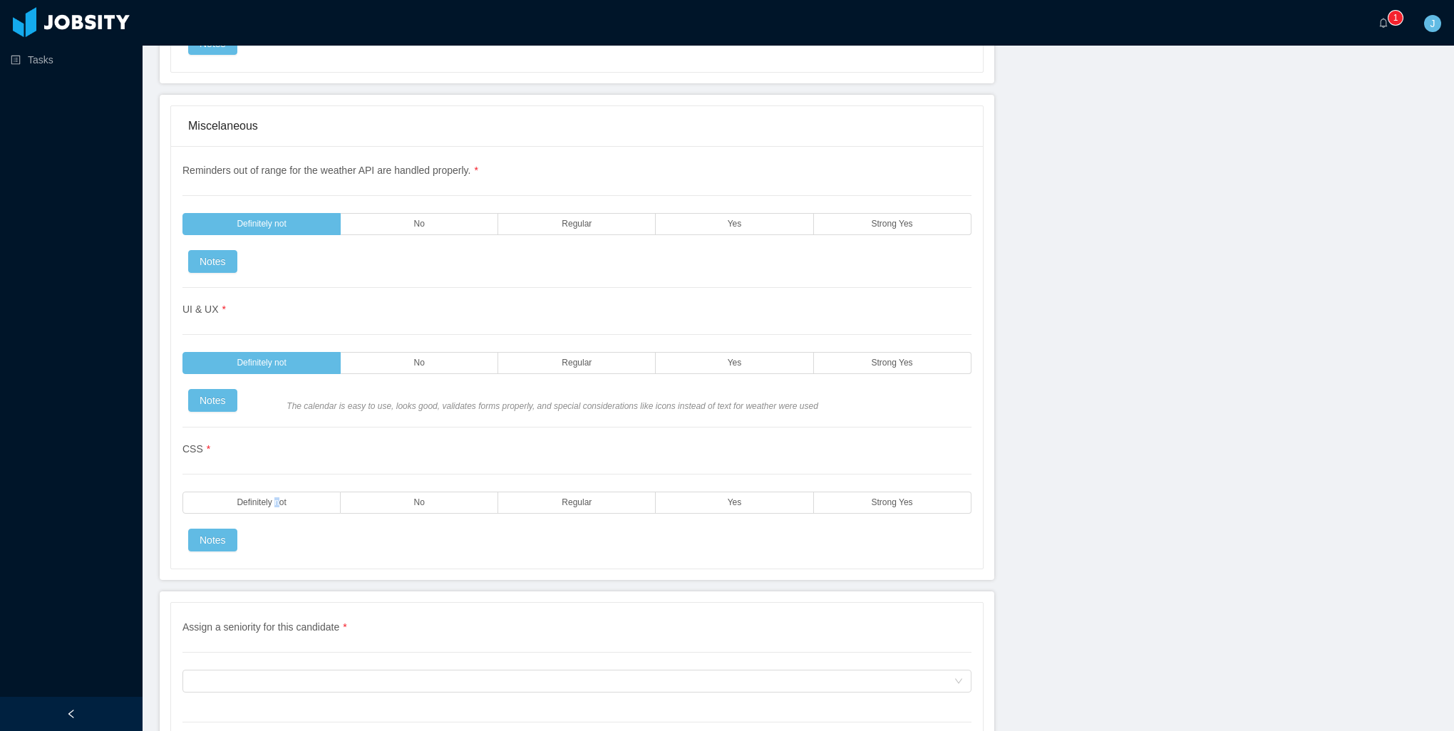
scroll to position [3280, 0]
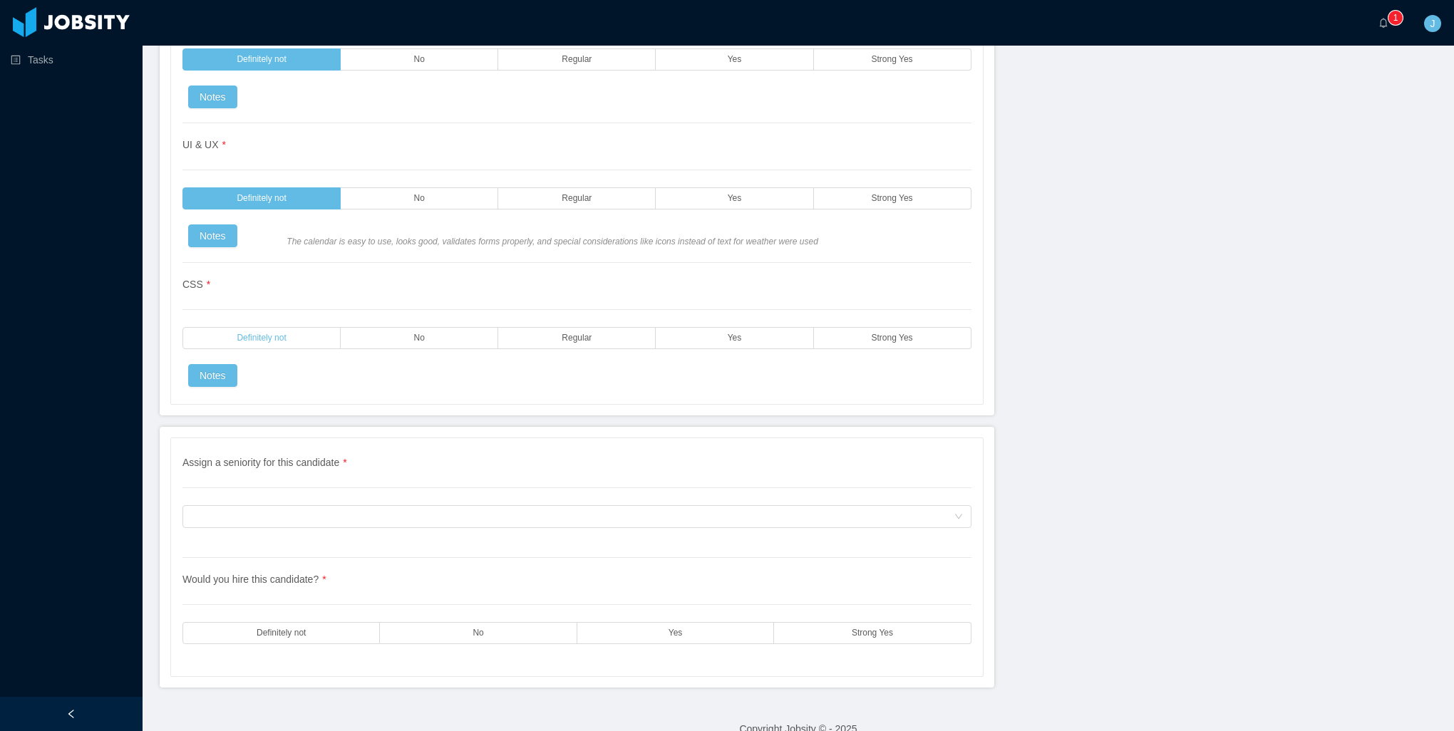
click at [265, 327] on label "Definitely not" at bounding box center [261, 338] width 158 height 22
click at [530, 622] on label "No" at bounding box center [478, 633] width 197 height 22
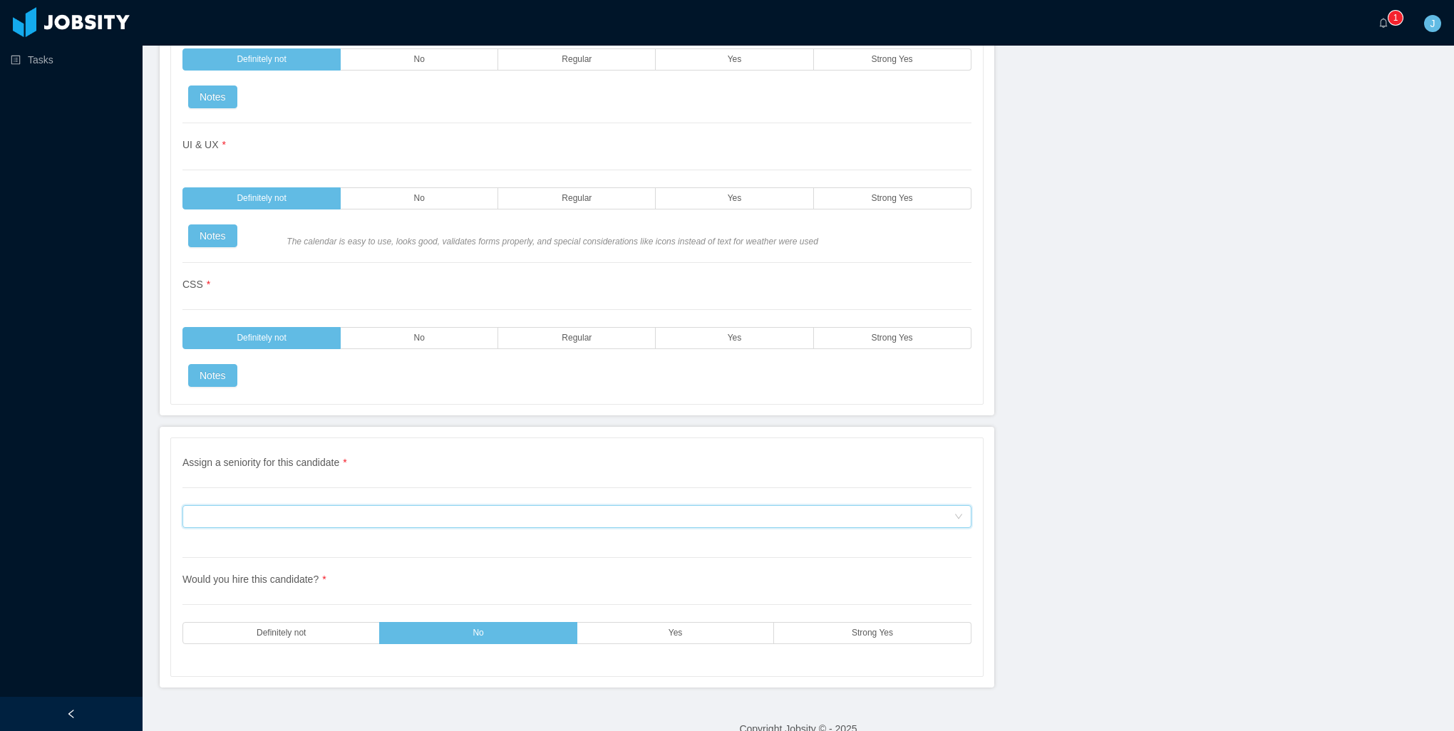
click at [354, 506] on div "Assign a seniority for this candidate" at bounding box center [572, 516] width 763 height 21
click at [369, 438] on div "Assign a seniority for this candidate * Assign a seniority for this candidate W…" at bounding box center [577, 557] width 812 height 238
click at [366, 506] on div "Assign a seniority for this candidate" at bounding box center [572, 516] width 763 height 21
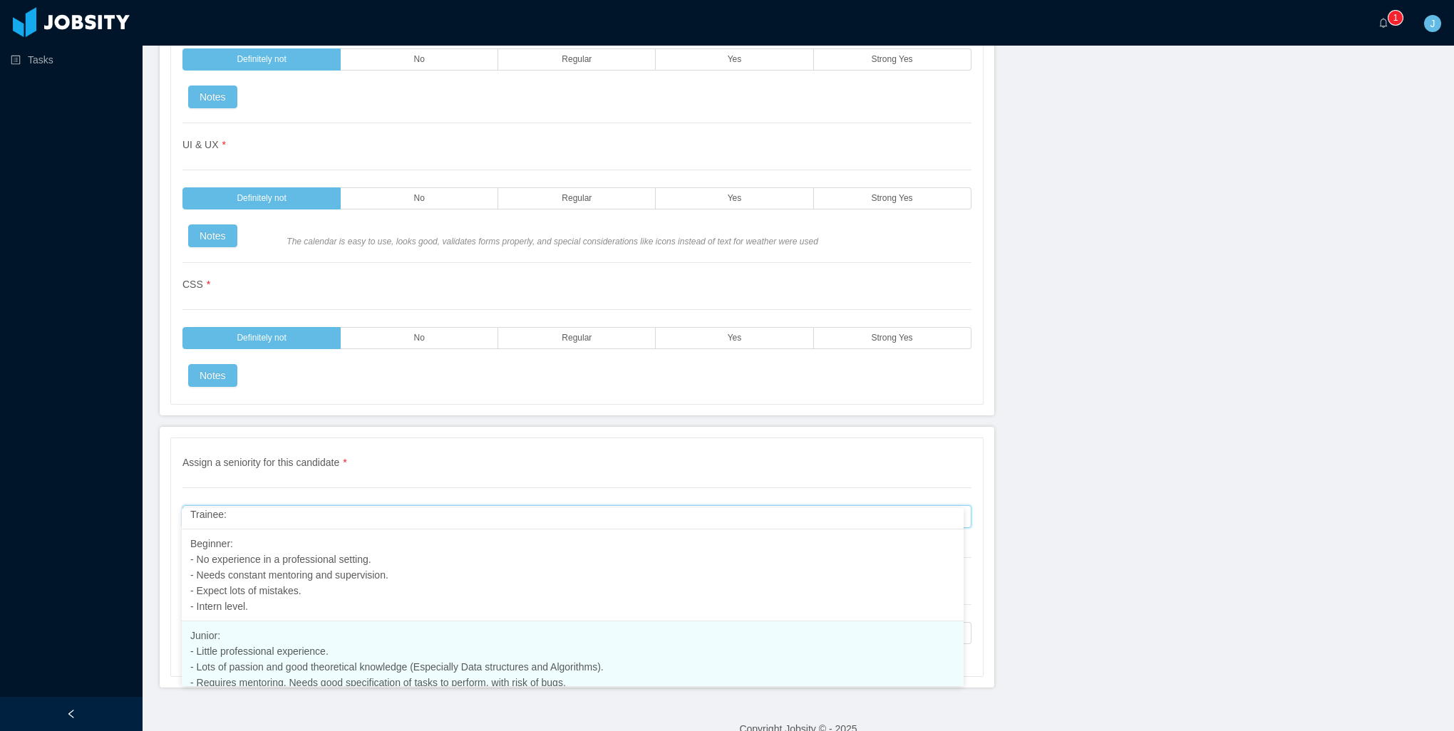
scroll to position [0, 0]
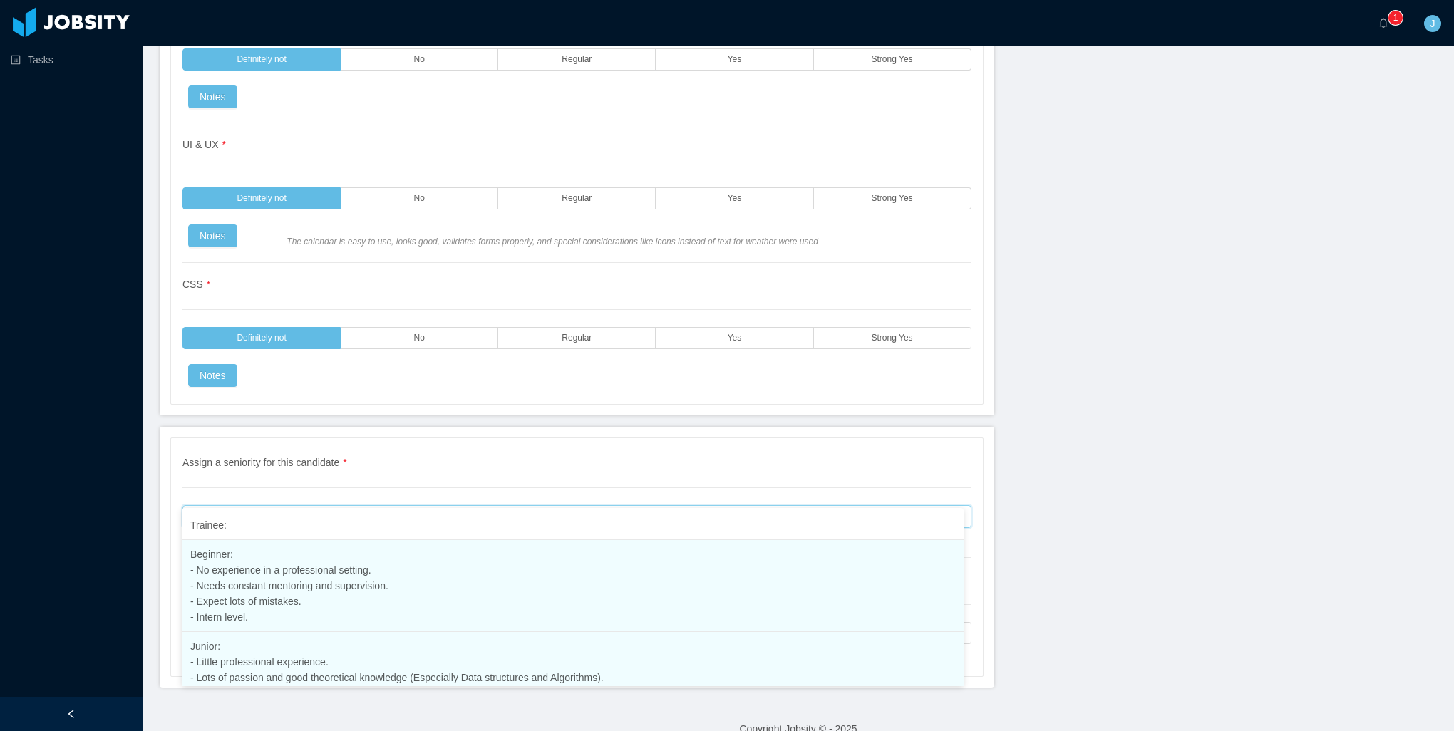
click at [287, 600] on span "Beginner: - No experience in a professional setting. - Needs constant mentoring…" at bounding box center [289, 586] width 198 height 74
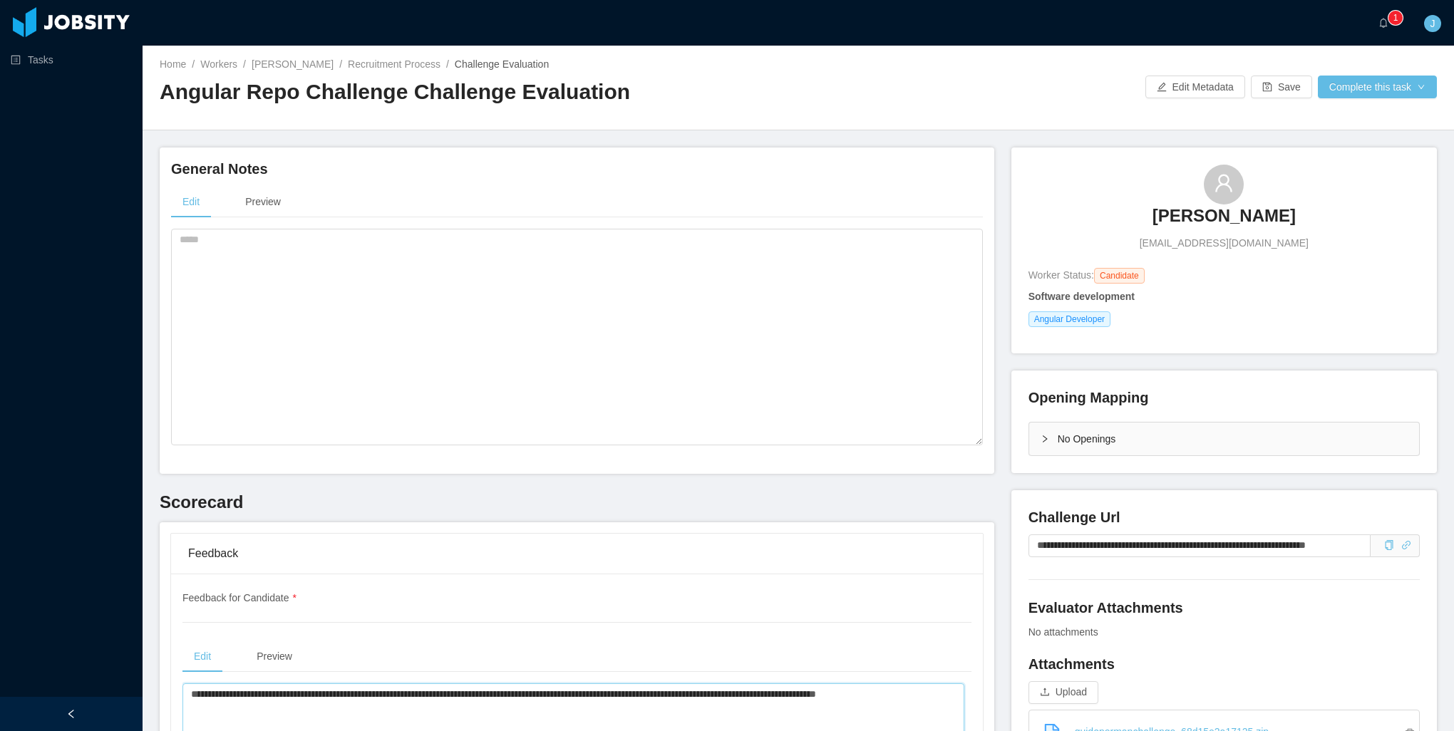
click at [431, 378] on textarea at bounding box center [577, 337] width 812 height 217
paste textarea "**********"
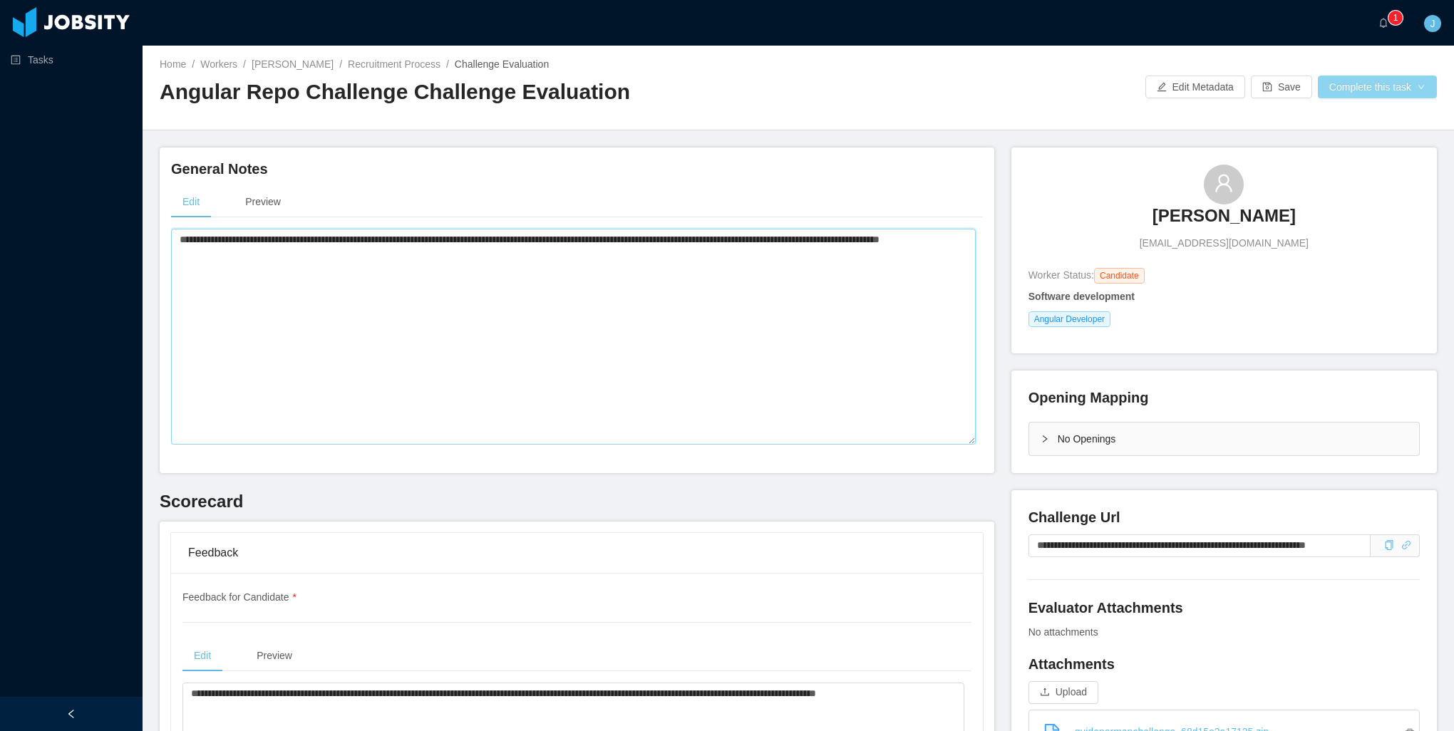
type textarea "**********"
click at [1359, 96] on button "Complete this task" at bounding box center [1377, 87] width 119 height 23
click at [1360, 121] on button "Save Evaluation" at bounding box center [1368, 119] width 110 height 23
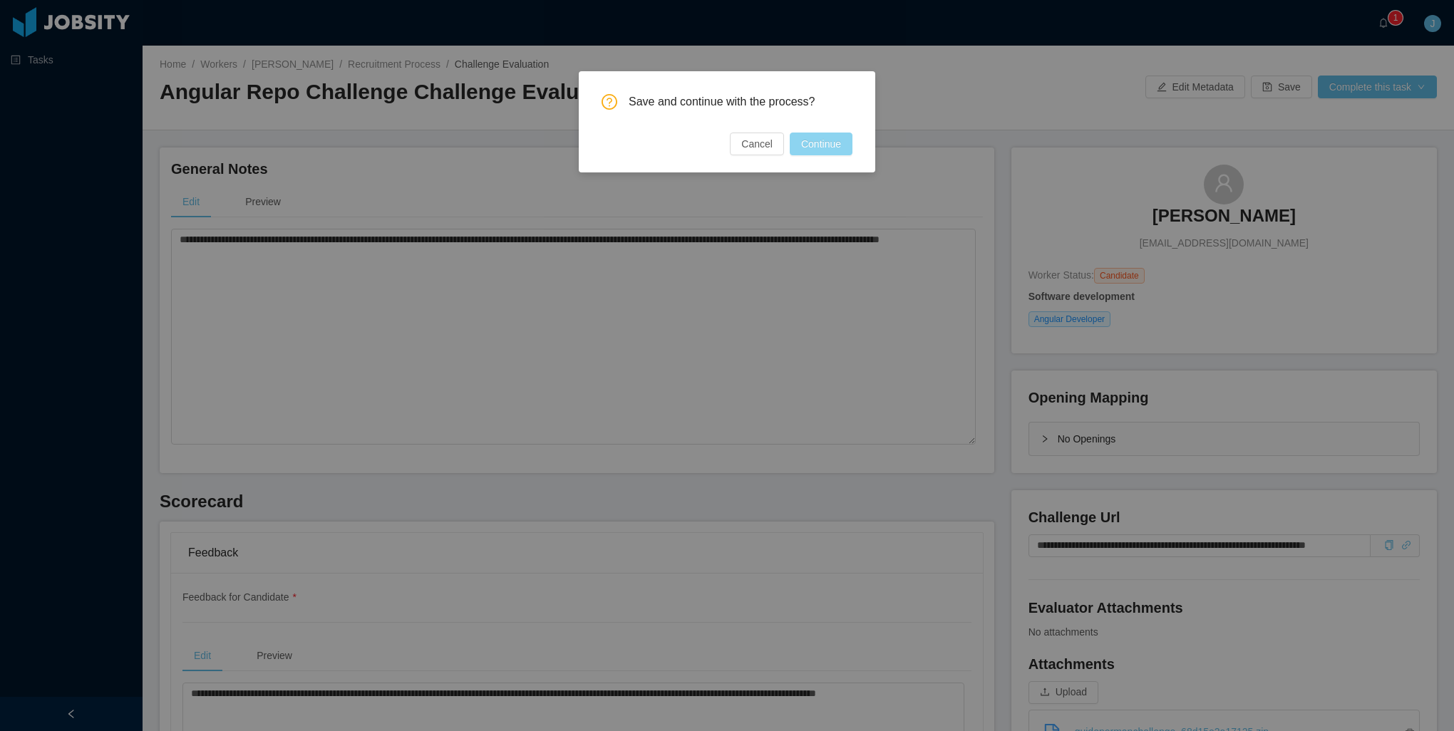
click at [817, 145] on button "Continue" at bounding box center [821, 144] width 63 height 23
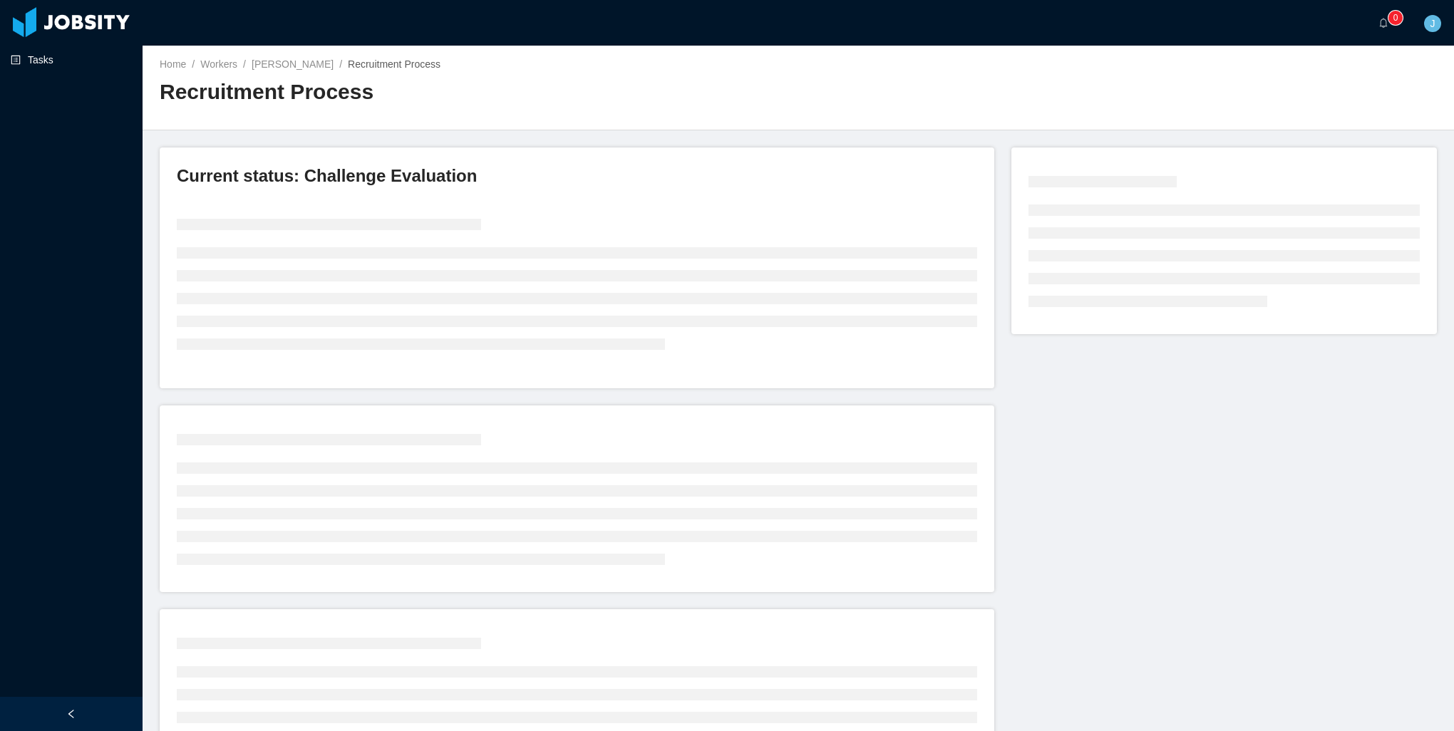
click at [74, 58] on link "Tasks" at bounding box center [71, 60] width 120 height 29
